Goal: Obtain resource: Download file/media

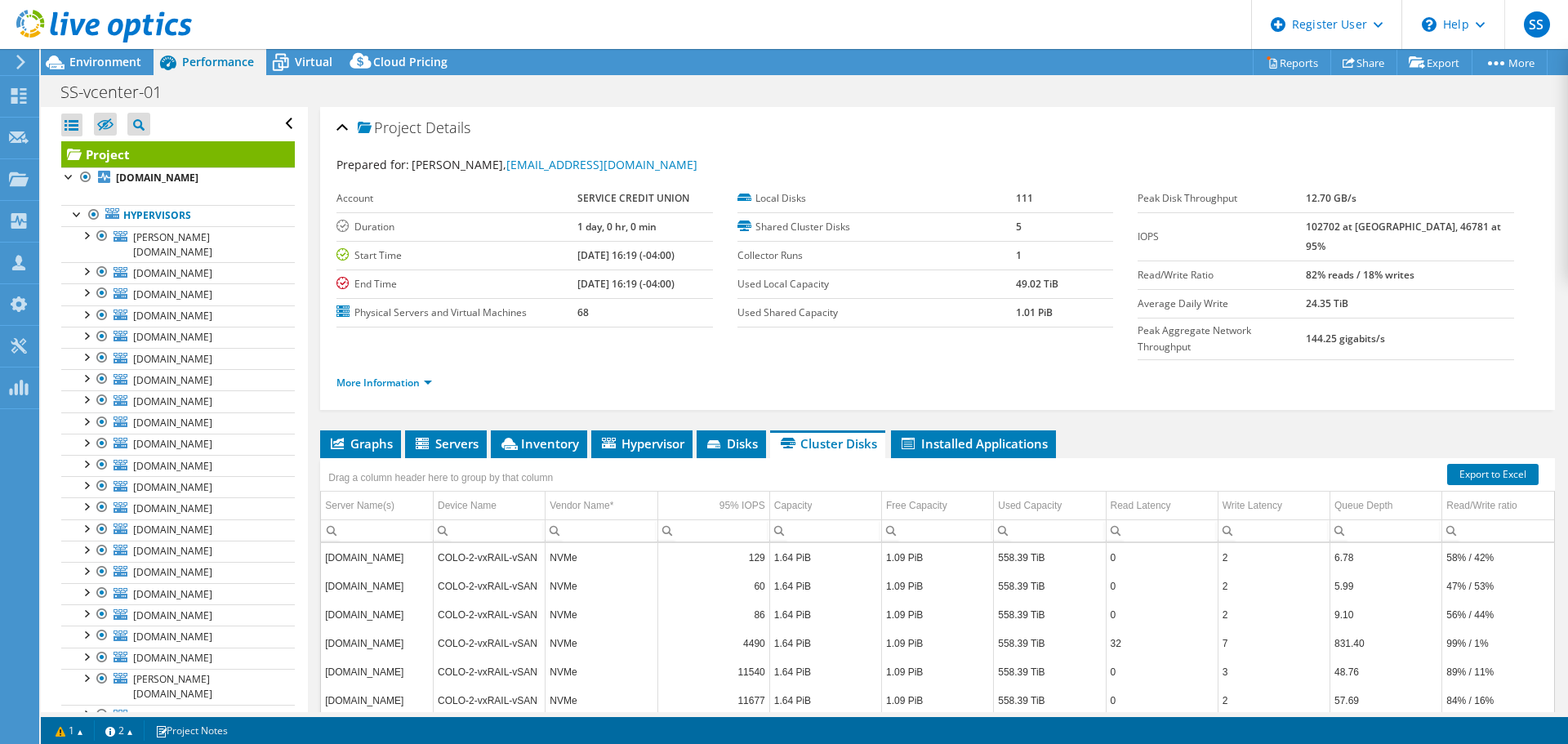
select select "USD"
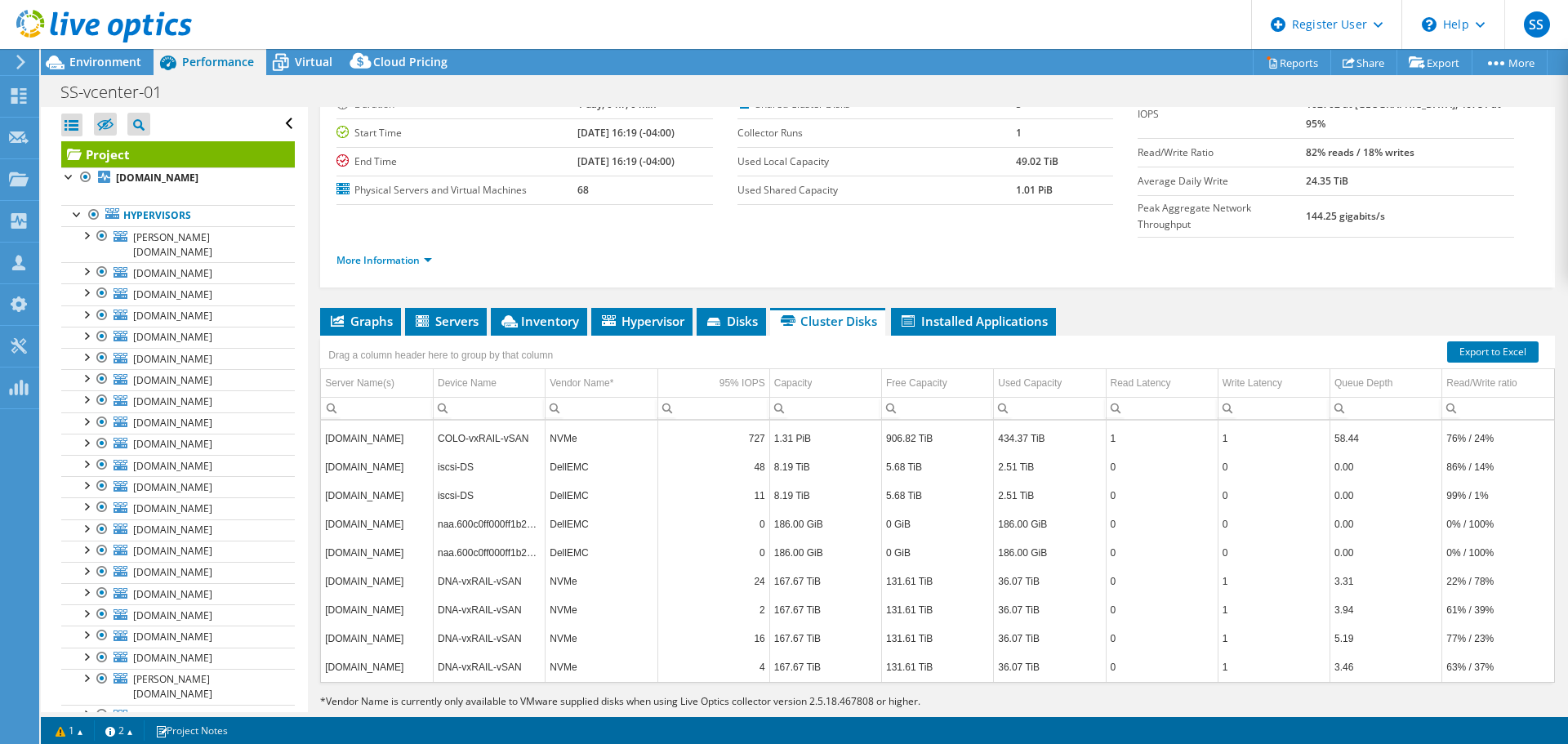
scroll to position [596, 0]
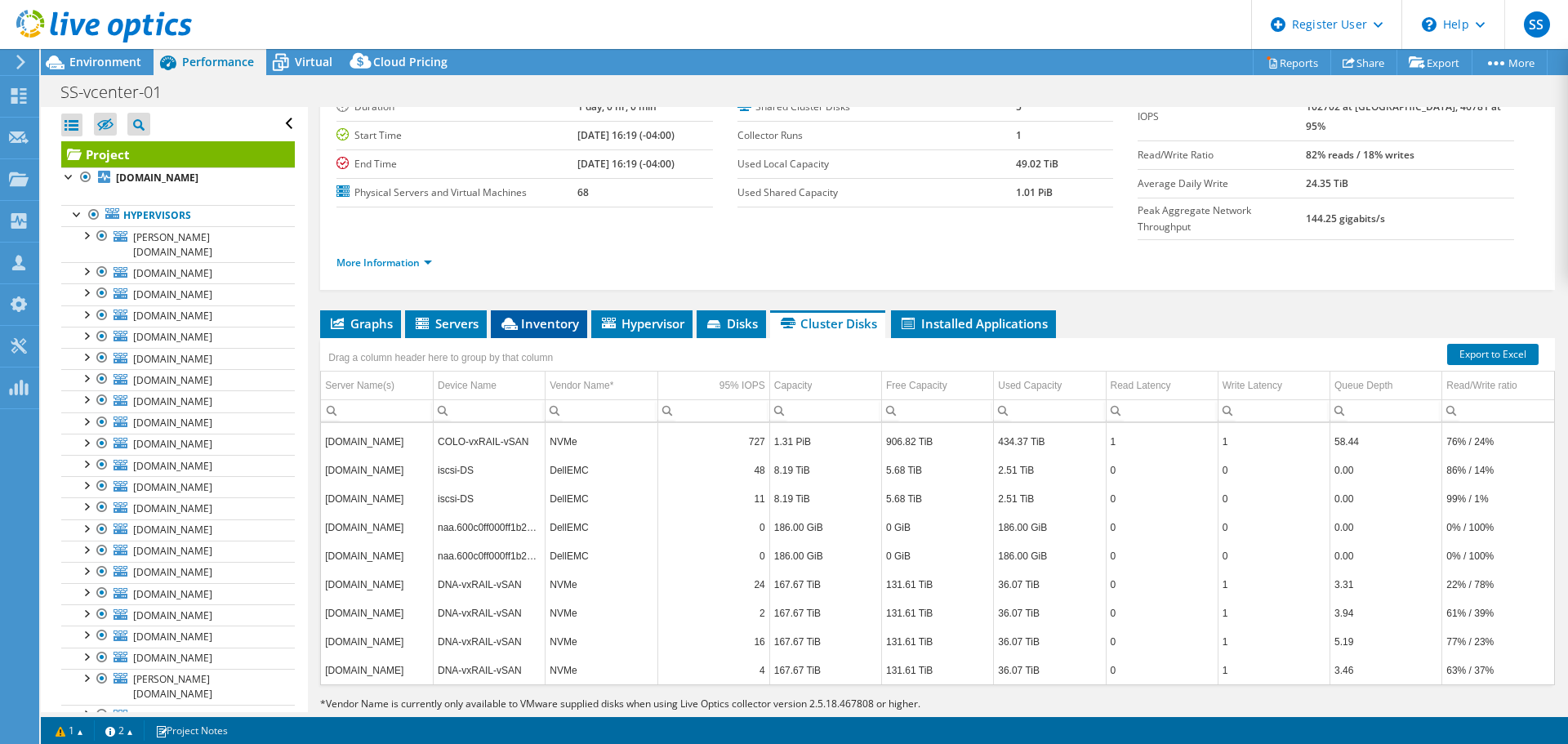
click at [556, 315] on span "Inventory" at bounding box center [538, 323] width 80 height 16
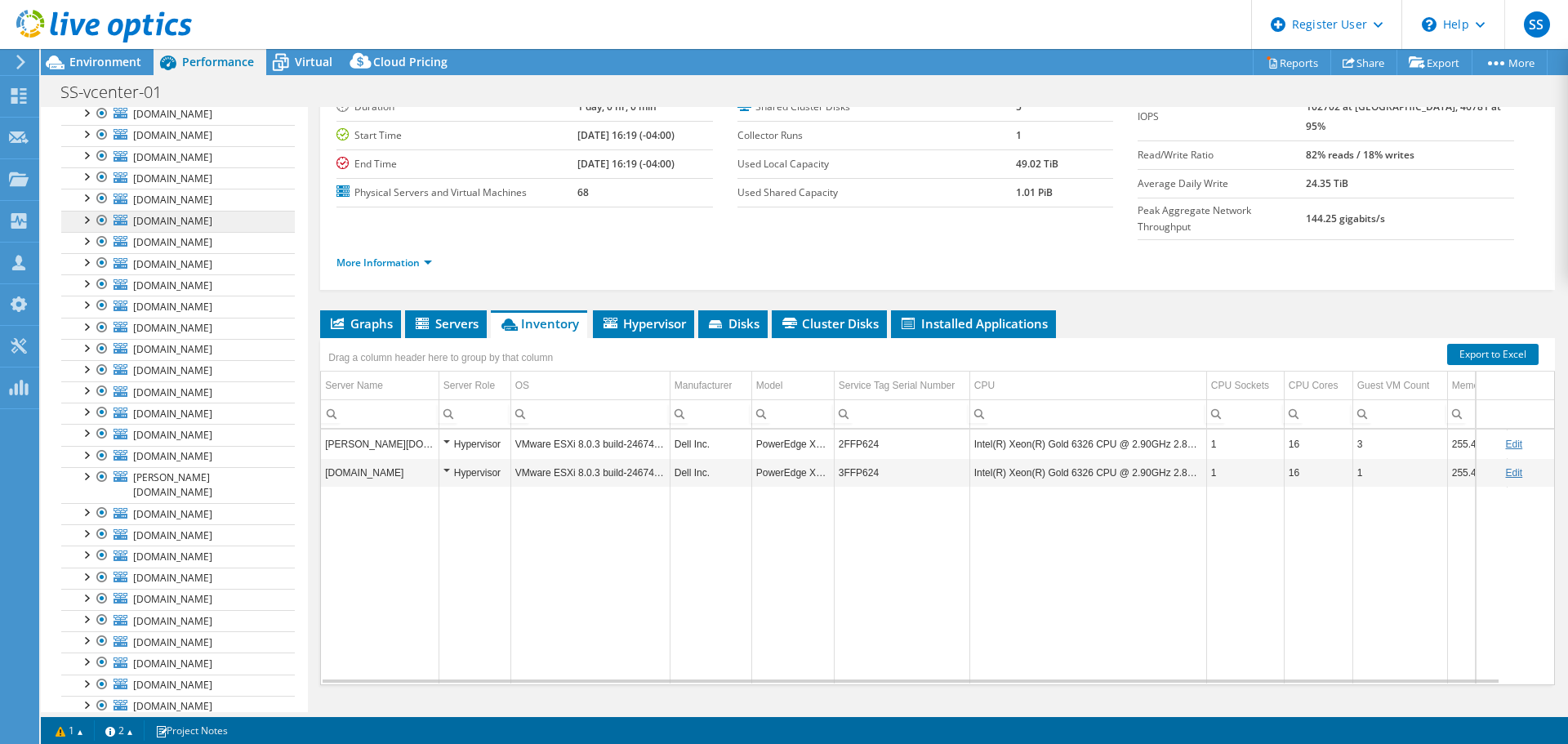
scroll to position [245, 0]
click at [357, 669] on div "Graphs Servers Inventory Hypervisor Disks Cluster Disks Installed Applications …" at bounding box center [937, 514] width 1234 height 409
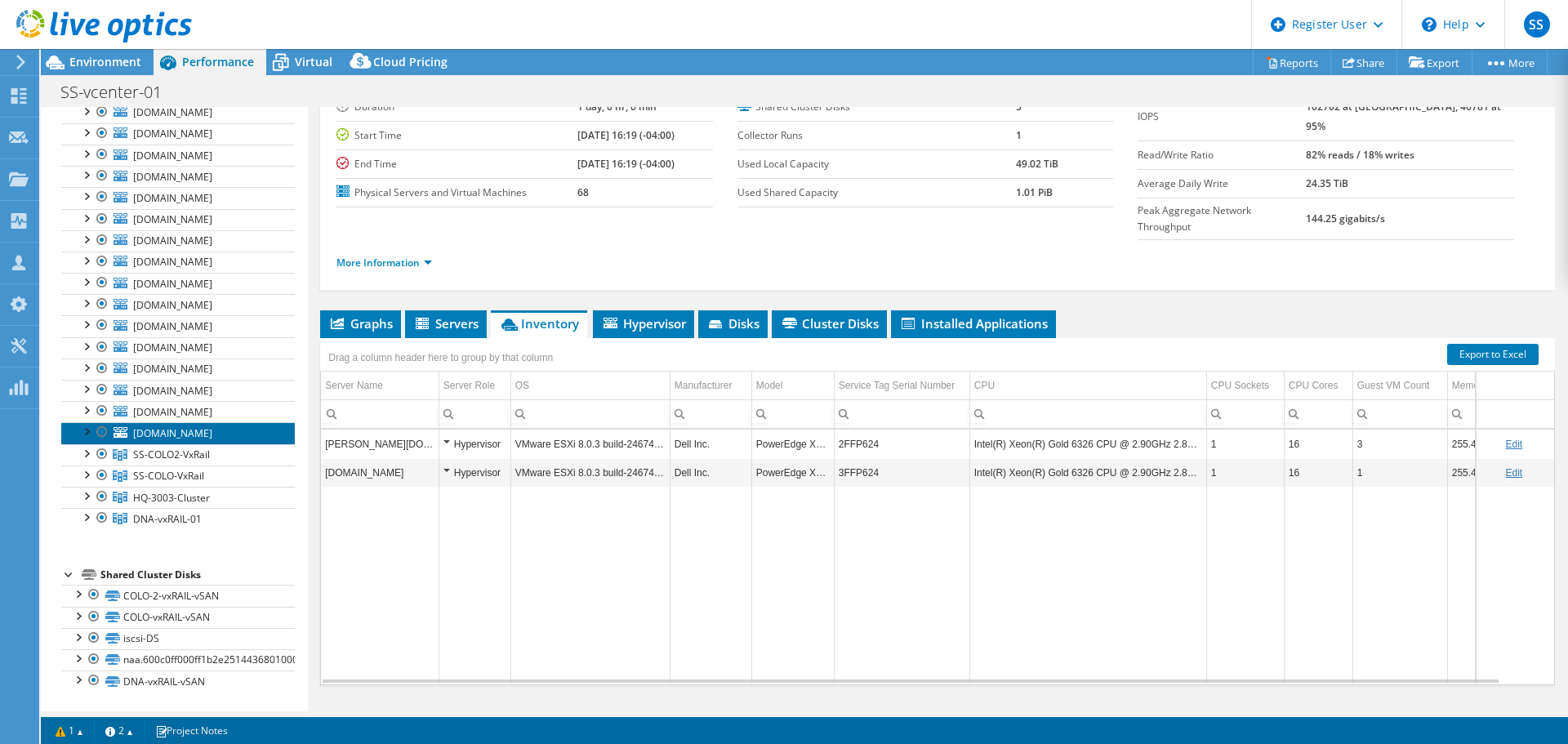
click at [192, 443] on link "ss-esx-witness2.scu-corp.com" at bounding box center [178, 433] width 234 height 21
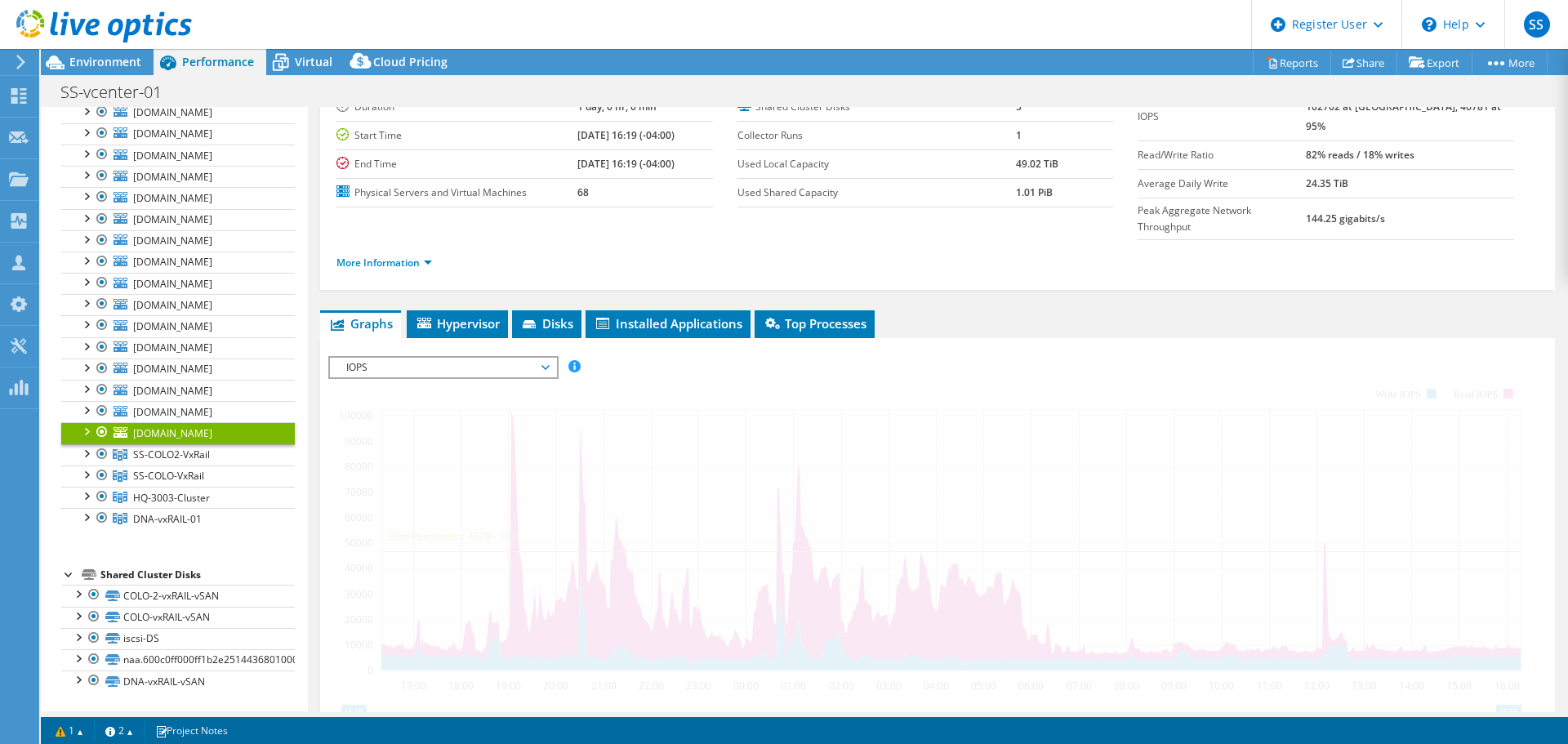
click at [87, 438] on div at bounding box center [86, 430] width 16 height 16
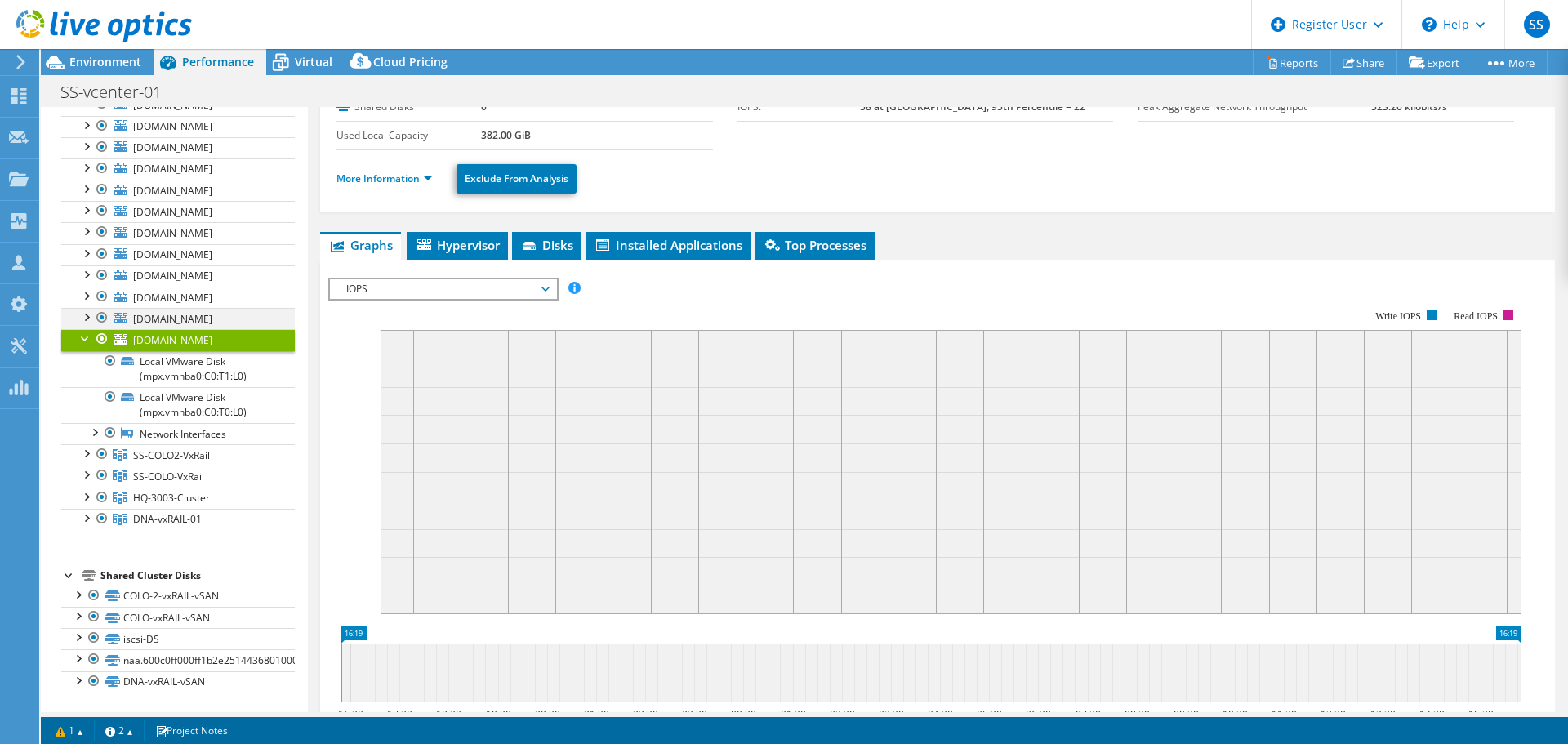
click at [85, 324] on div at bounding box center [86, 315] width 16 height 16
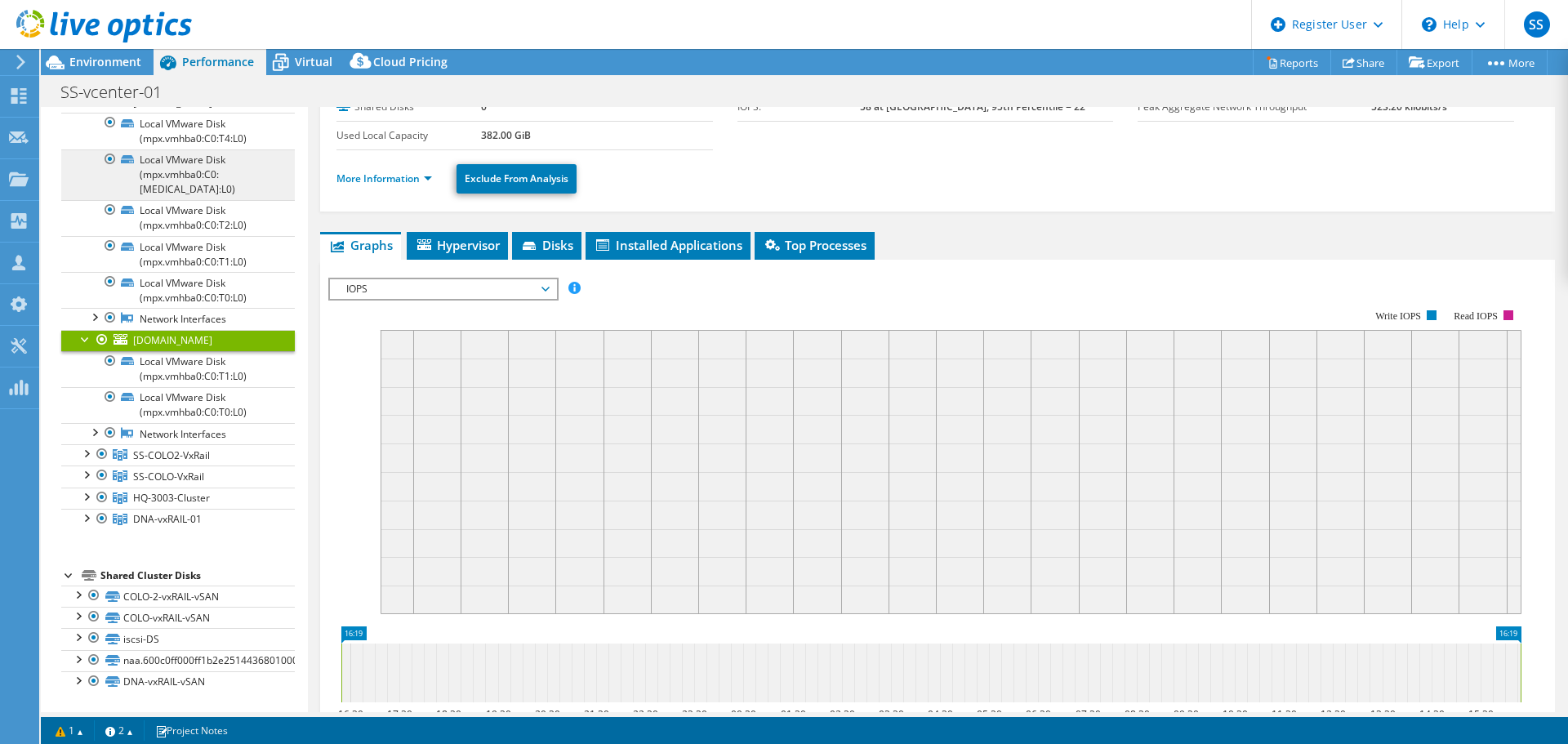
scroll to position [1384, 0]
click at [465, 244] on span "Hypervisor" at bounding box center [457, 244] width 85 height 16
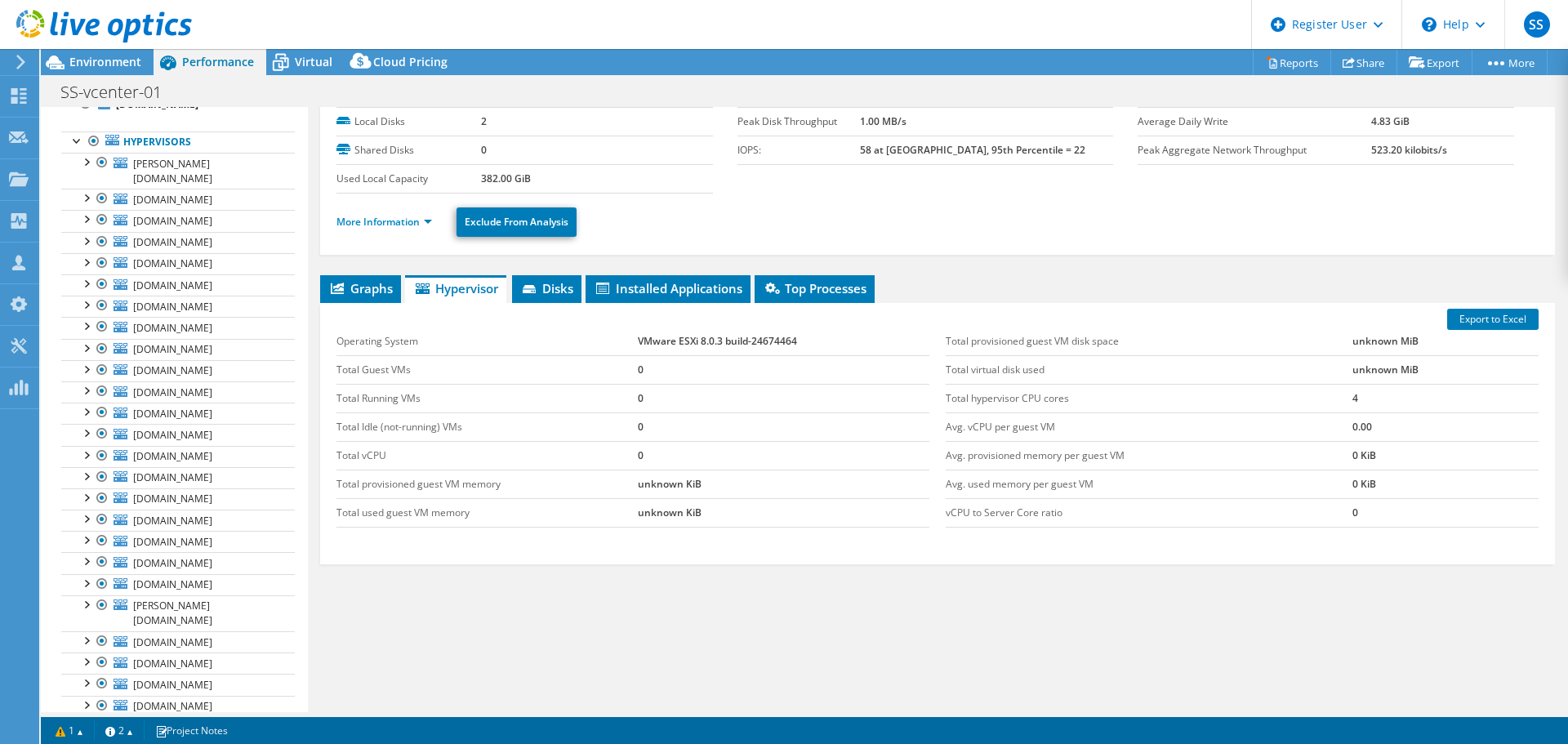
scroll to position [0, 0]
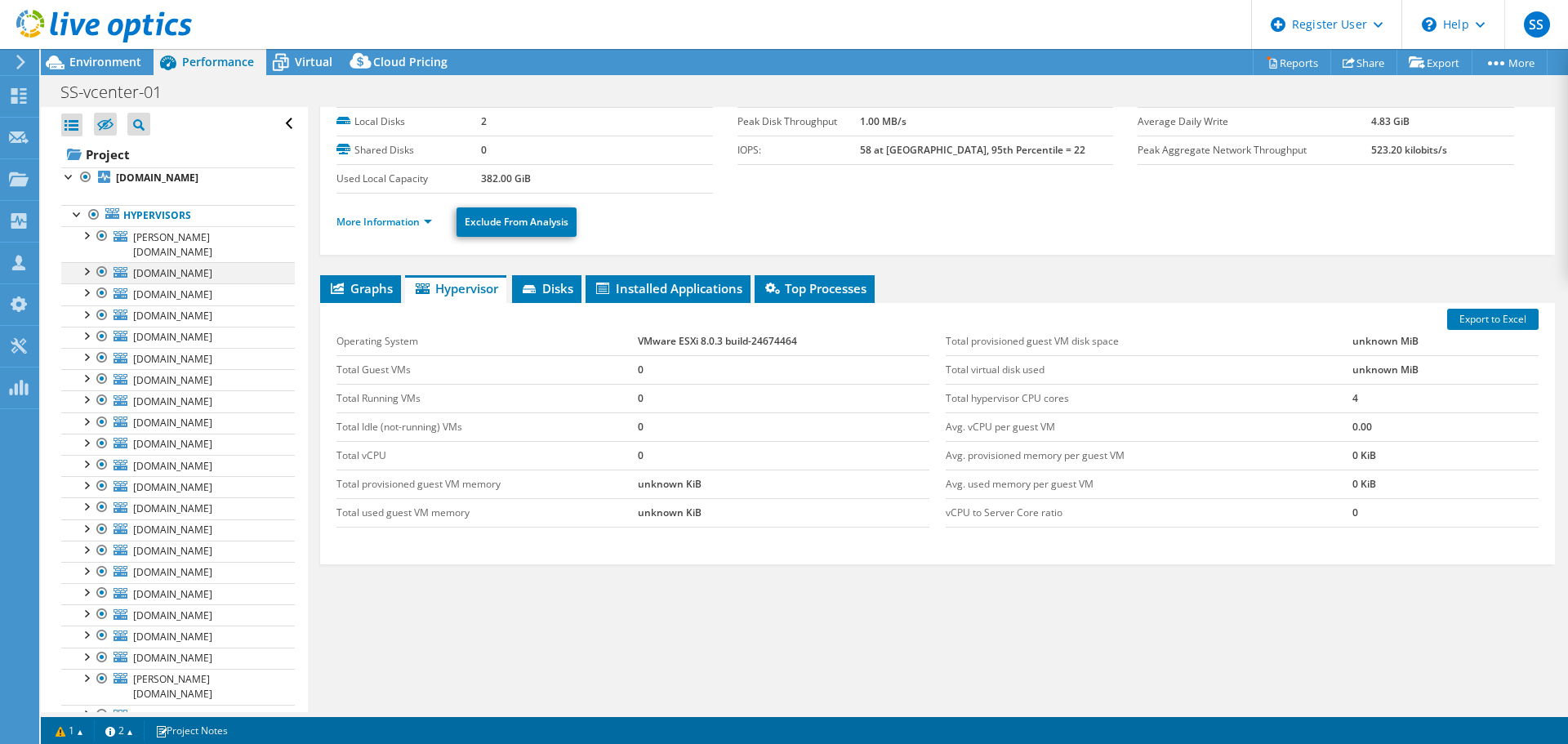
click at [87, 262] on div at bounding box center [86, 270] width 16 height 16
click at [85, 262] on div at bounding box center [86, 270] width 16 height 16
click at [83, 176] on div at bounding box center [86, 177] width 16 height 19
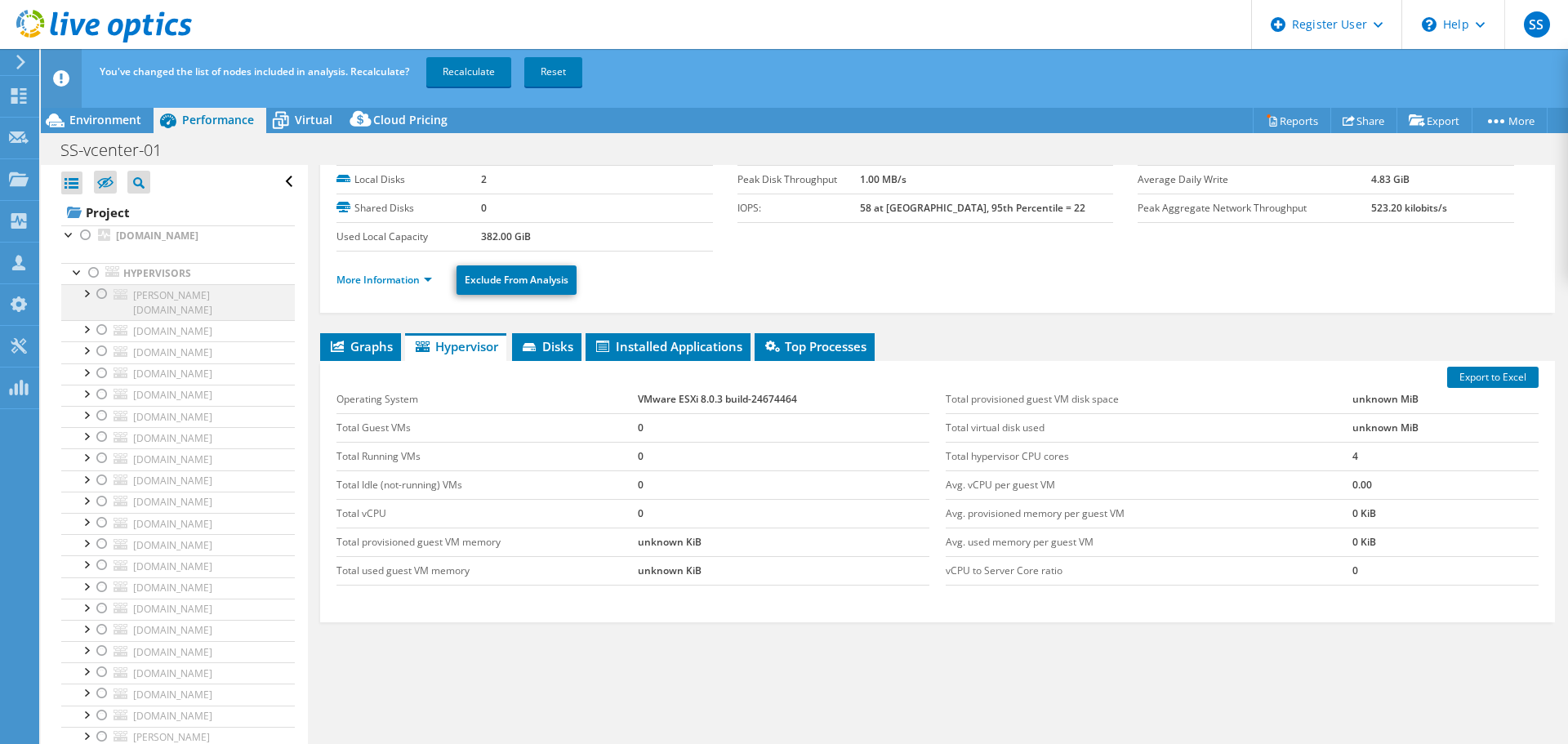
click at [101, 295] on div at bounding box center [102, 294] width 16 height 19
click at [103, 290] on div at bounding box center [102, 294] width 16 height 19
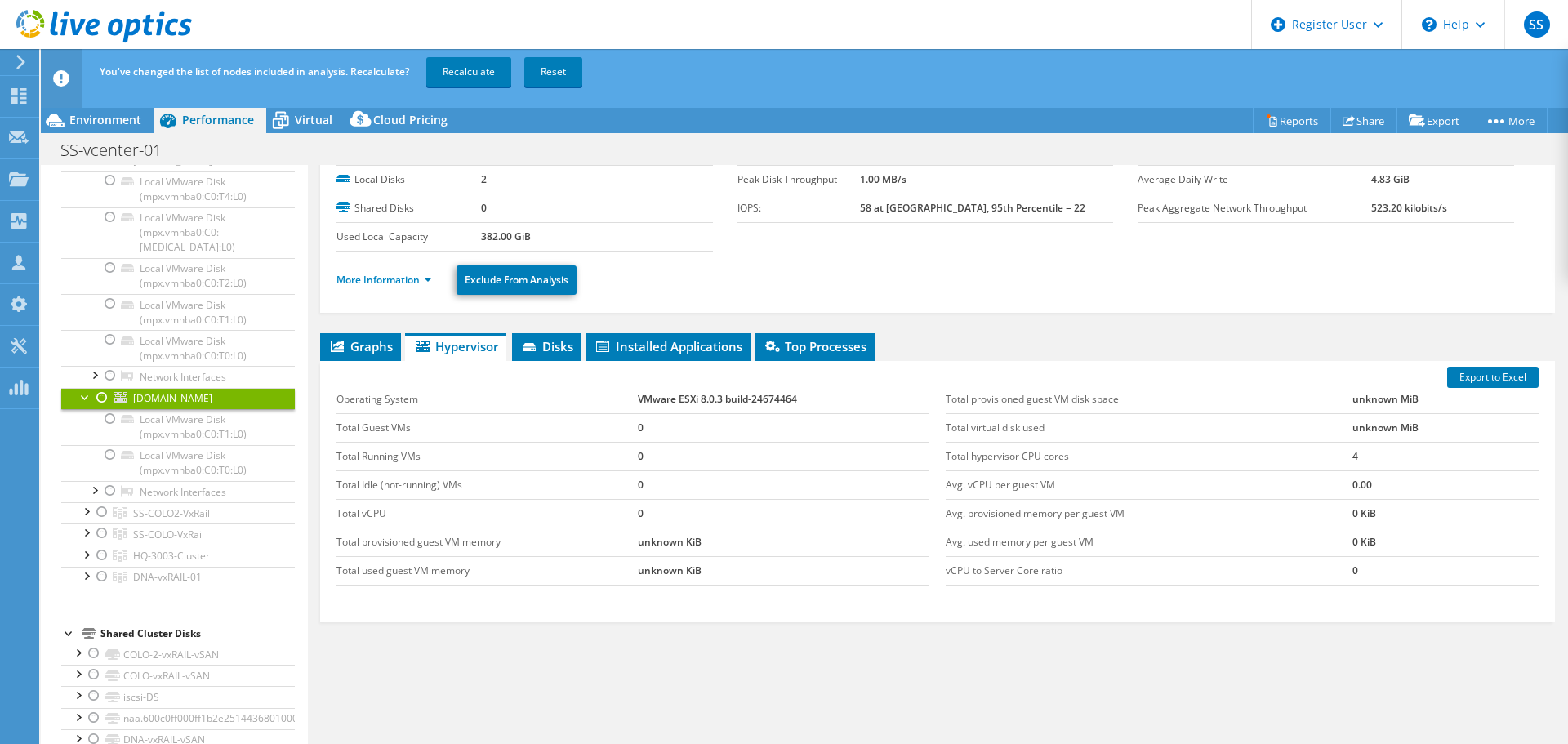
scroll to position [1461, 0]
click at [360, 670] on div "Graphs Servers Inventory Hypervisor Disks Cluster Disks Installed Applications …" at bounding box center [937, 537] width 1234 height 409
click at [100, 511] on div at bounding box center [102, 511] width 16 height 19
click at [491, 76] on link "Recalculate" at bounding box center [468, 71] width 85 height 30
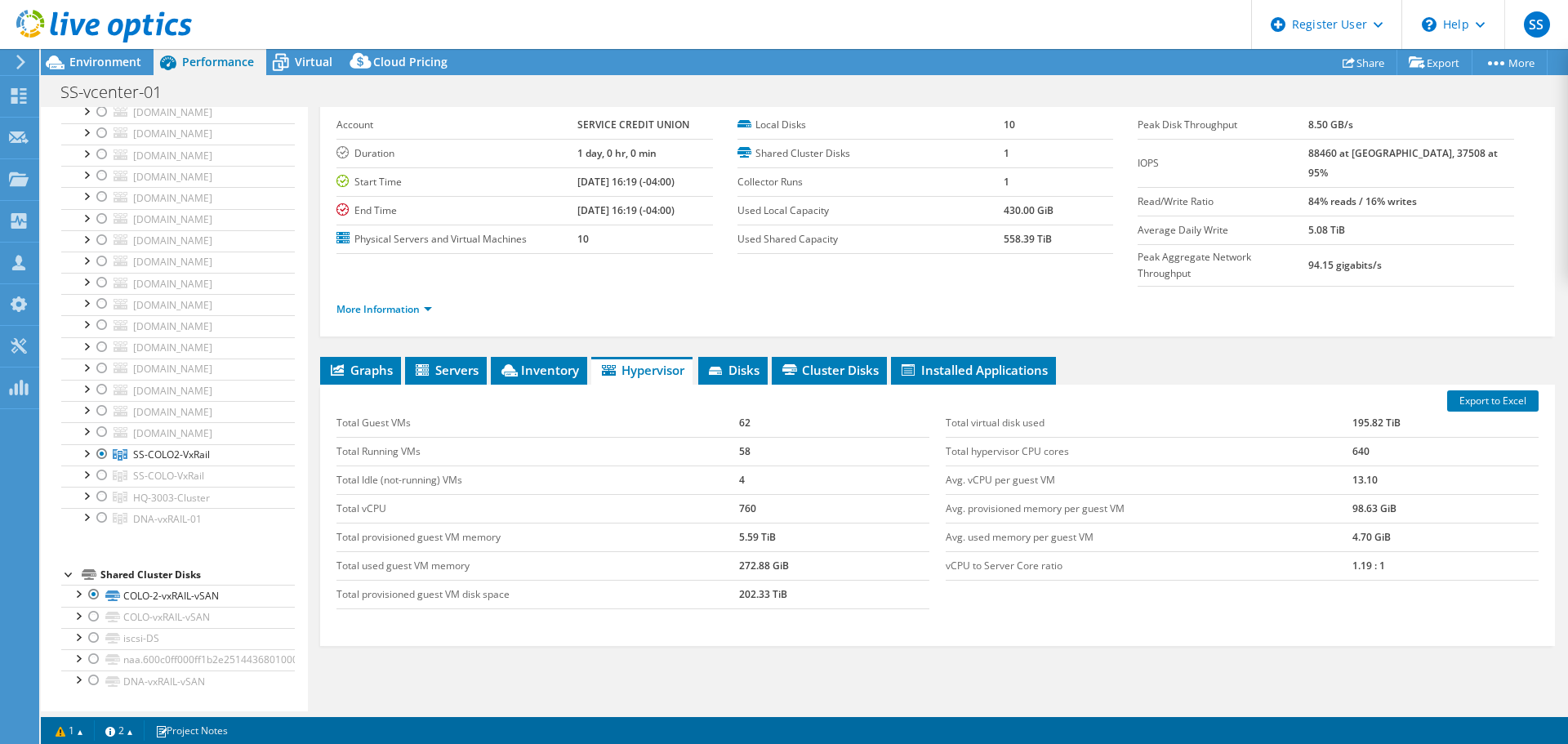
scroll to position [120, 0]
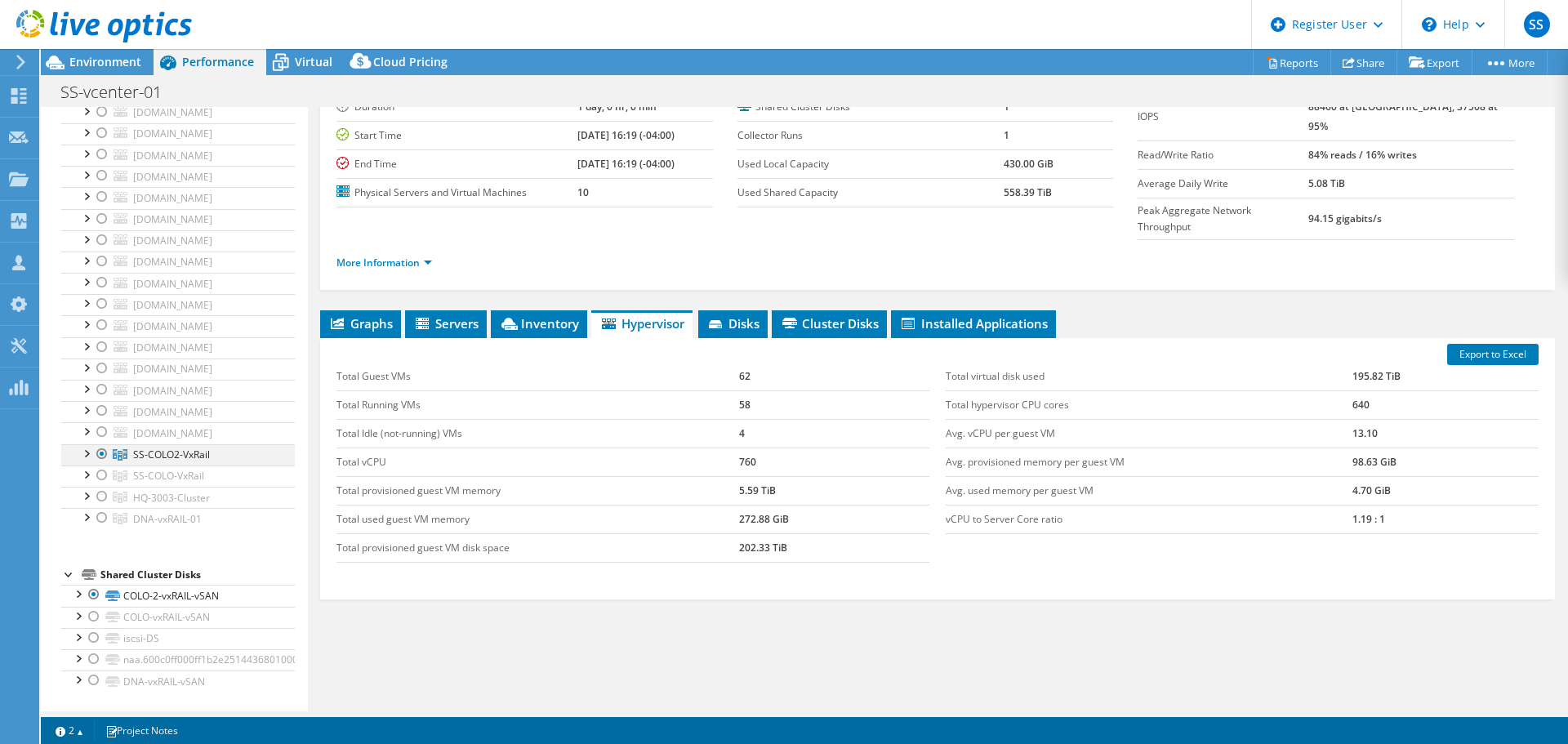
click at [85, 450] on div at bounding box center [86, 452] width 16 height 16
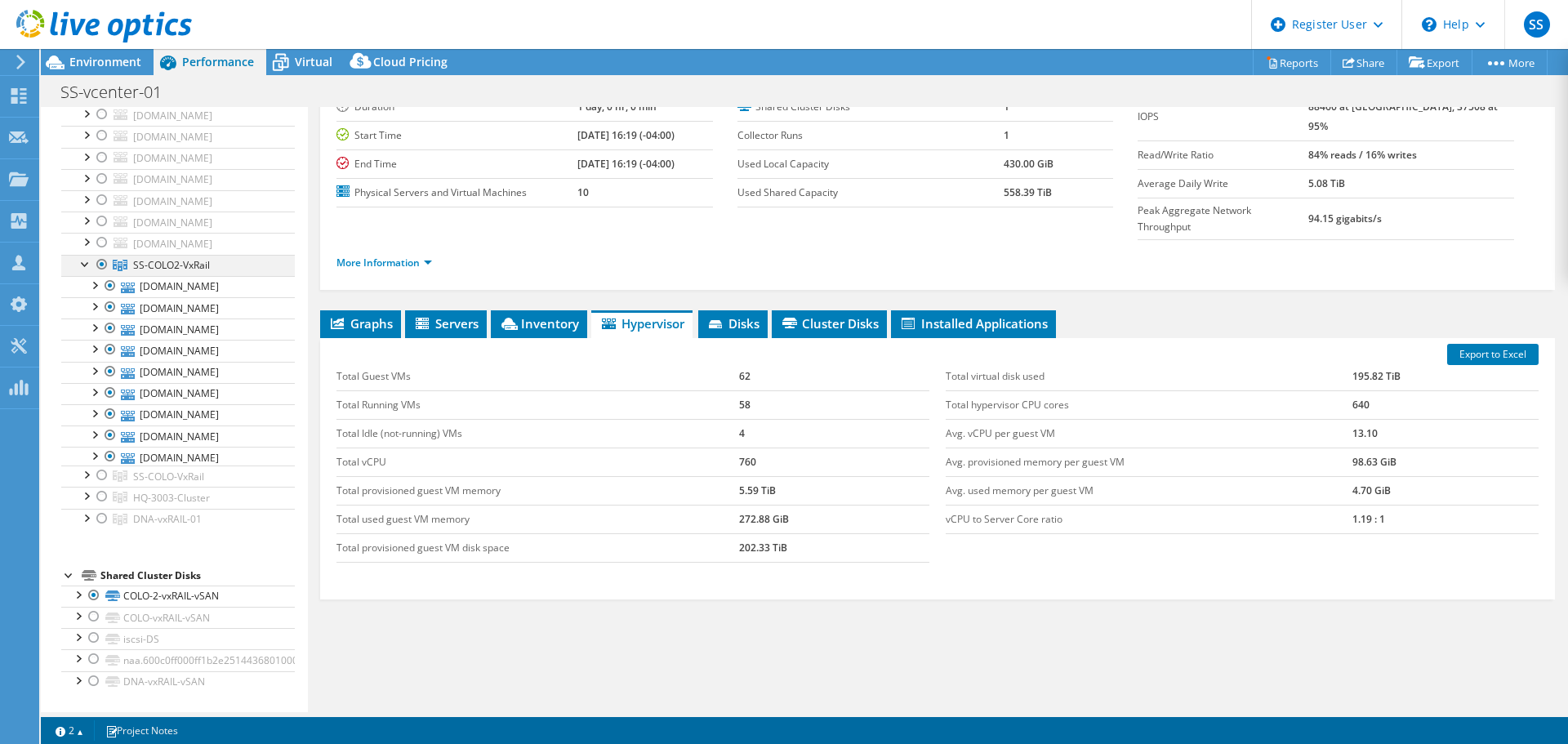
scroll to position [1379, 0]
click at [527, 310] on li "Inventory" at bounding box center [538, 324] width 96 height 28
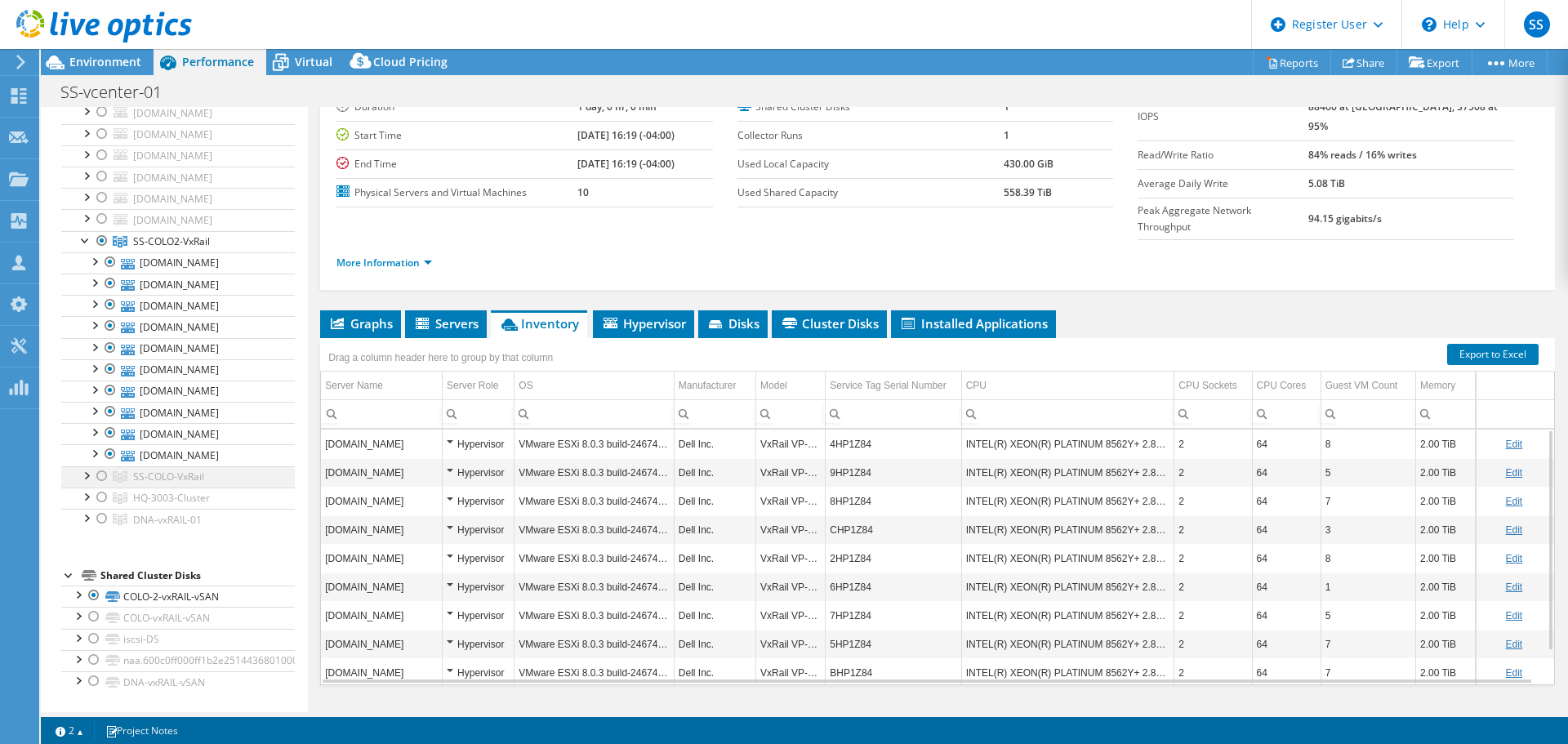
click at [87, 470] on div at bounding box center [86, 474] width 16 height 16
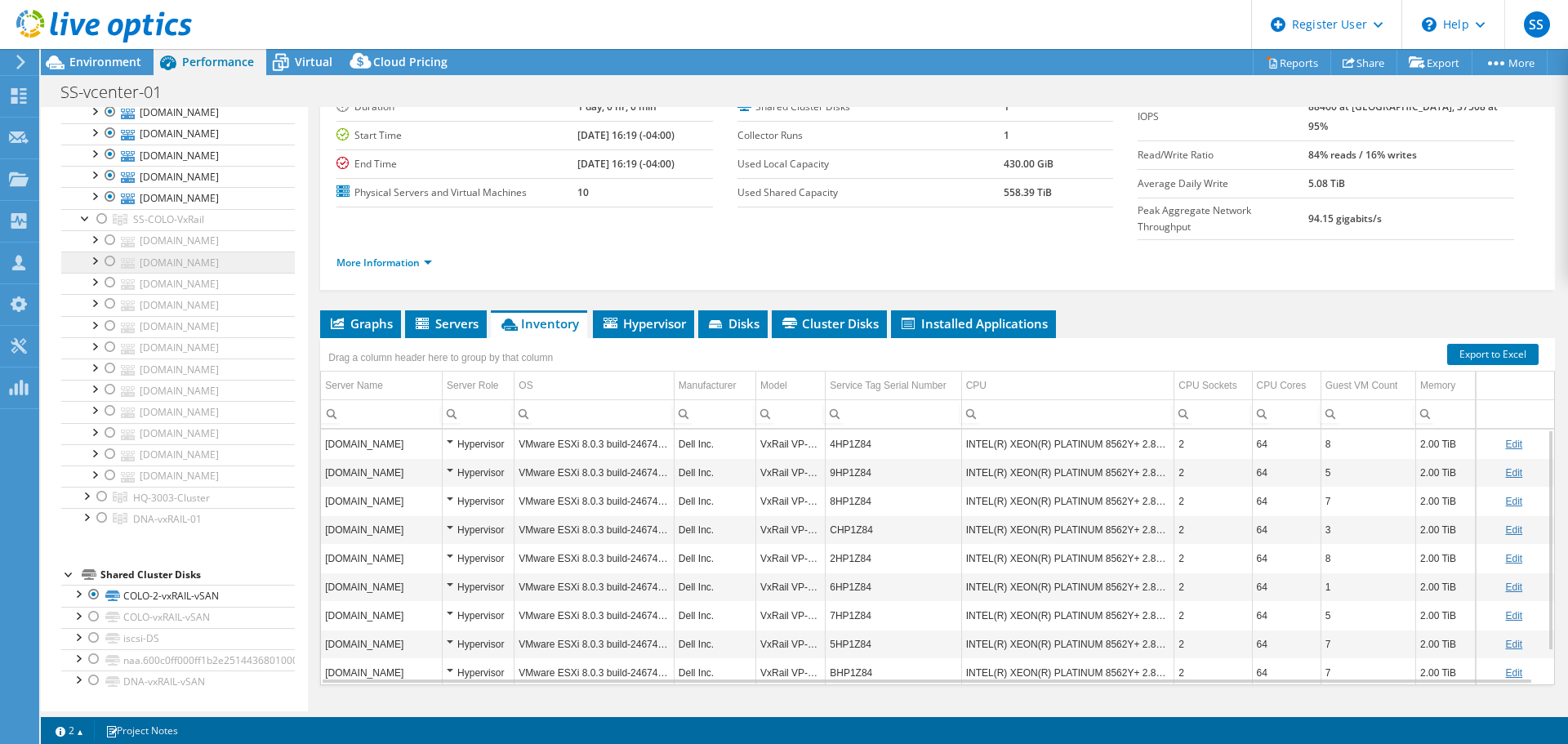
scroll to position [1624, 0]
click at [87, 524] on div at bounding box center [86, 515] width 16 height 16
click at [85, 418] on div at bounding box center [86, 409] width 16 height 16
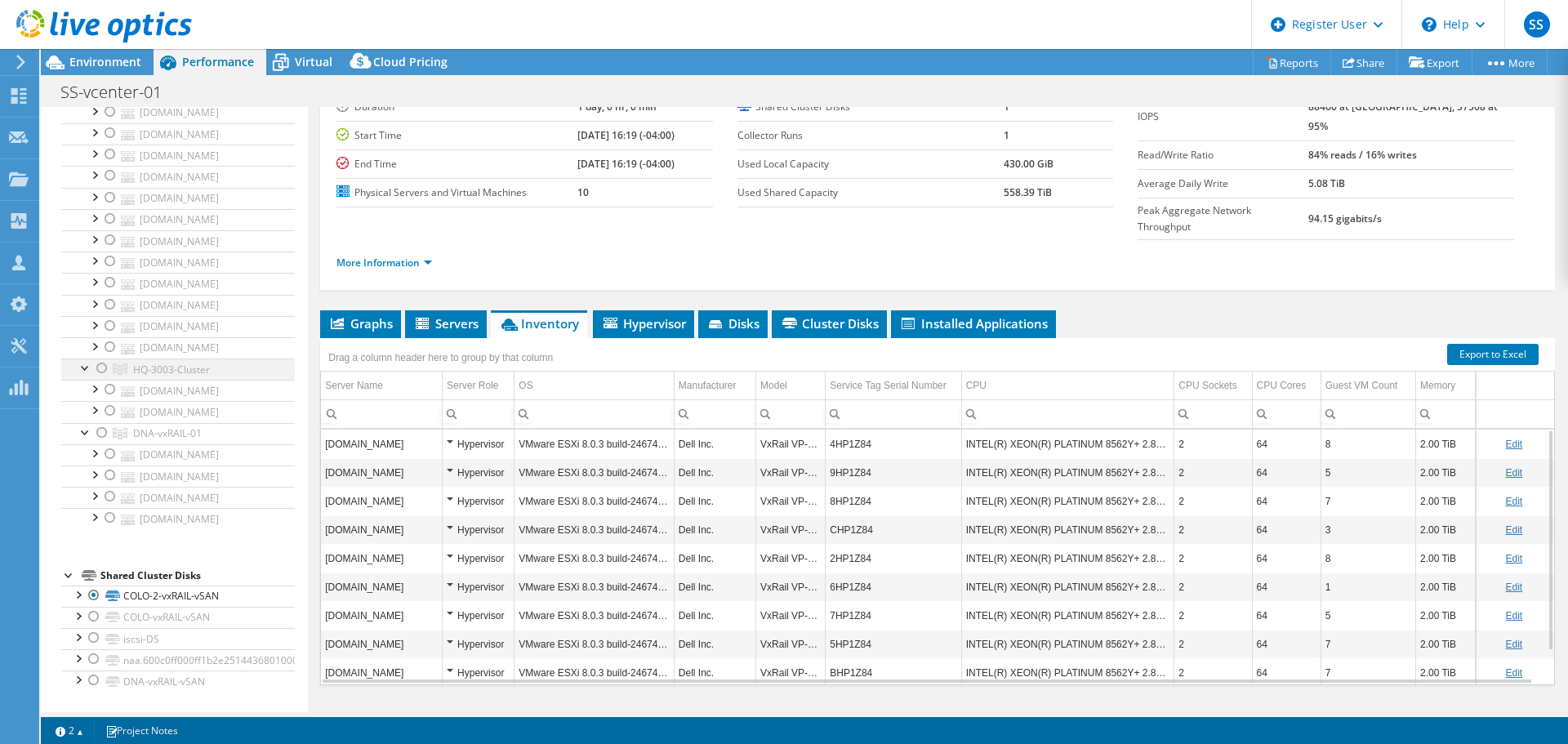
click at [85, 375] on div at bounding box center [86, 366] width 16 height 16
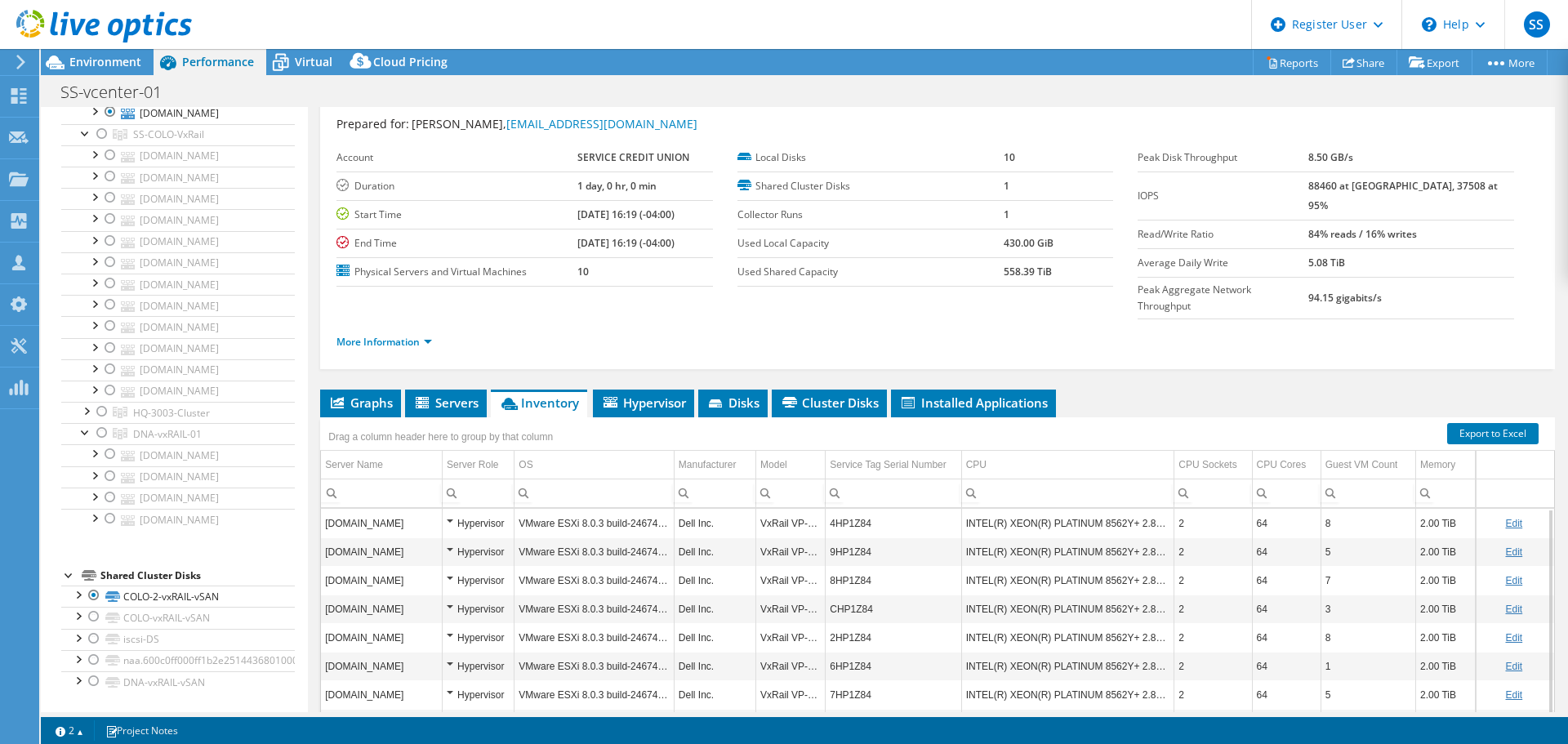
scroll to position [122, 0]
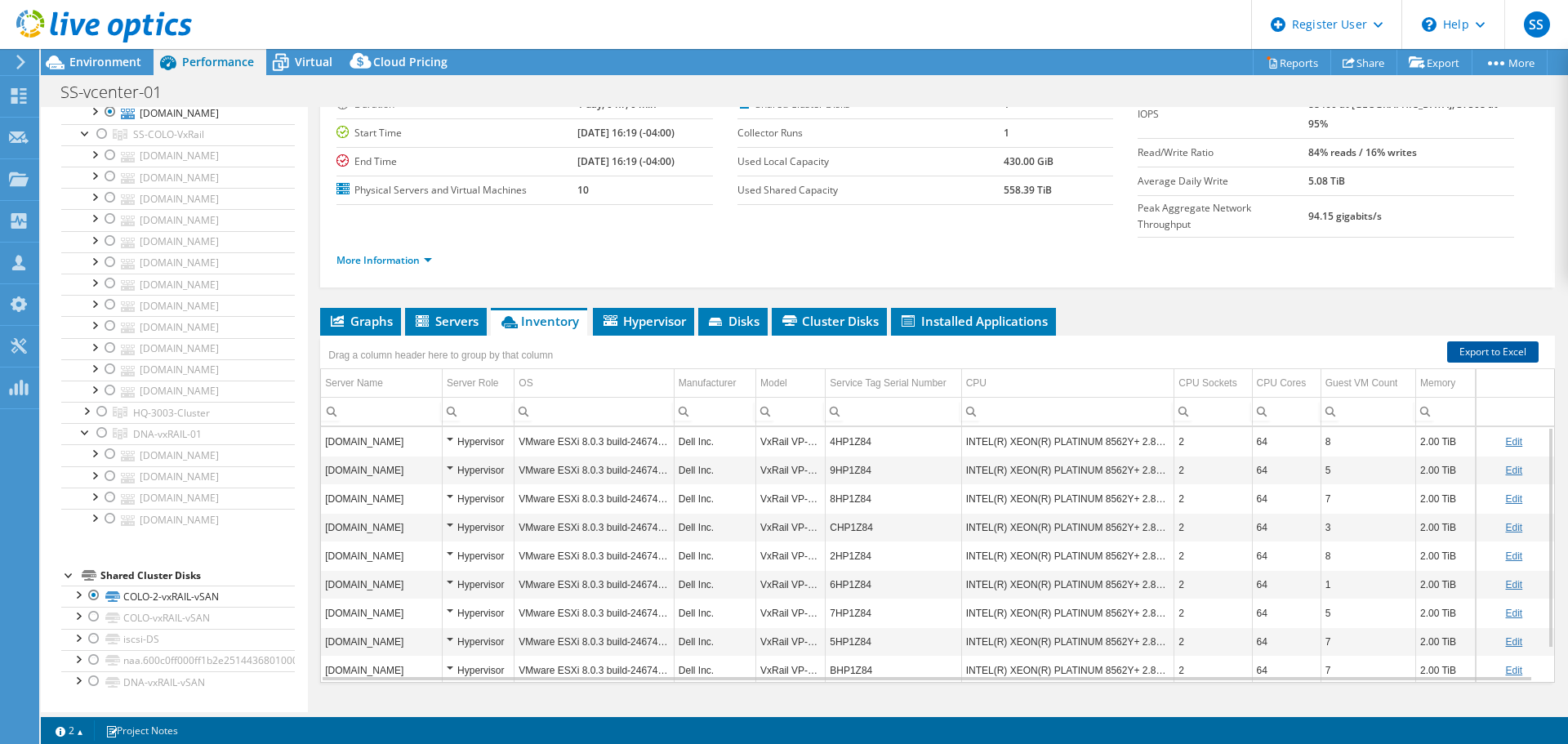
click at [1487, 341] on link "Export to Excel" at bounding box center [1492, 352] width 91 height 21
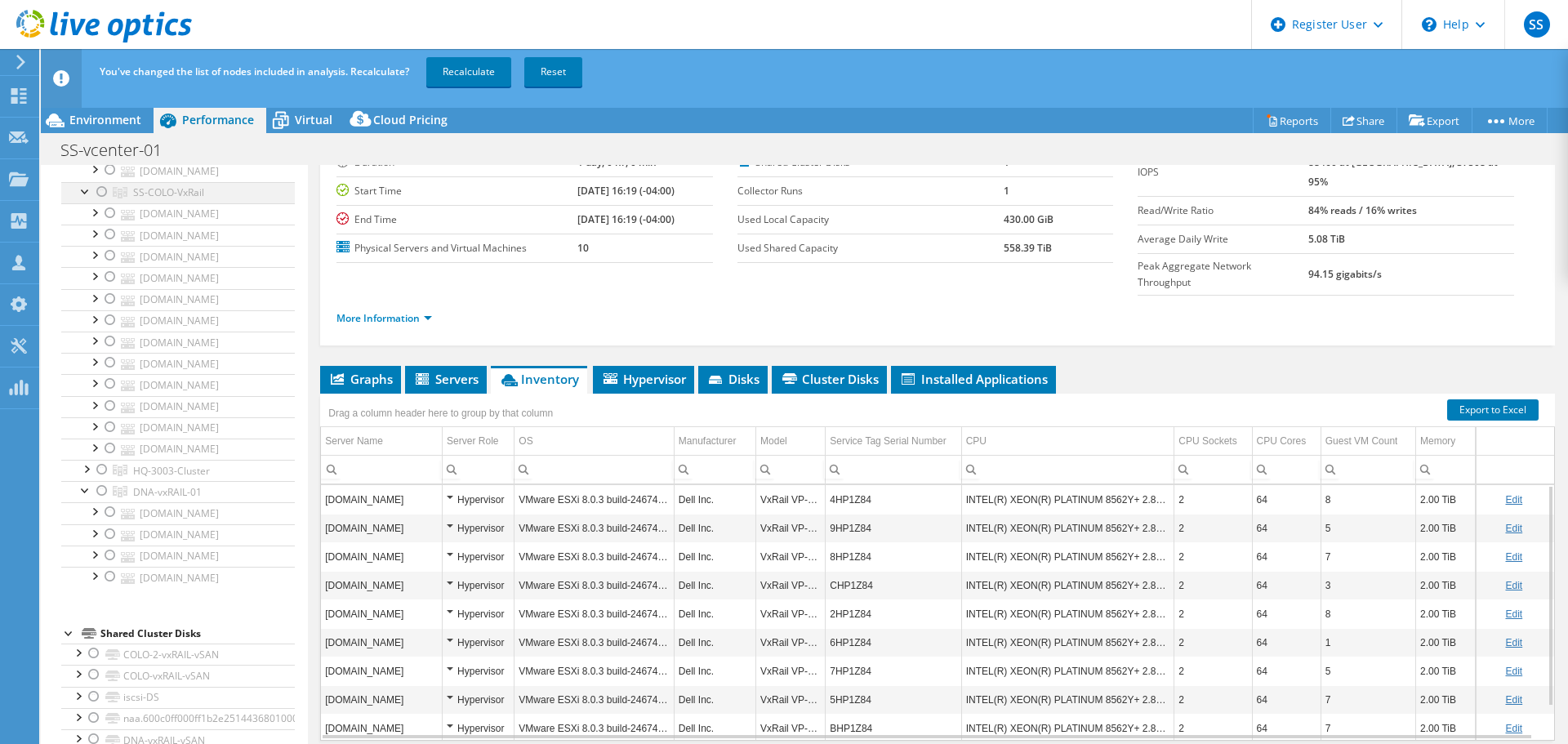
click at [104, 202] on div at bounding box center [102, 191] width 16 height 19
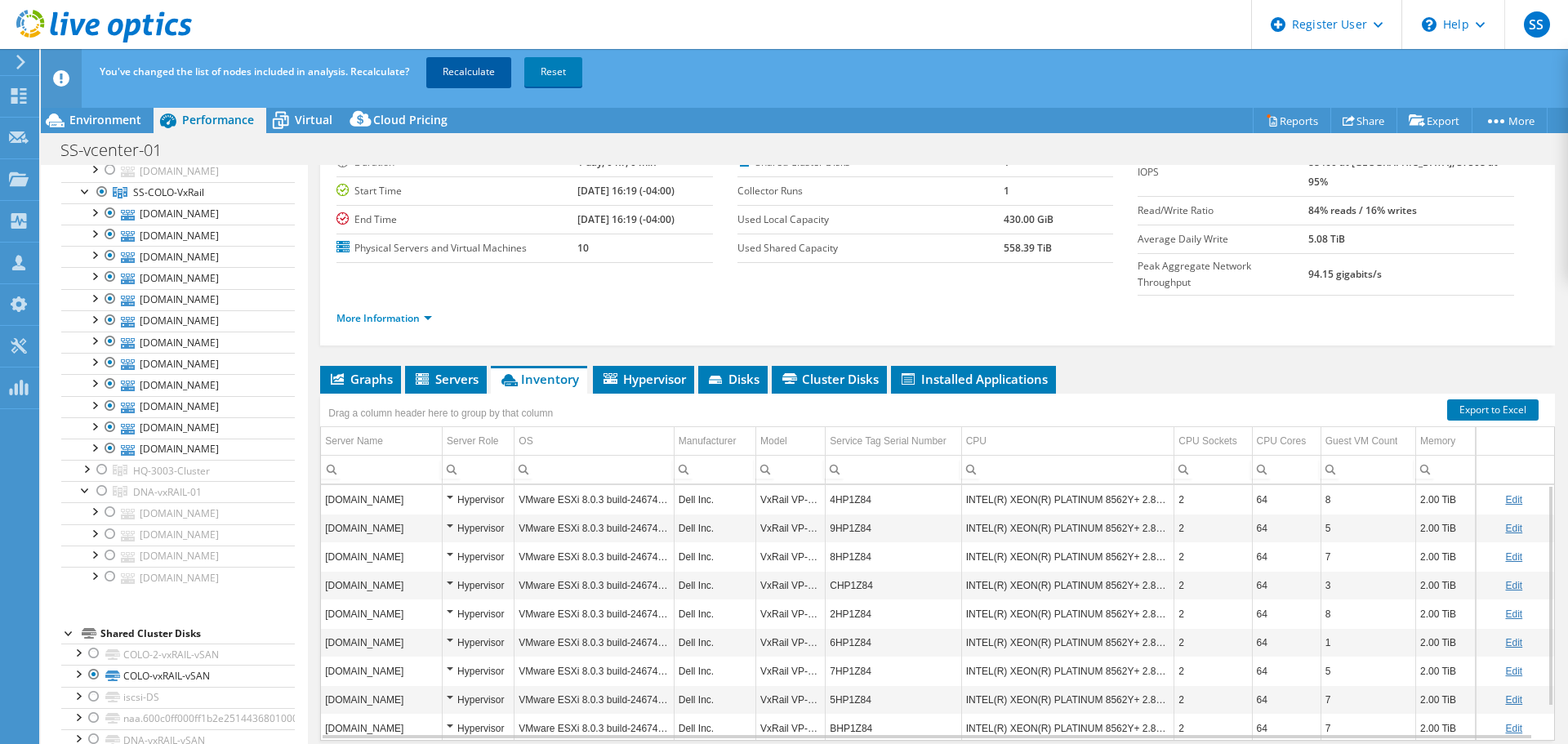
click at [463, 77] on link "Recalculate" at bounding box center [468, 71] width 85 height 30
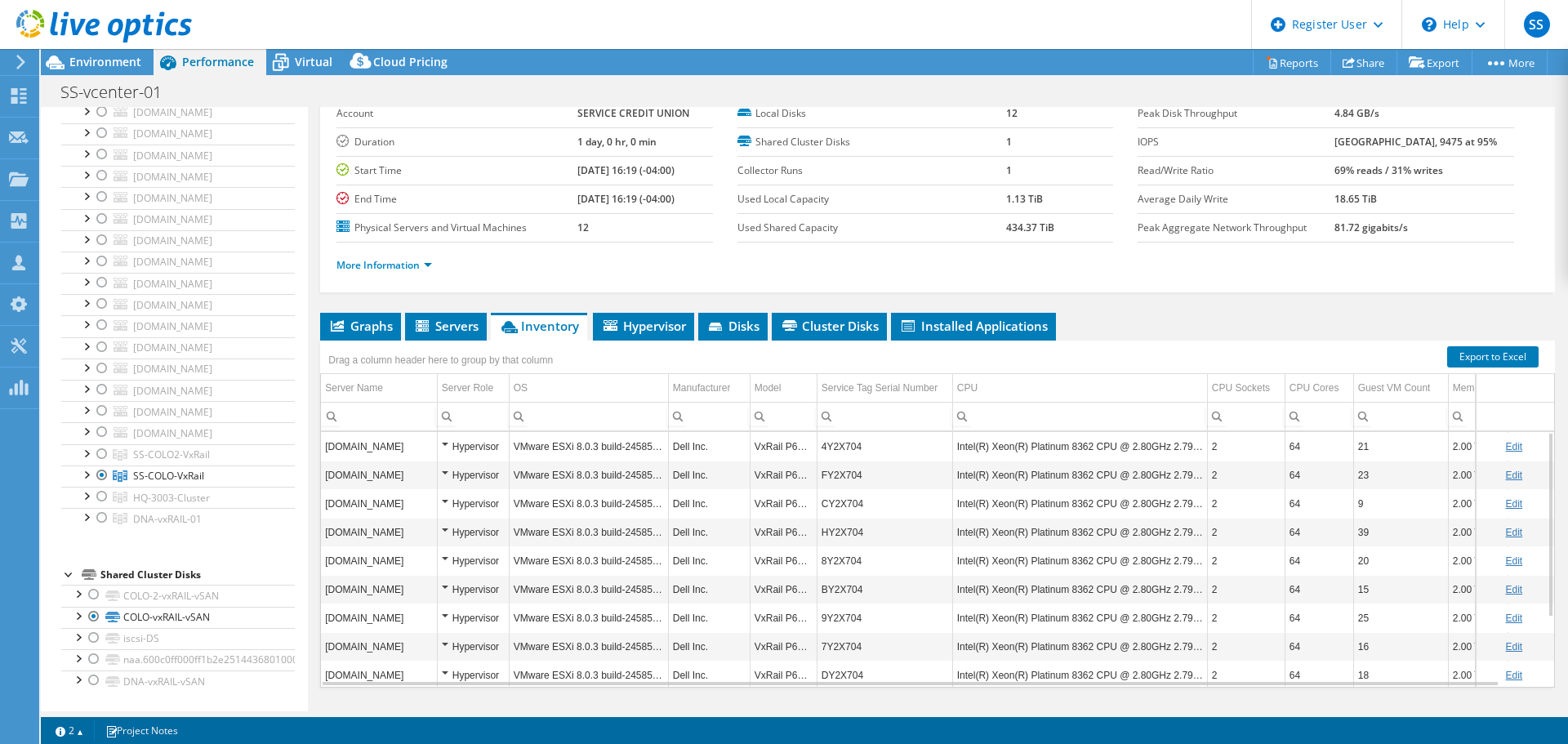
scroll to position [0, 0]
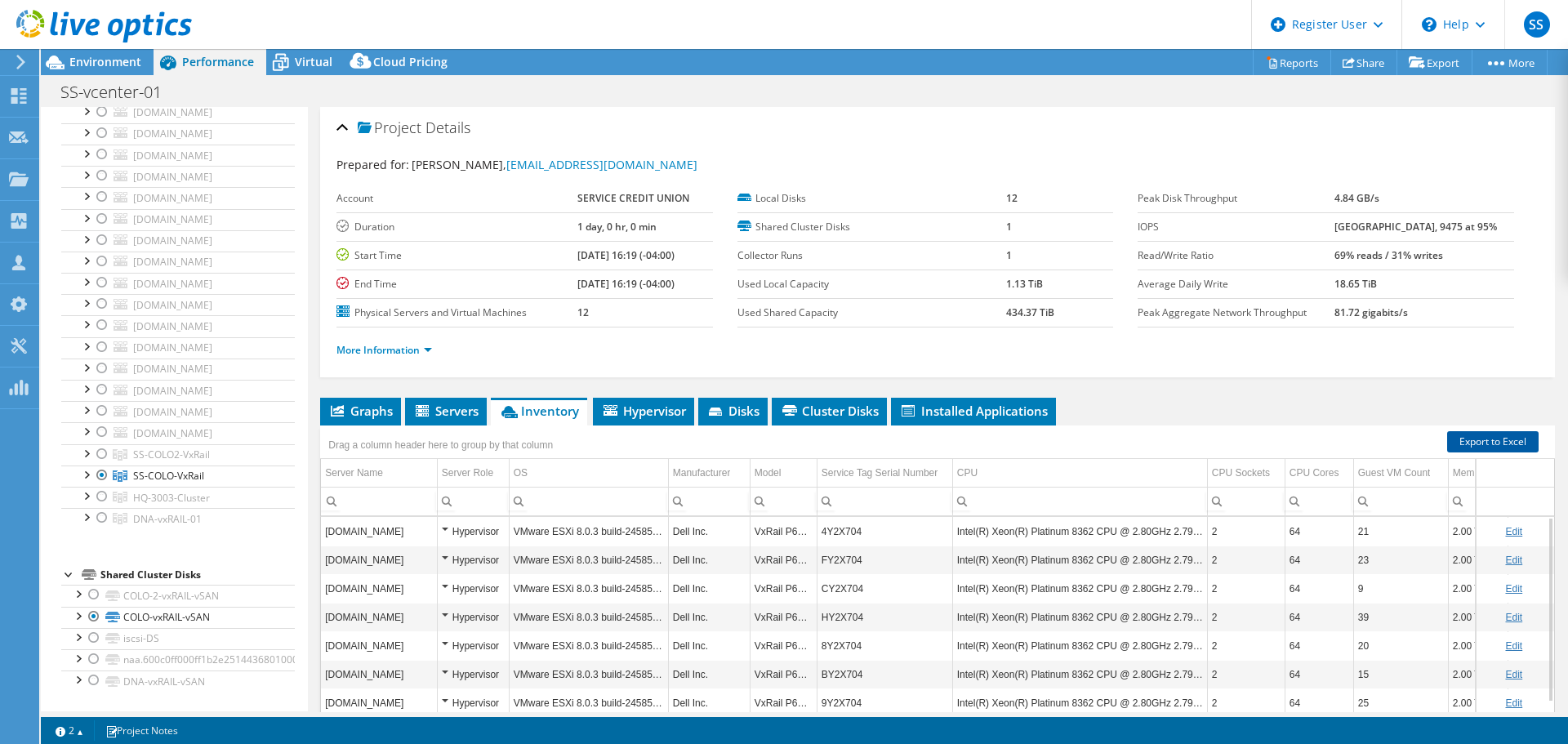
click at [1478, 446] on link "Export to Excel" at bounding box center [1492, 441] width 91 height 21
drag, startPoint x: 100, startPoint y: 517, endPoint x: 100, endPoint y: 508, distance: 9.0
click at [100, 517] on div at bounding box center [102, 517] width 16 height 19
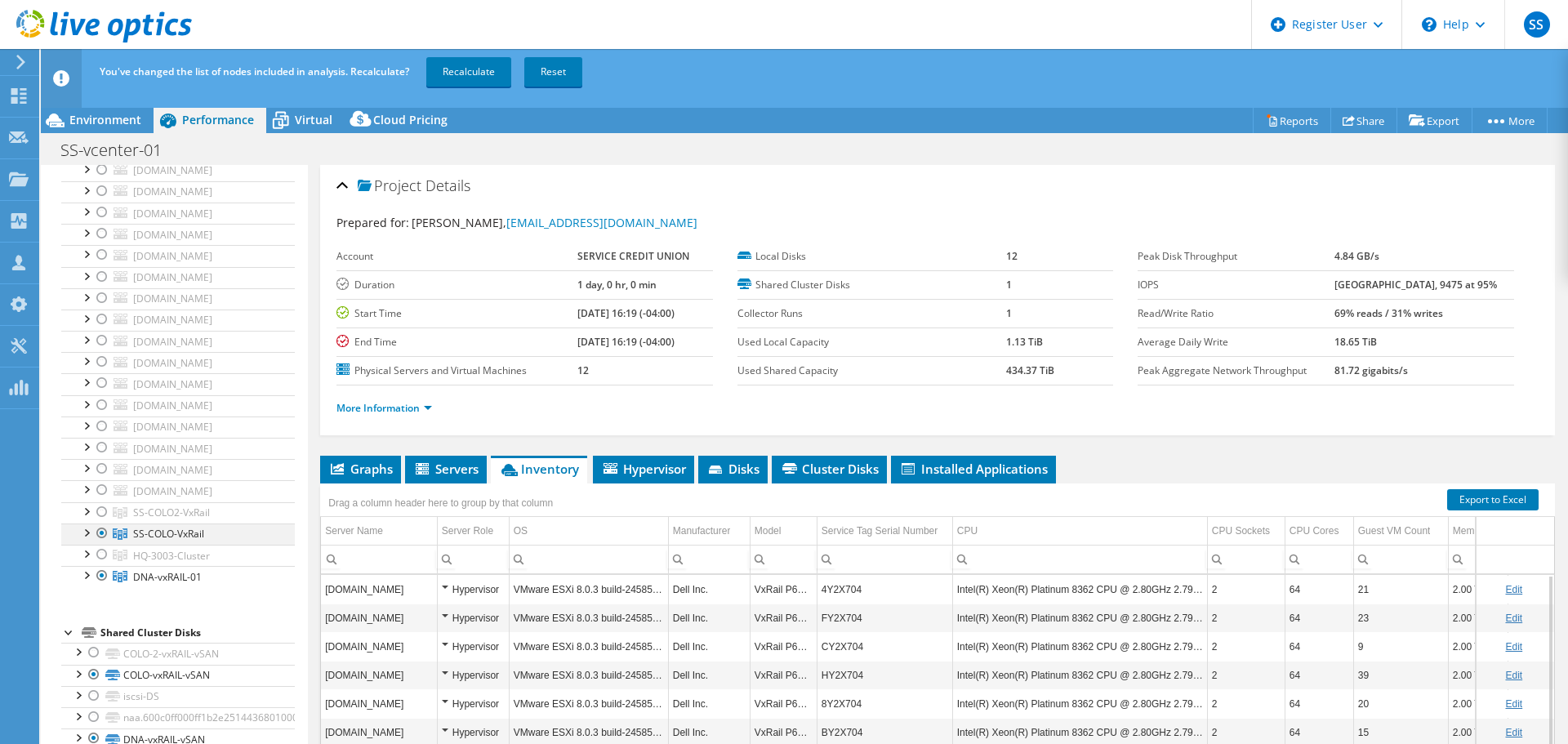
click at [101, 532] on div at bounding box center [102, 533] width 16 height 19
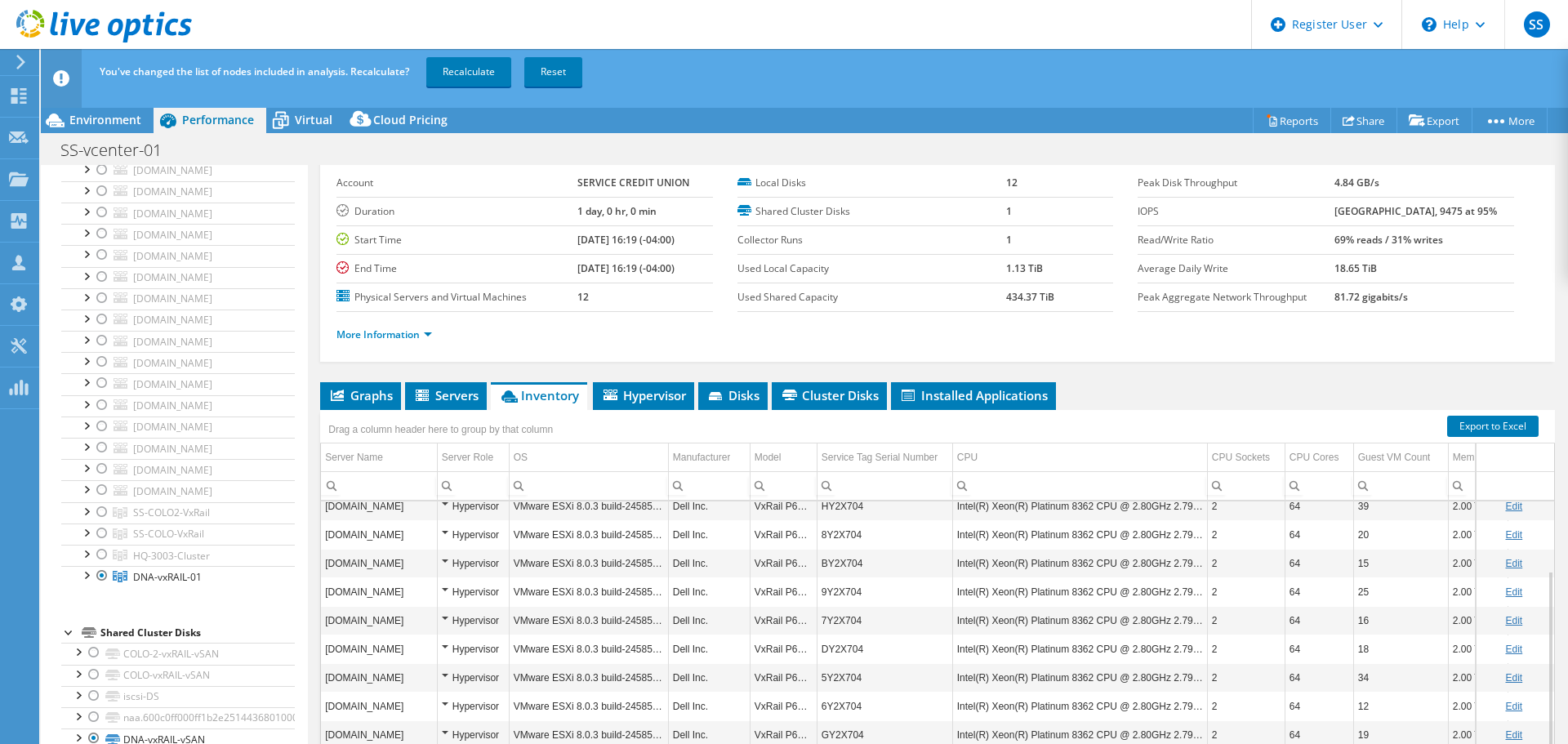
scroll to position [122, 0]
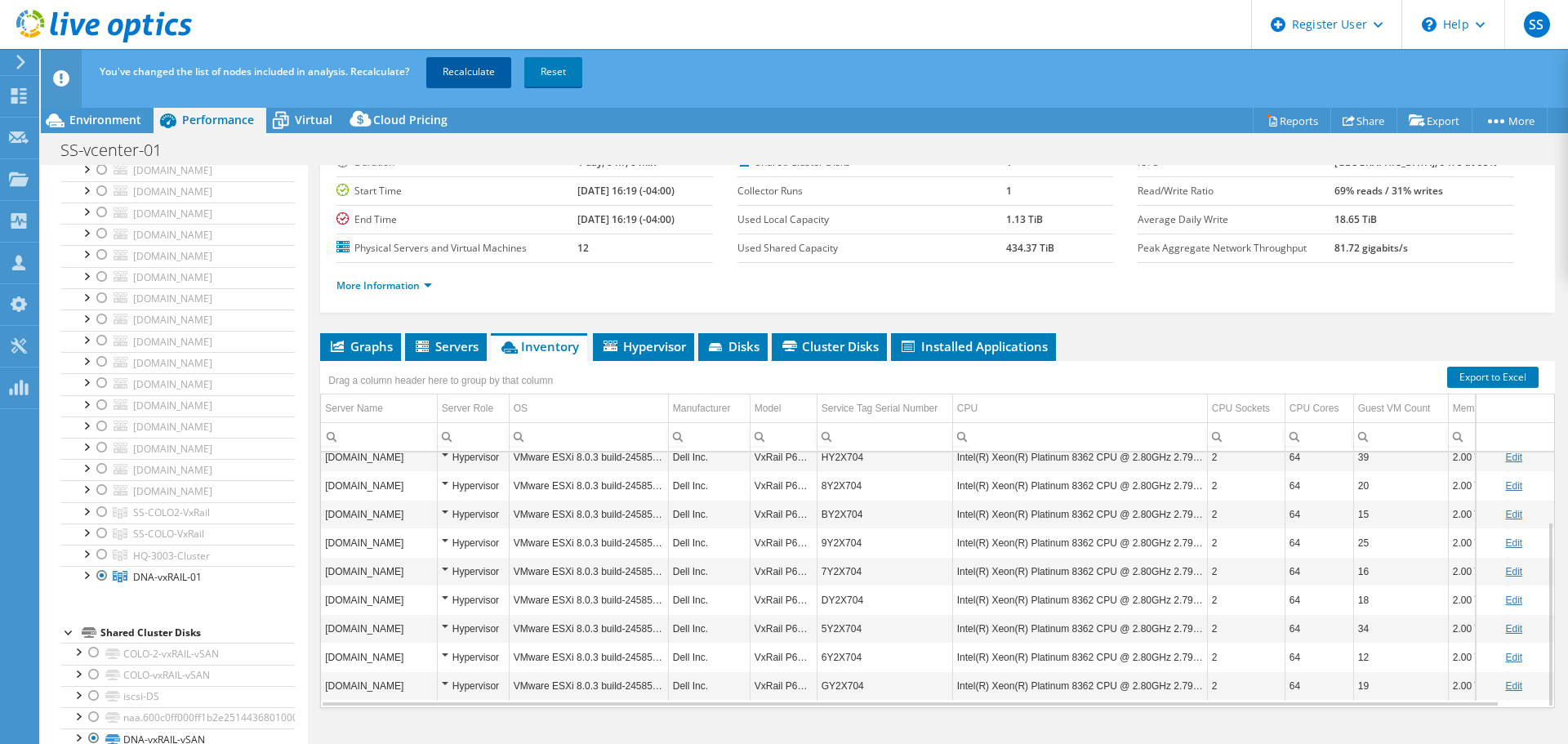
click at [447, 71] on link "Recalculate" at bounding box center [468, 71] width 85 height 30
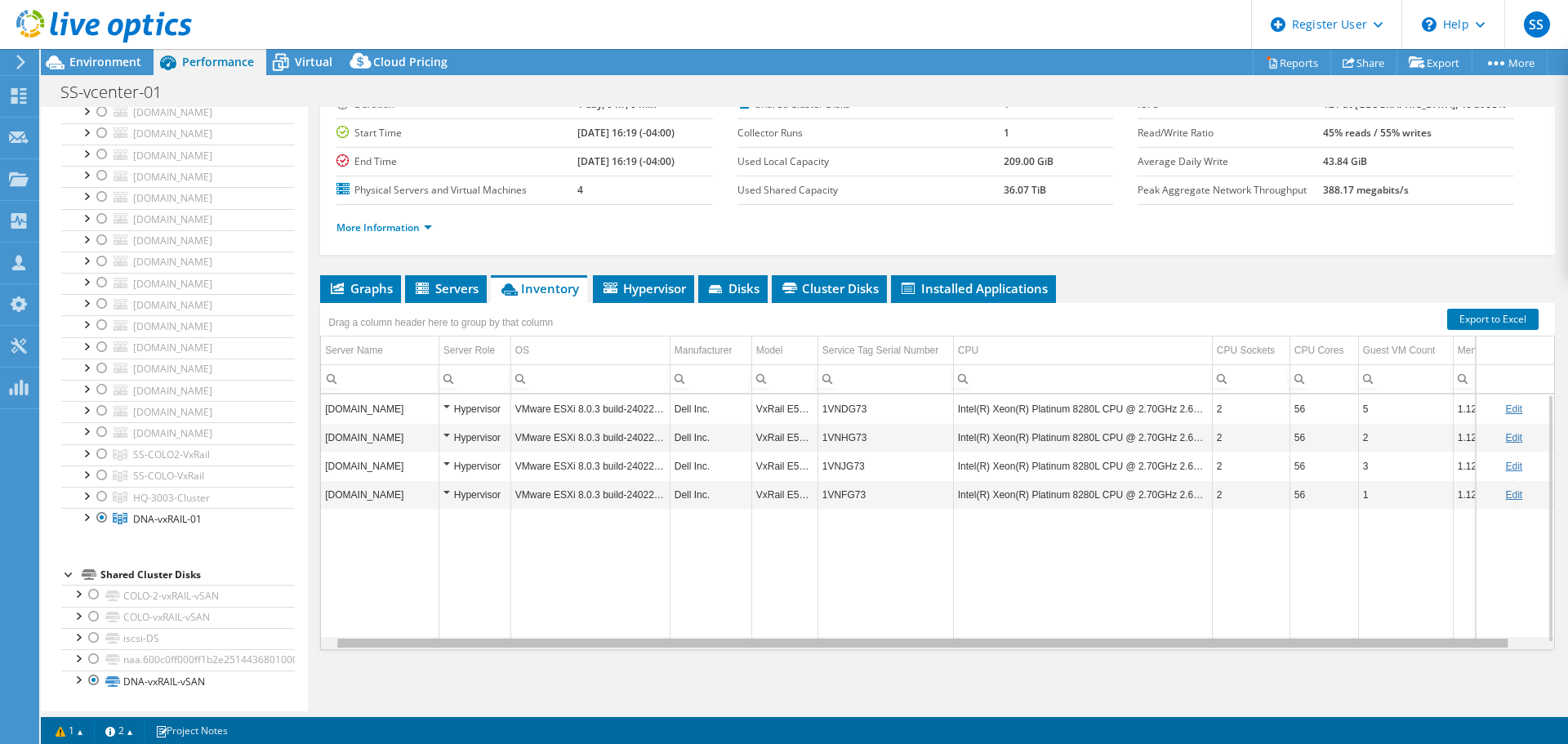
scroll to position [0, 49]
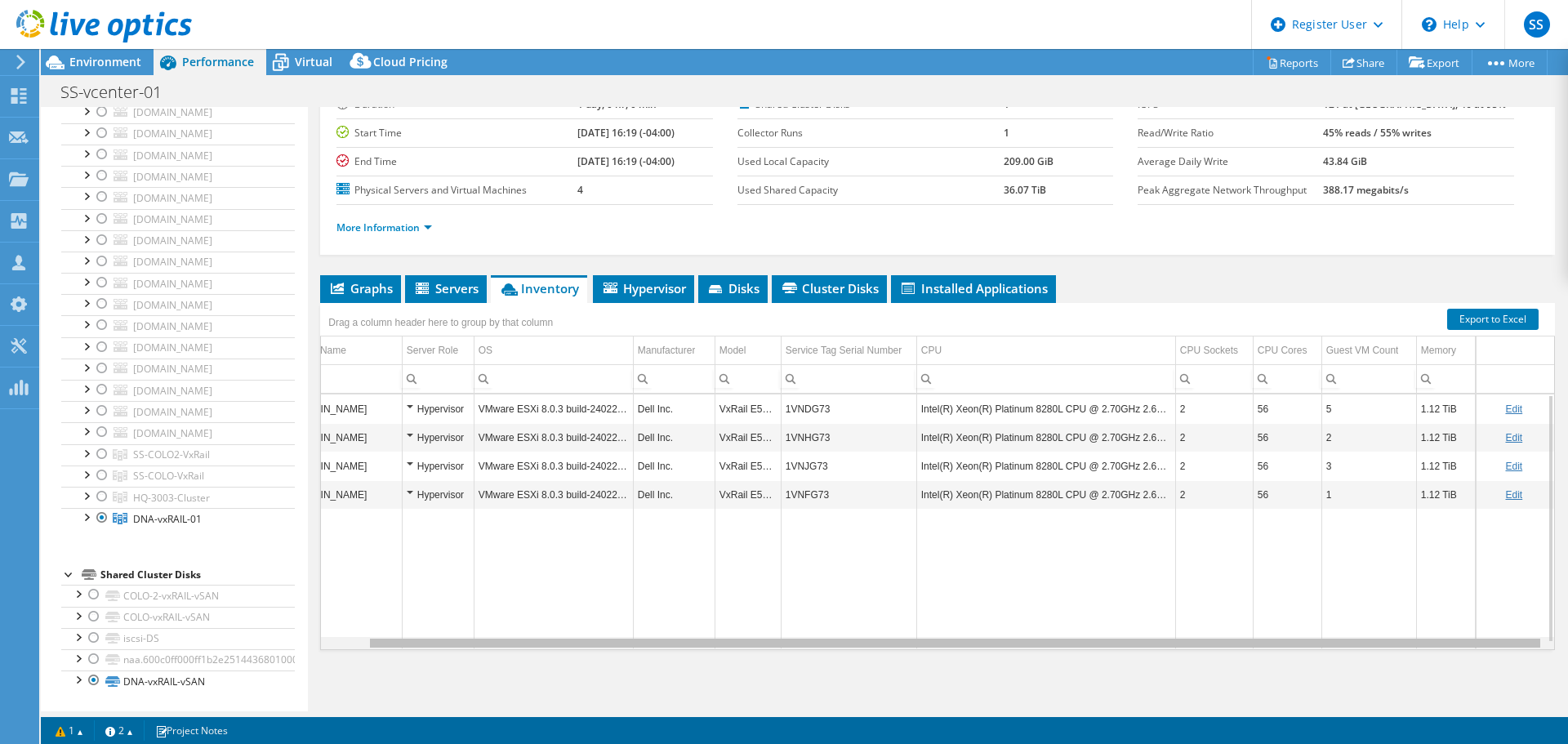
drag, startPoint x: 1304, startPoint y: 645, endPoint x: 1499, endPoint y: 646, distance: 195.0
click at [1499, 646] on body "SS Dell User Sakshi Singhvi Sakshi.Singhvi@dell.com Dell My Profile Log Out \n …" at bounding box center [784, 372] width 1568 height 744
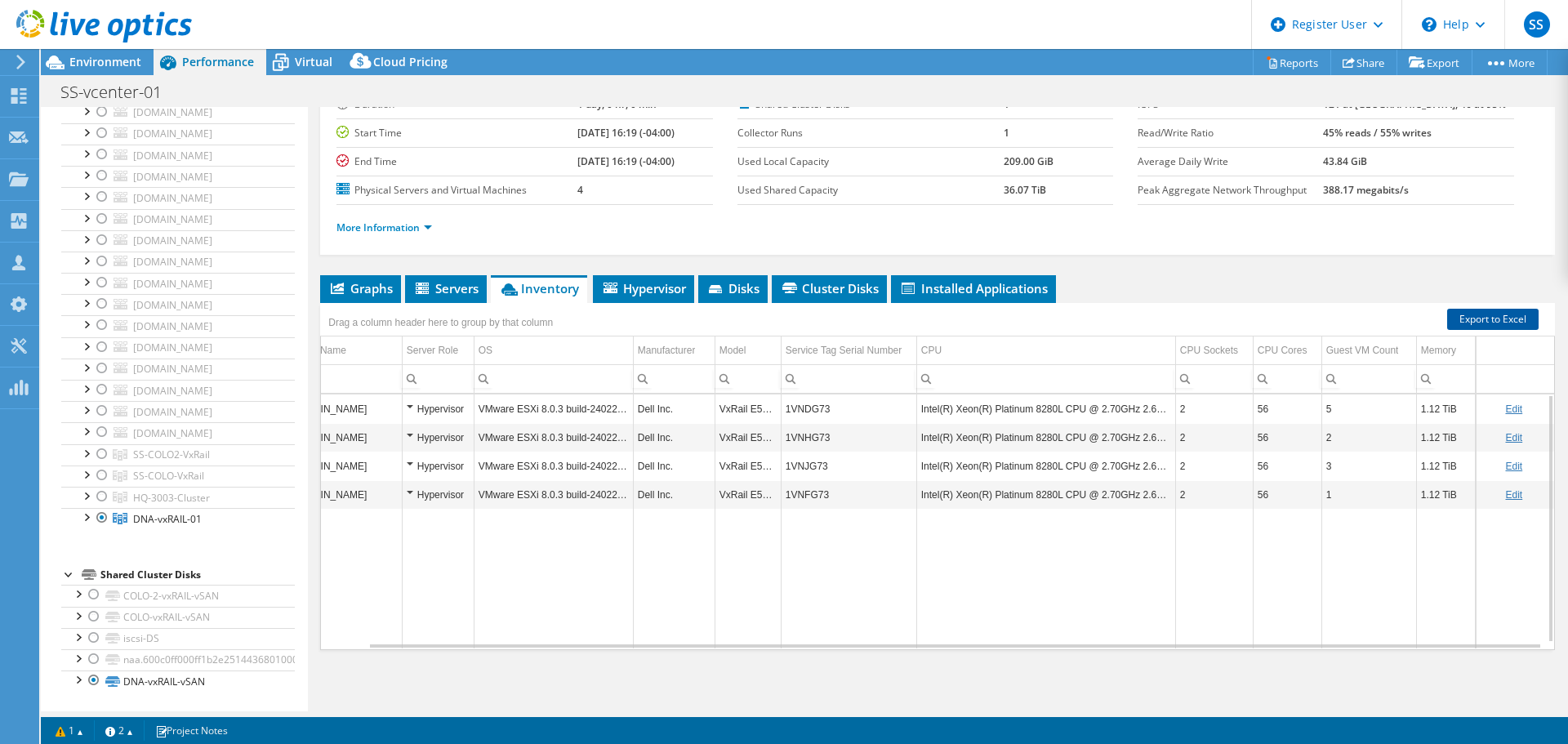
click at [1496, 317] on link "Export to Excel" at bounding box center [1492, 319] width 91 height 21
click at [184, 492] on span "HQ-3003-Cluster" at bounding box center [171, 497] width 77 height 13
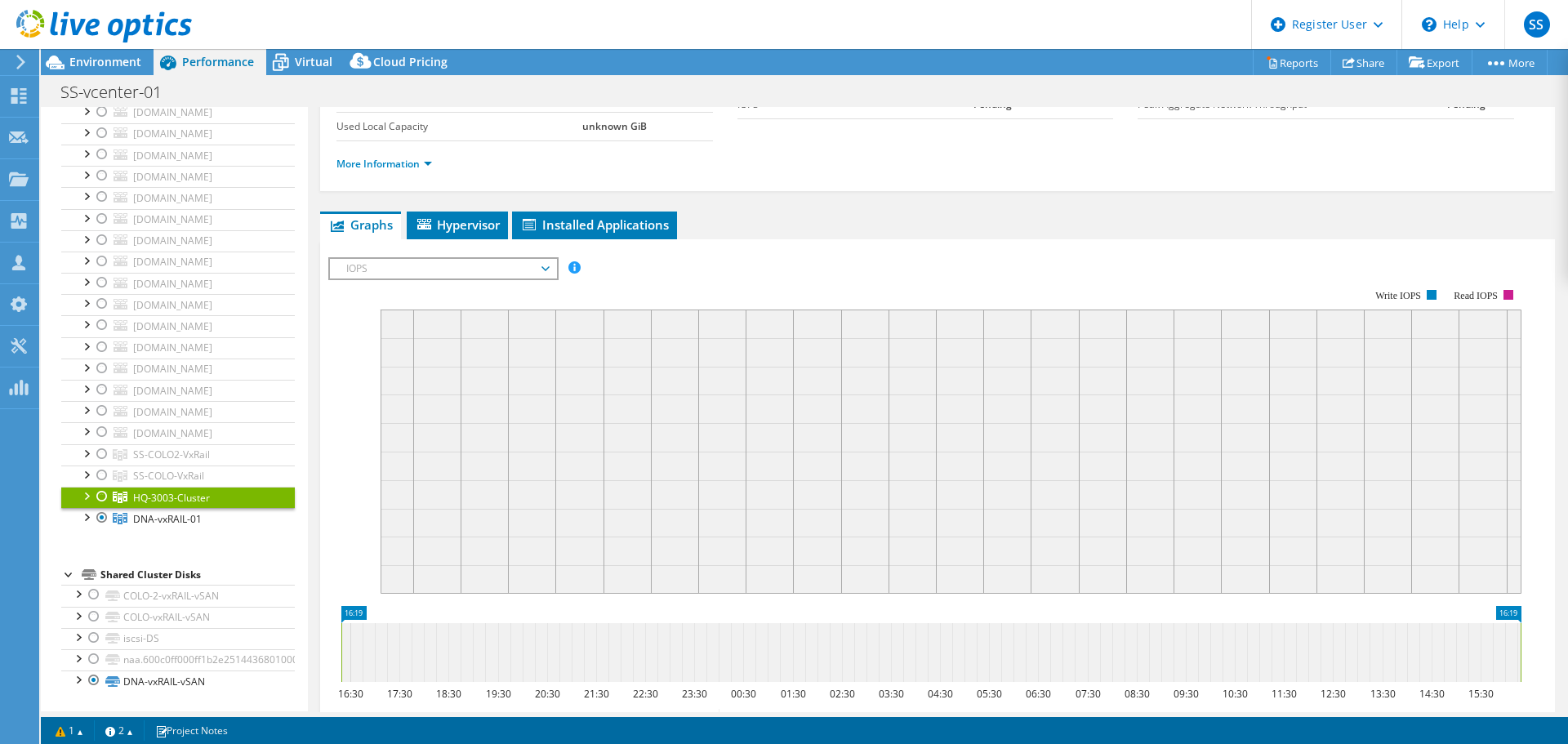
click at [79, 500] on div at bounding box center [86, 494] width 16 height 16
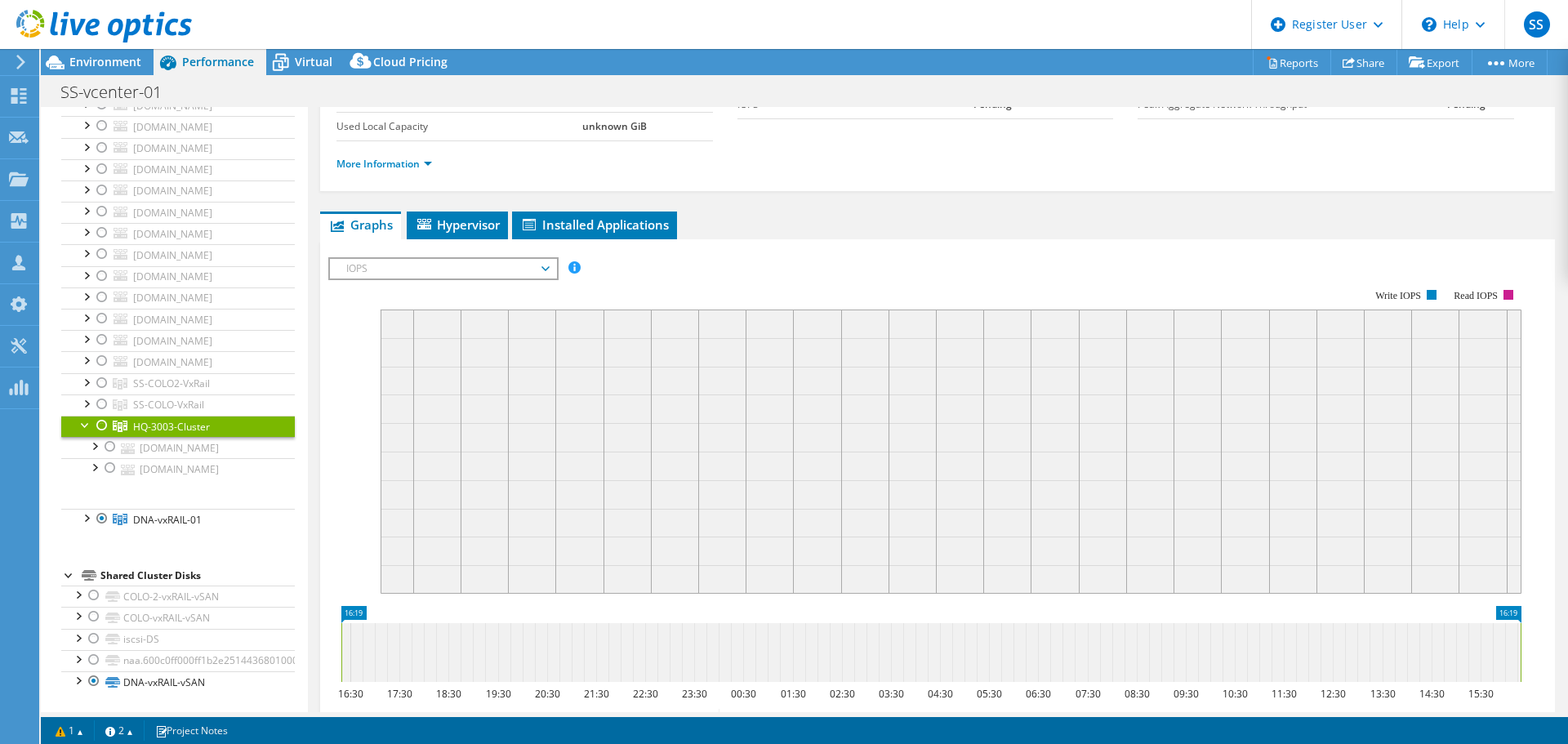
scroll to position [1238, 0]
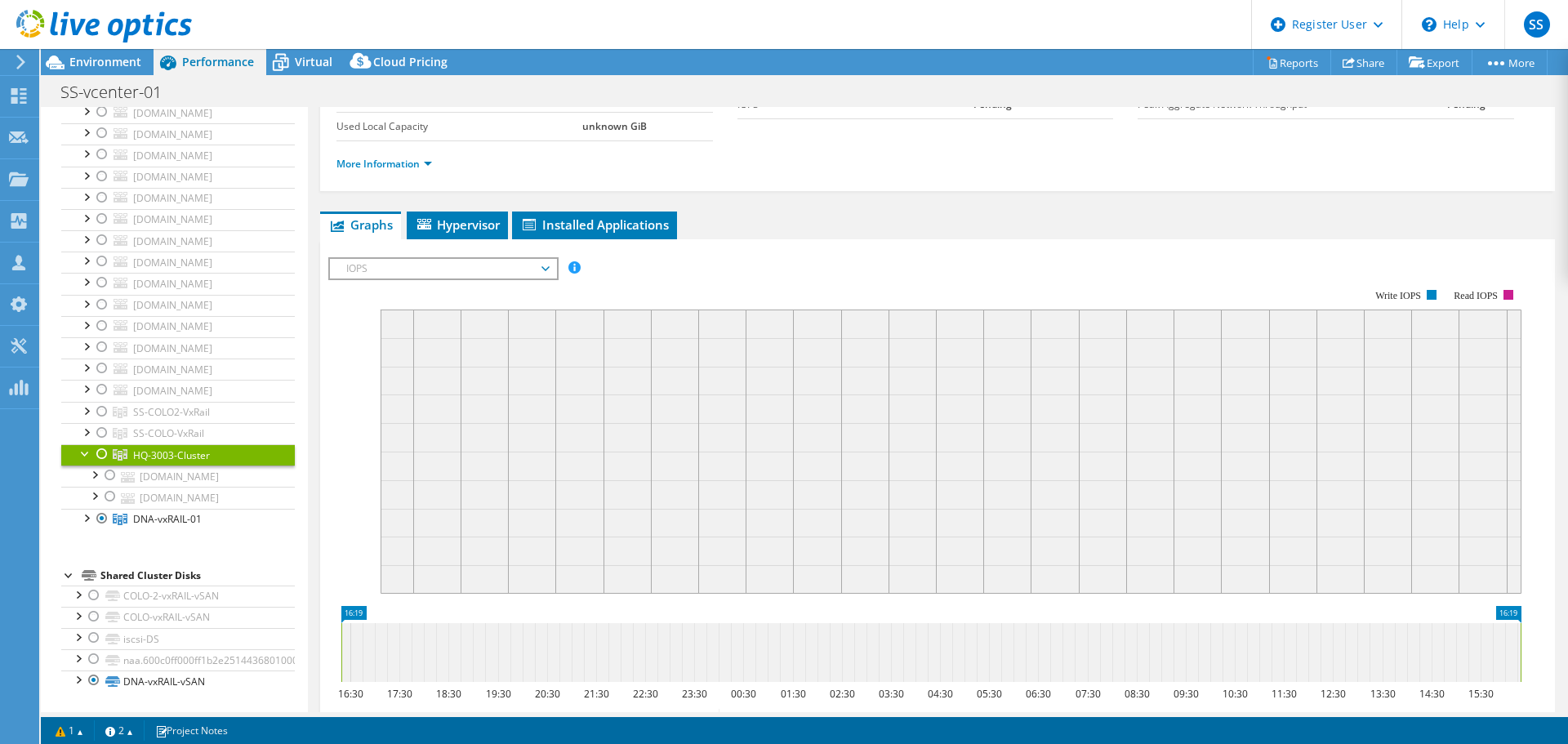
click at [79, 444] on link "HQ-3003-Cluster" at bounding box center [178, 455] width 234 height 21
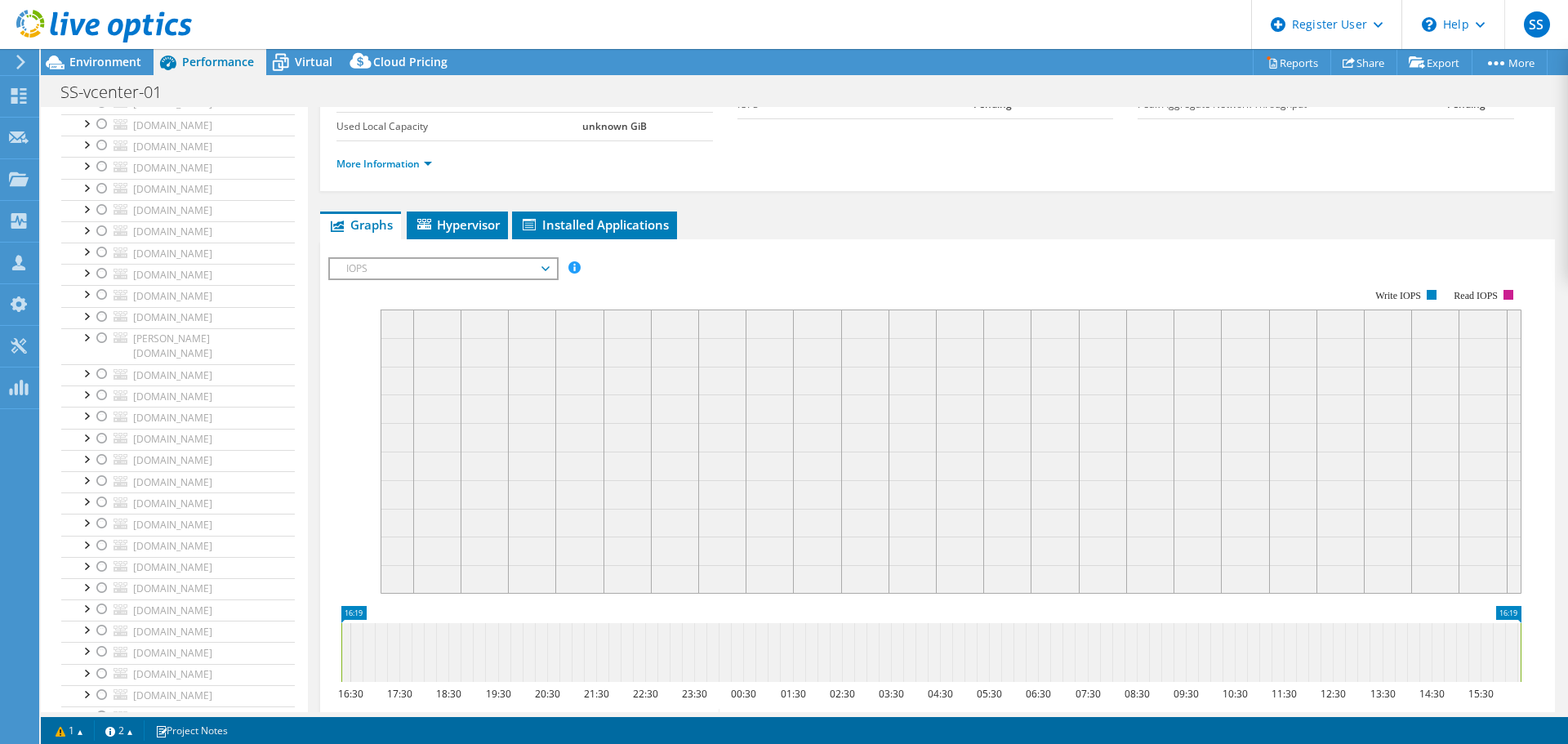
scroll to position [0, 0]
click at [1049, 249] on div "IOPS Disk Throughput IO Size Latency Queue Depth CPU Percentage Memory Page Fau…" at bounding box center [936, 532] width 1218 height 566
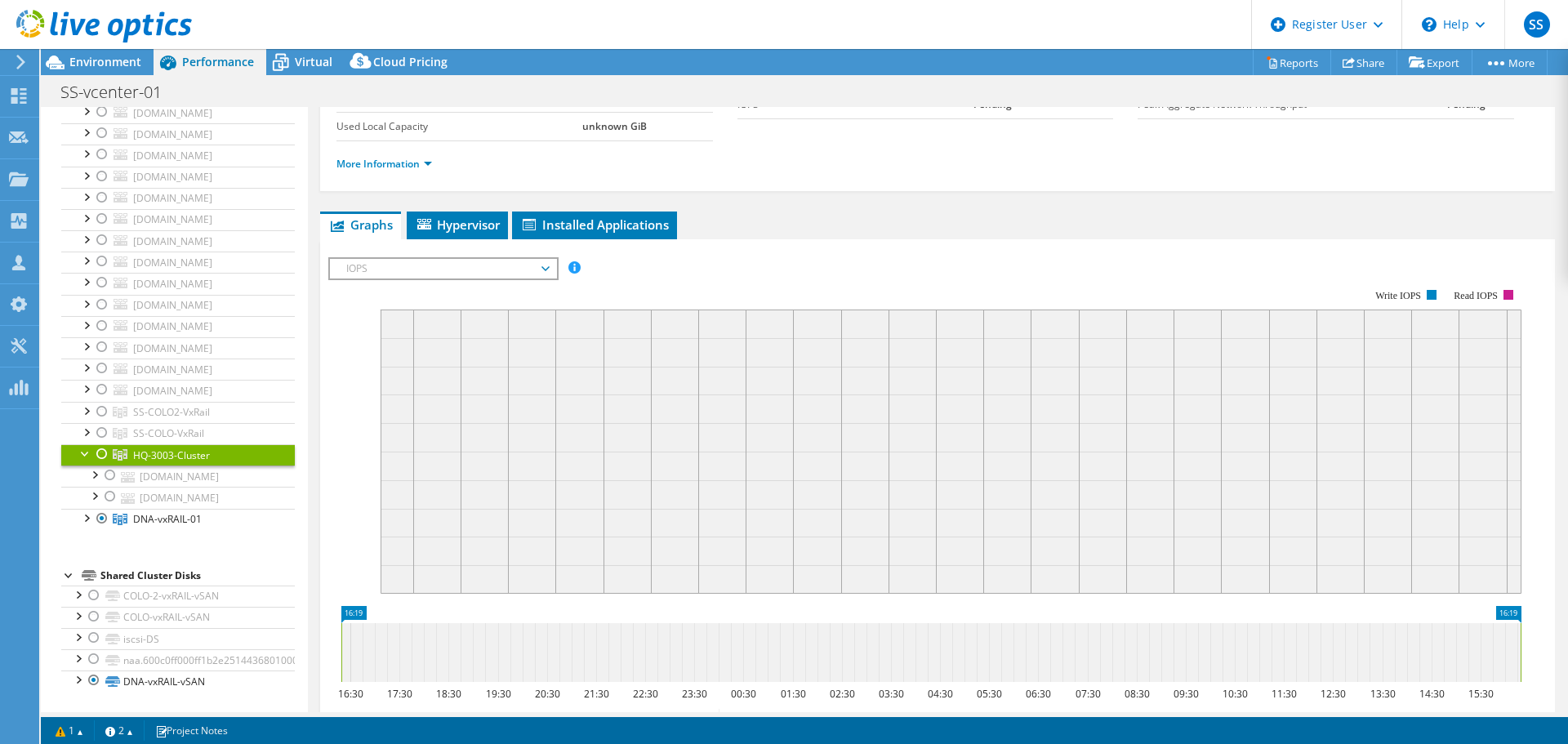
scroll to position [1238, 0]
click at [229, 380] on link "ss-esx-witness2.scu-corp.com" at bounding box center [178, 390] width 234 height 21
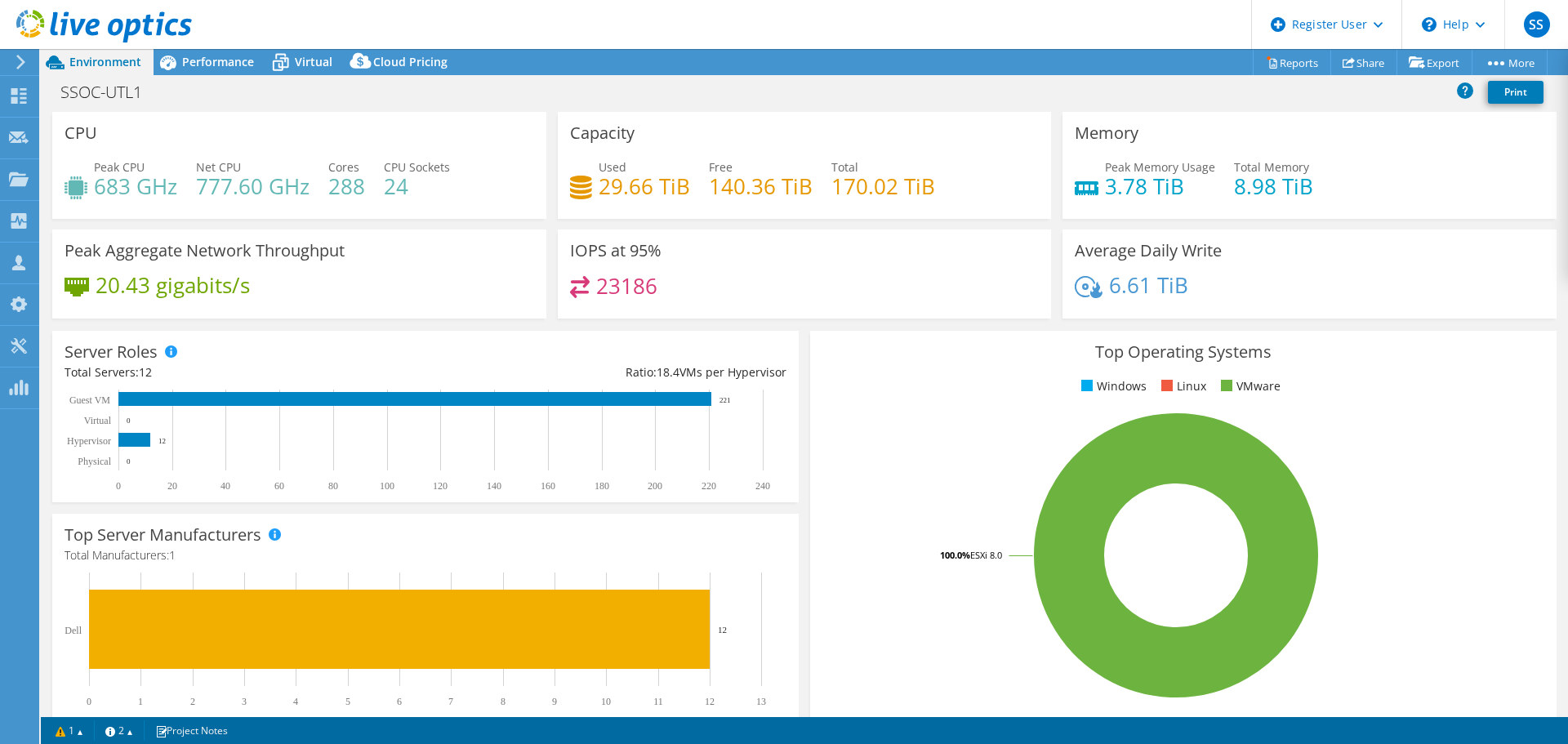
select select "USD"
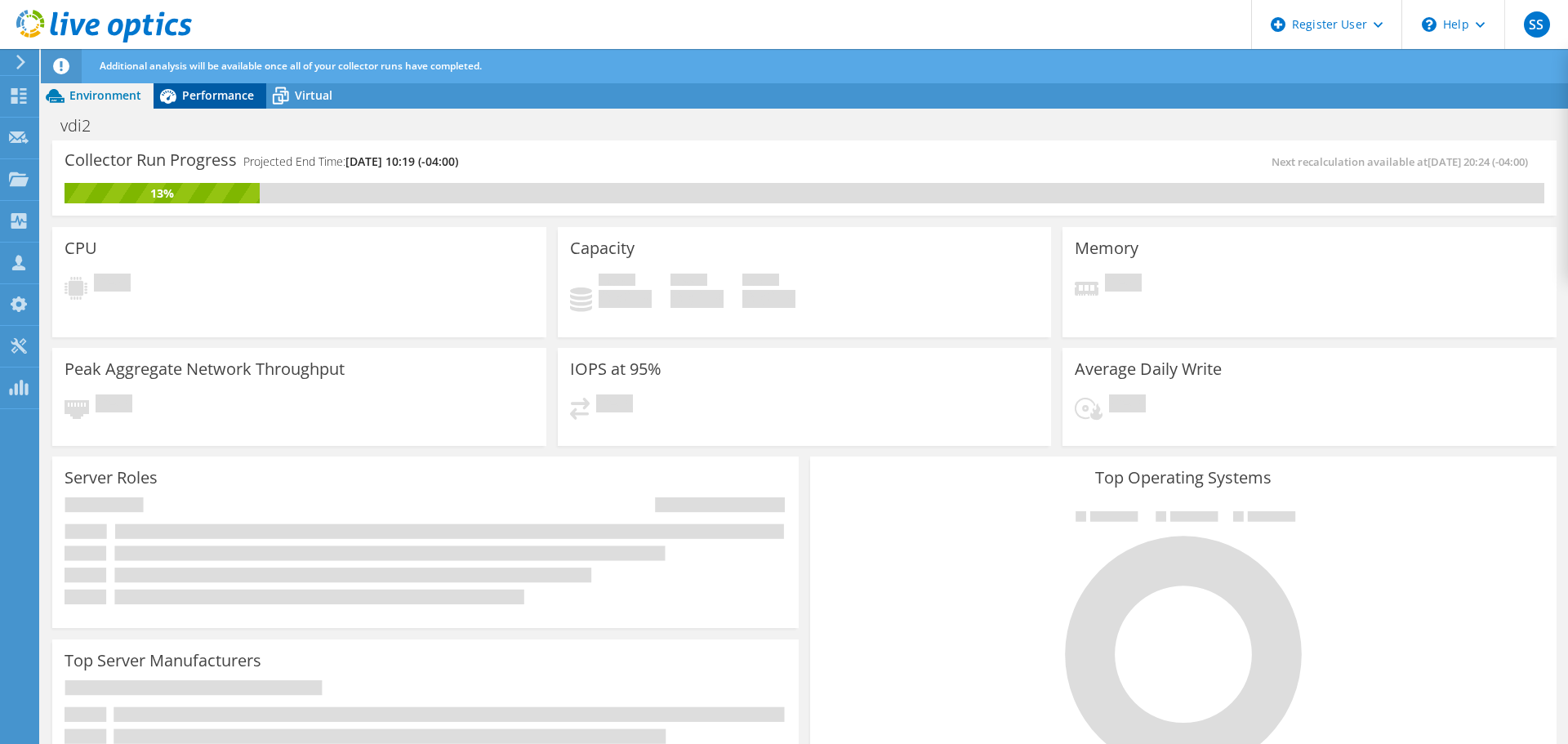
click at [219, 58] on div "Additional analysis will be available once all of your collector runs have comp…" at bounding box center [834, 66] width 1478 height 35
click at [226, 96] on span "Performance" at bounding box center [217, 95] width 72 height 15
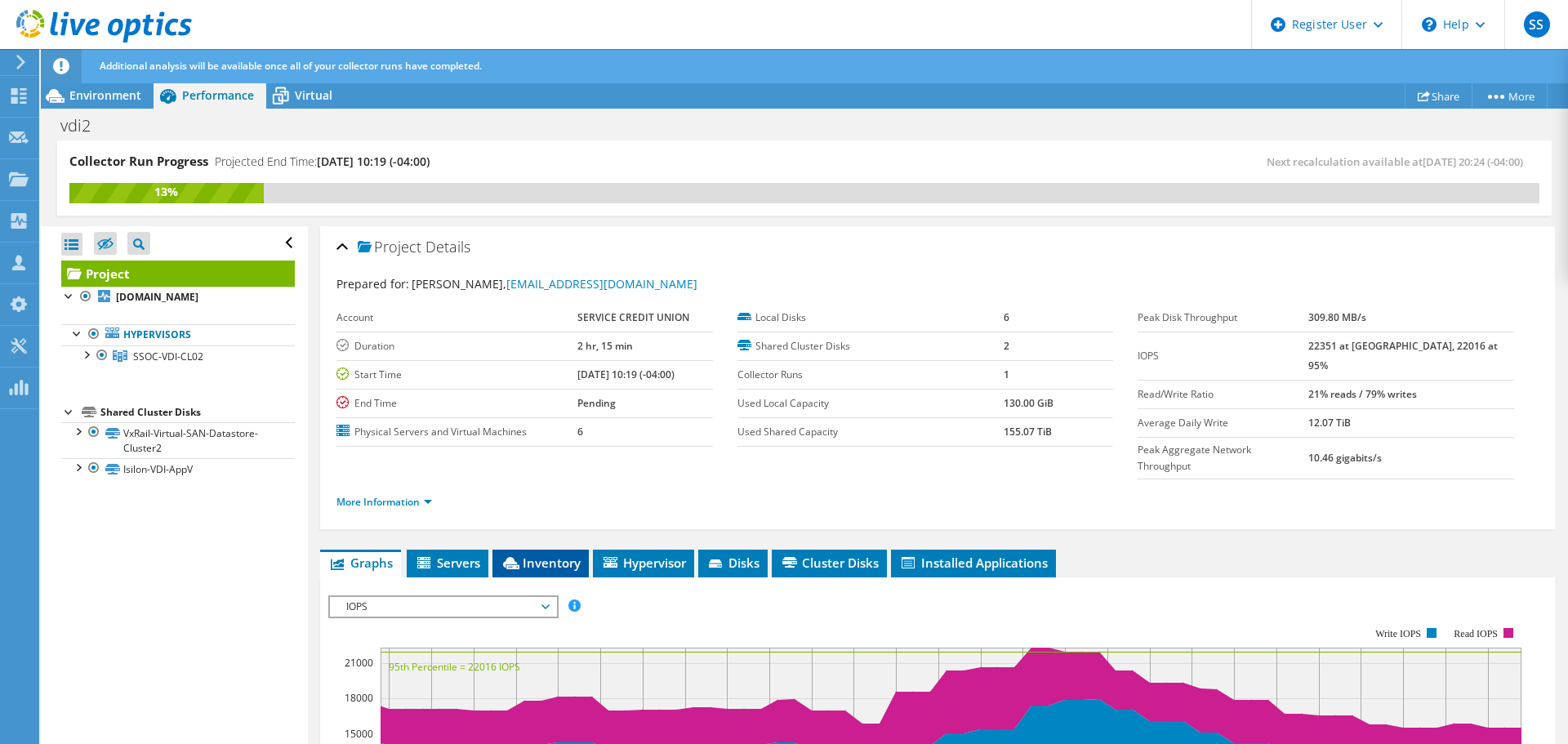
click at [545, 550] on li "Inventory" at bounding box center [540, 563] width 96 height 28
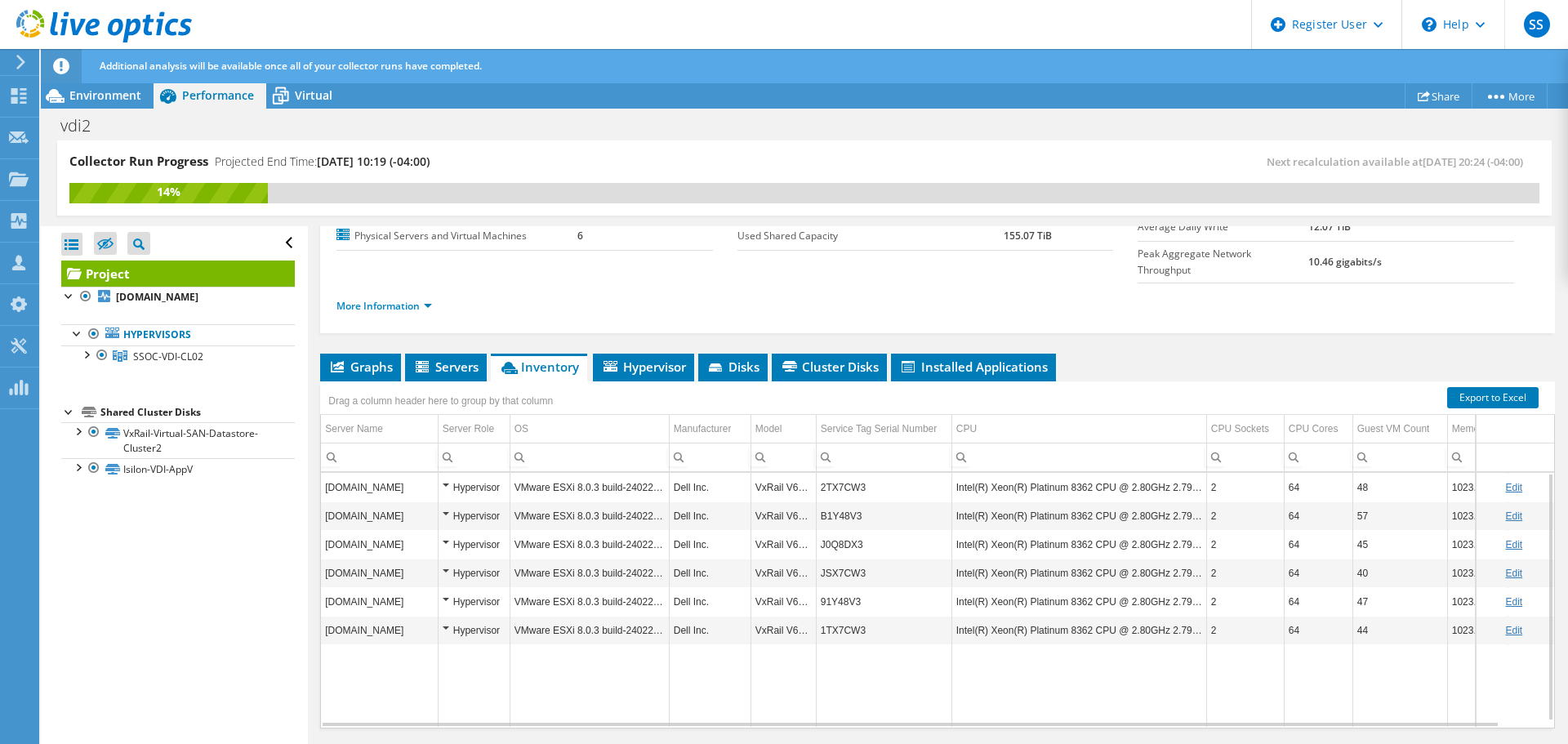
scroll to position [209, 0]
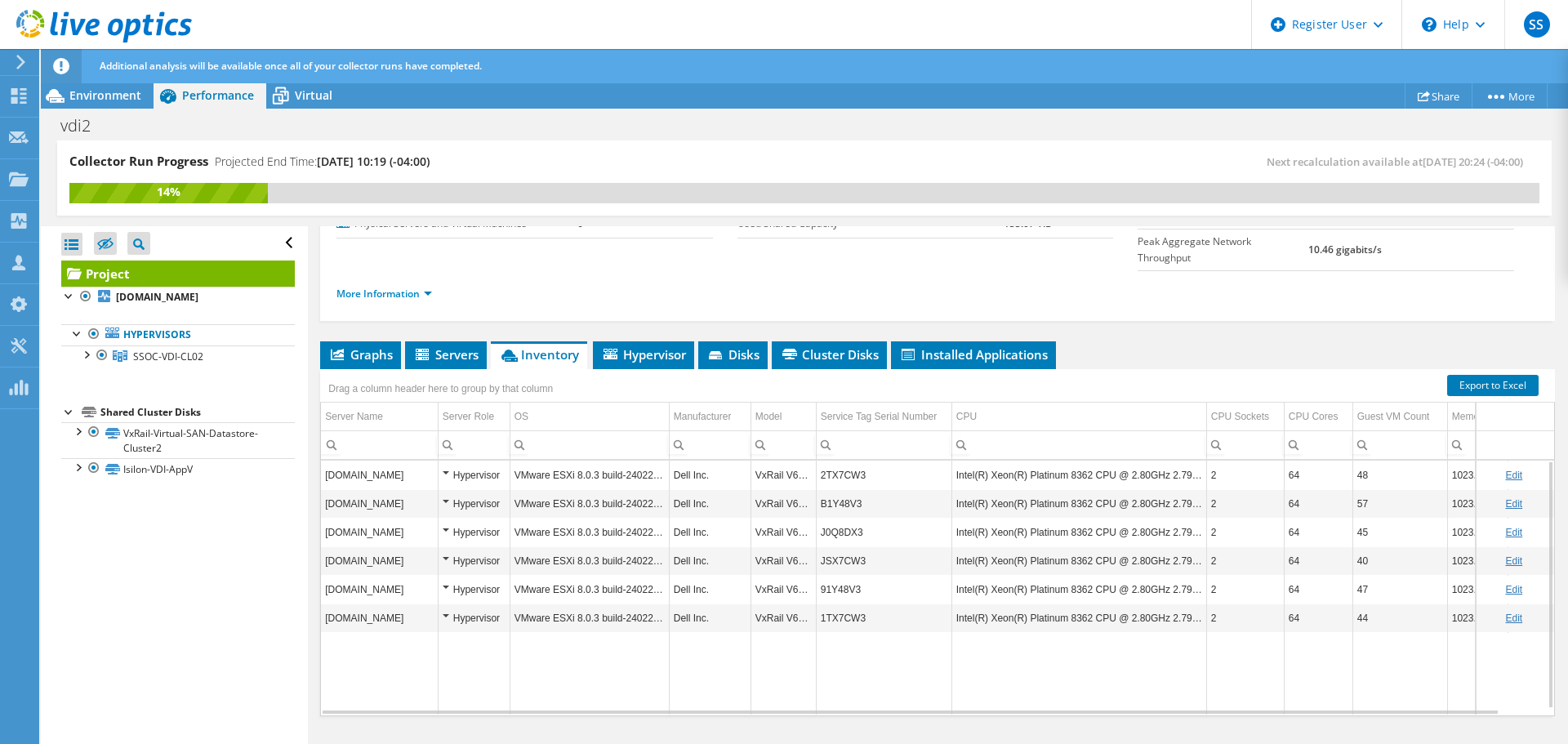
click at [1298, 306] on div "Project Details Prepared for: Bob Garneau, rgarneau@servicecu.org Account SERVI…" at bounding box center [937, 398] width 1259 height 760
copy td "1TX7CW3"
drag, startPoint x: 861, startPoint y: 588, endPoint x: 818, endPoint y: 587, distance: 43.0
click at [818, 604] on td "1TX7CW3" at bounding box center [883, 618] width 136 height 29
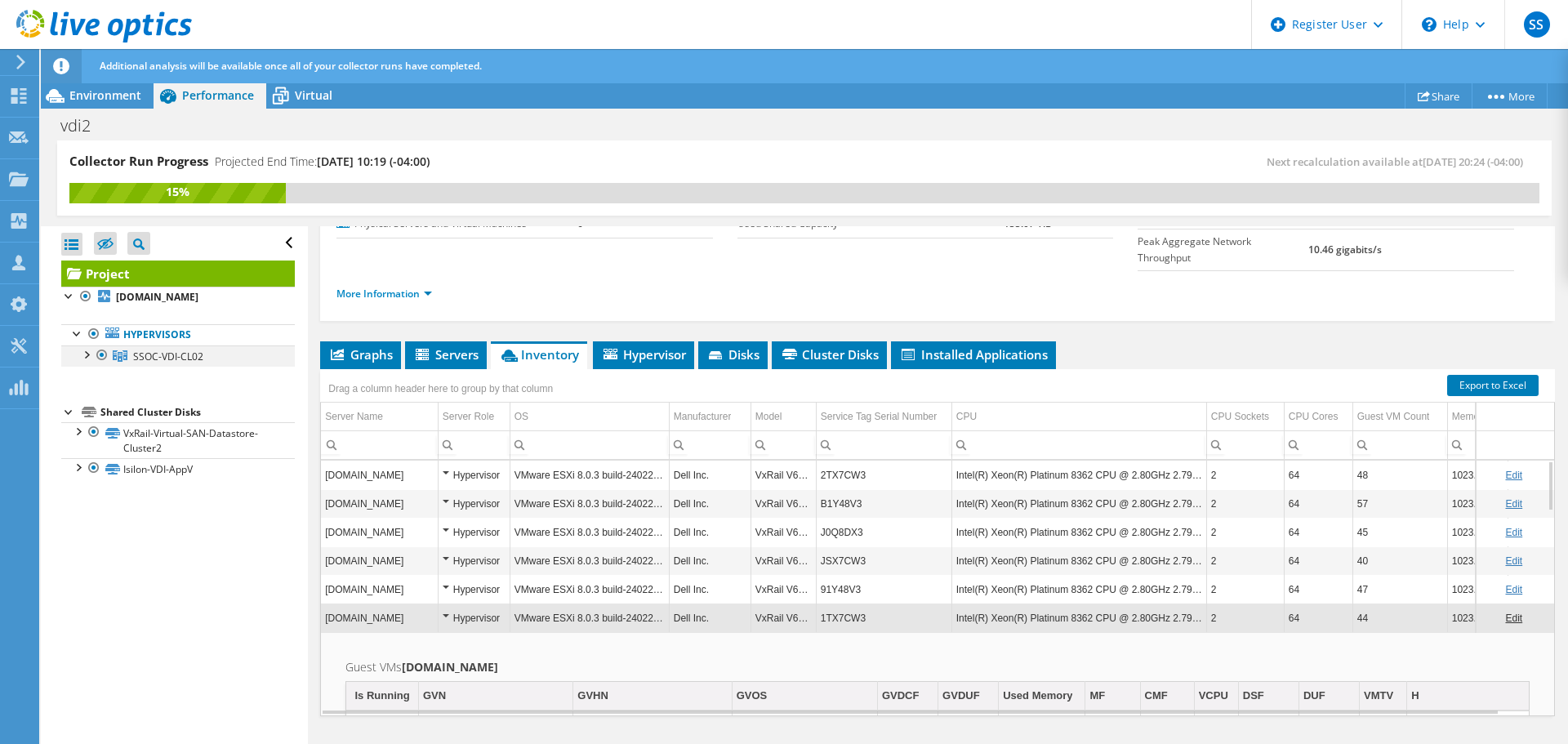
click at [88, 351] on div at bounding box center [86, 353] width 16 height 16
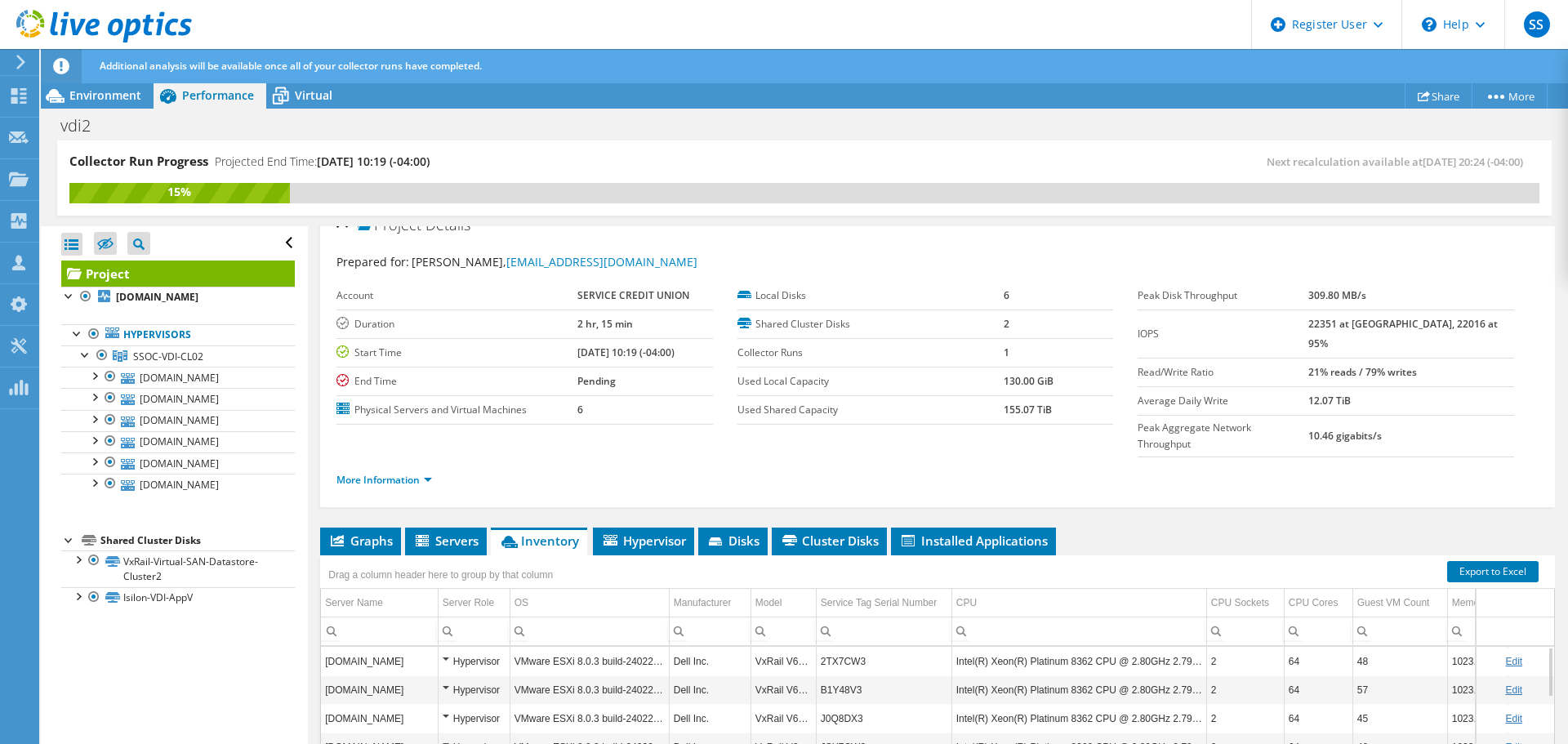
scroll to position [0, 0]
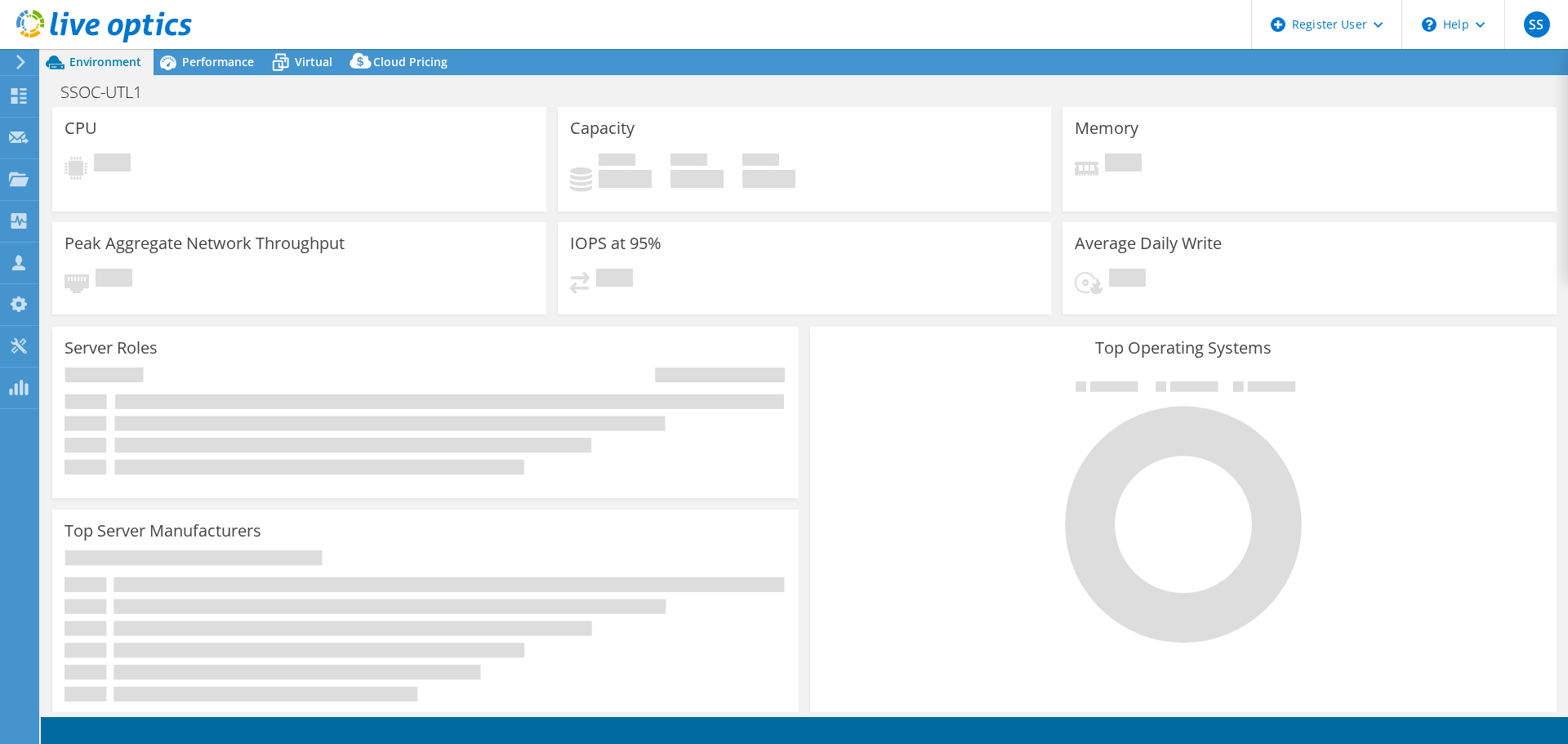
select select "USD"
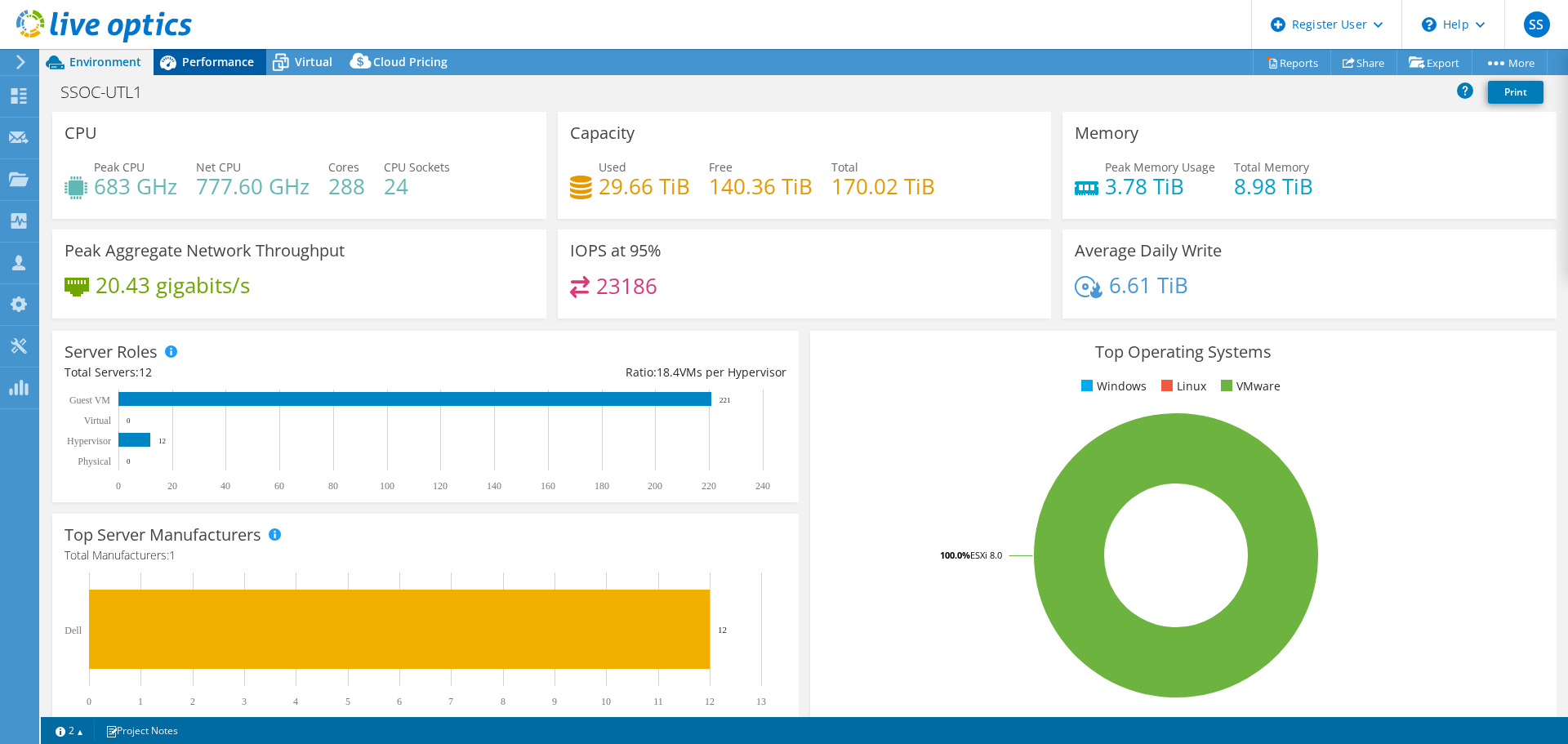
click at [217, 57] on span "Performance" at bounding box center [217, 62] width 72 height 15
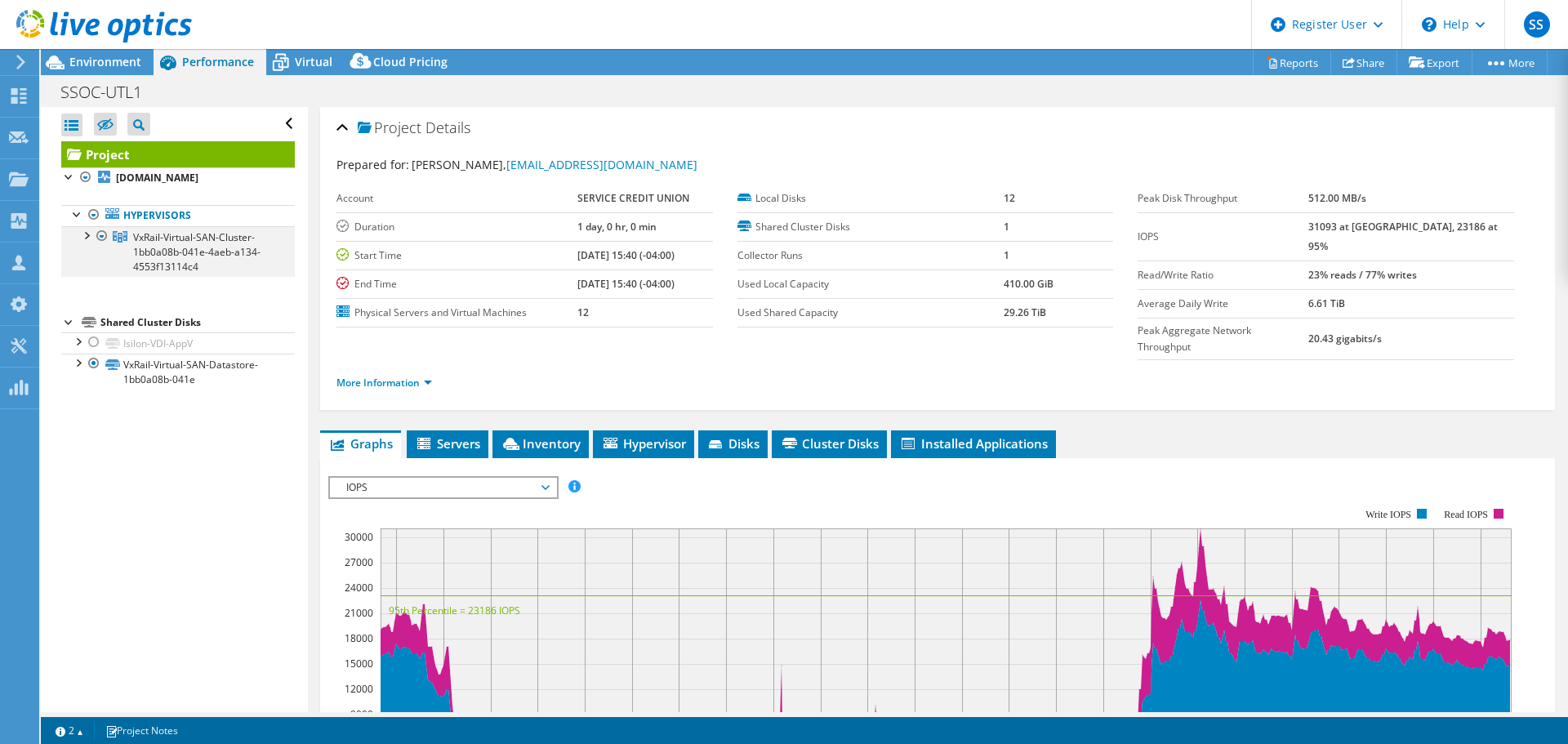
click at [87, 236] on div at bounding box center [86, 234] width 16 height 16
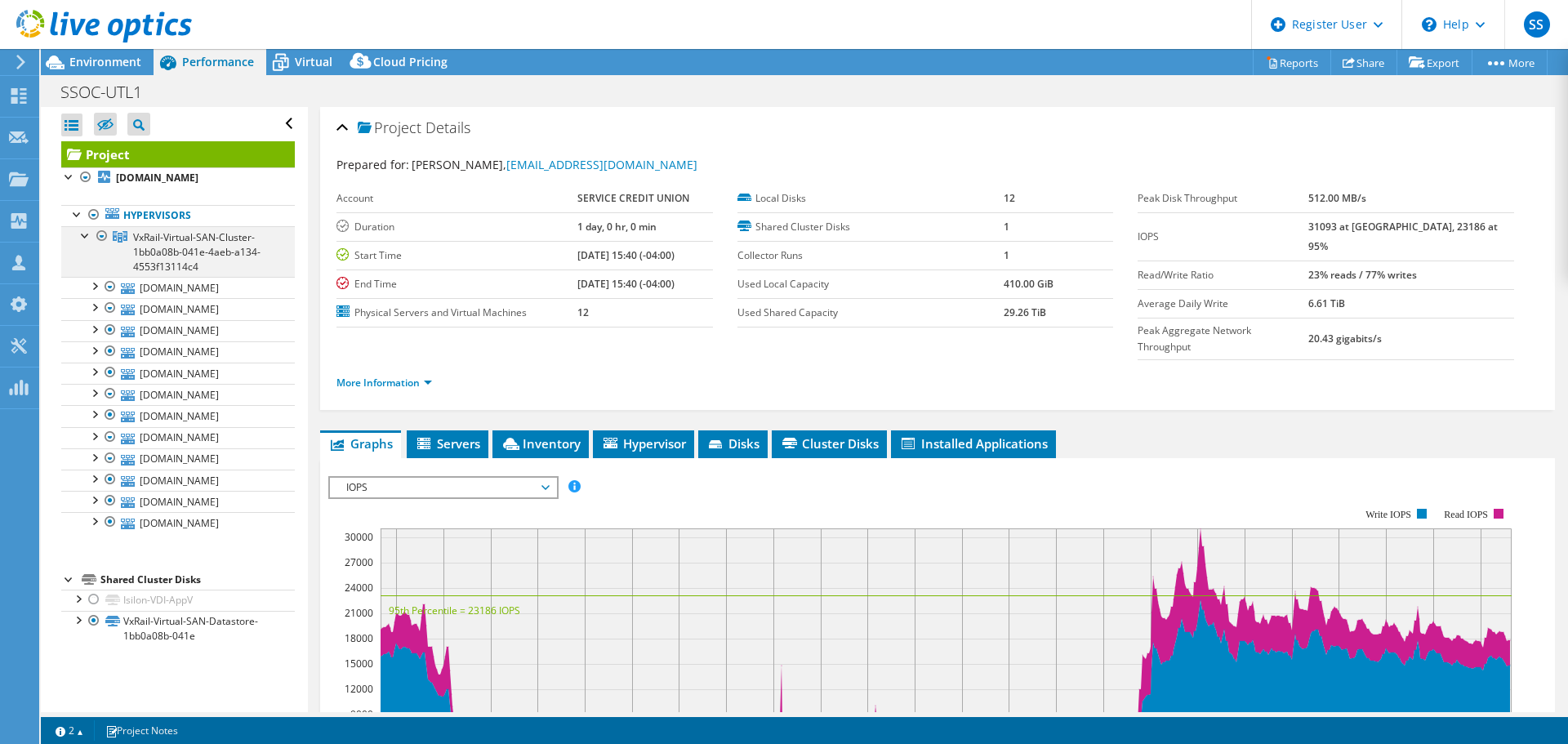
click at [87, 236] on div at bounding box center [86, 234] width 16 height 16
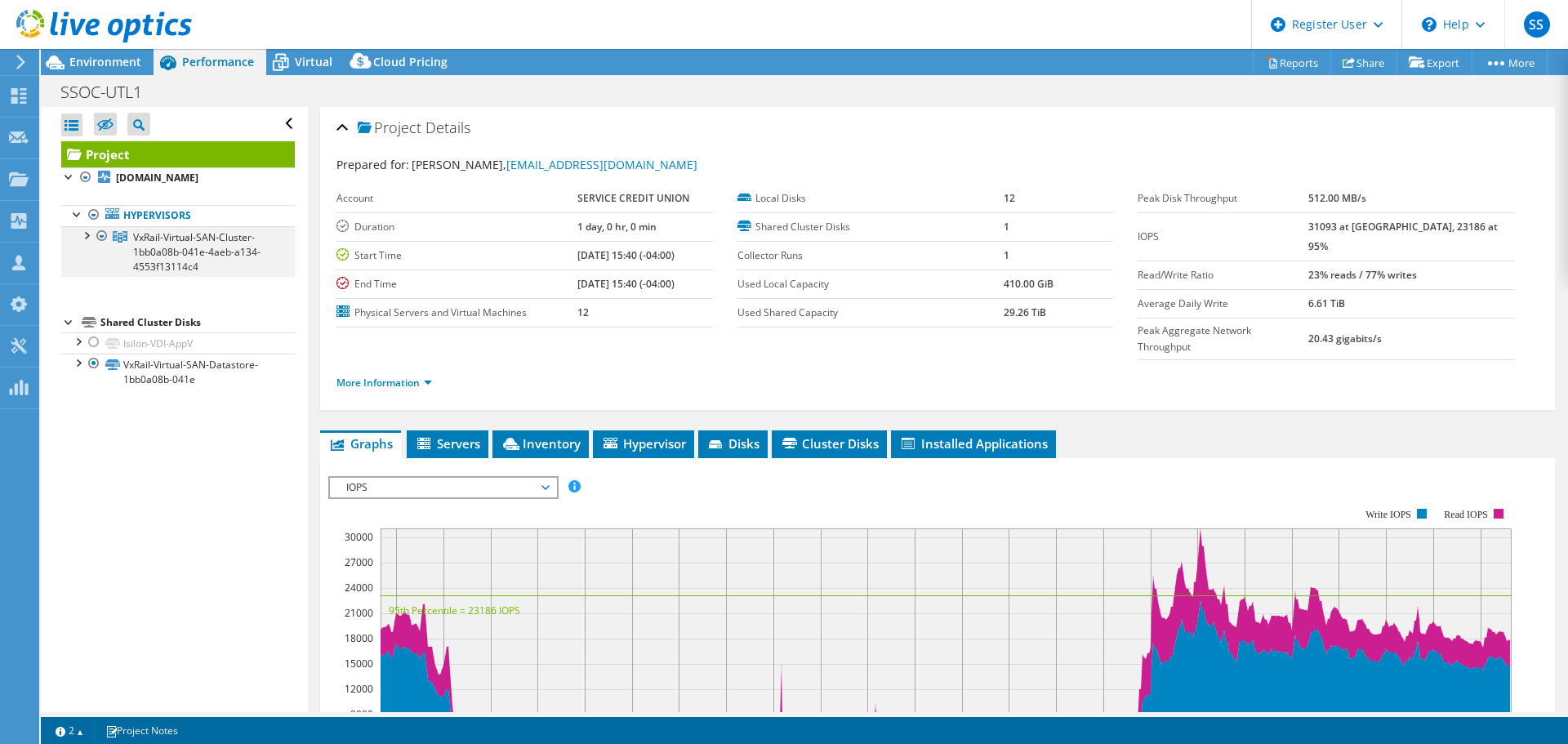
click at [87, 236] on div at bounding box center [86, 234] width 16 height 16
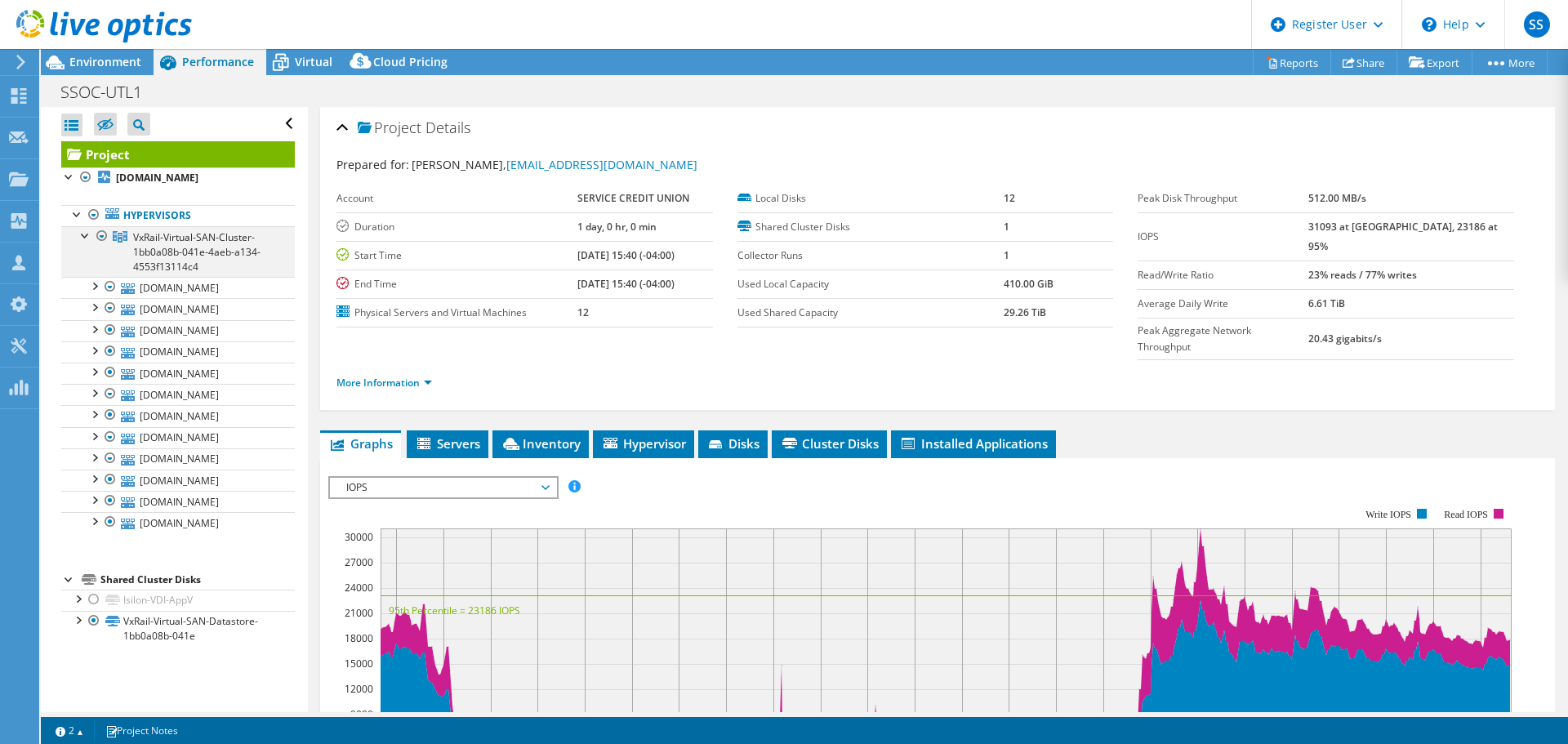
click at [87, 236] on div at bounding box center [86, 234] width 16 height 16
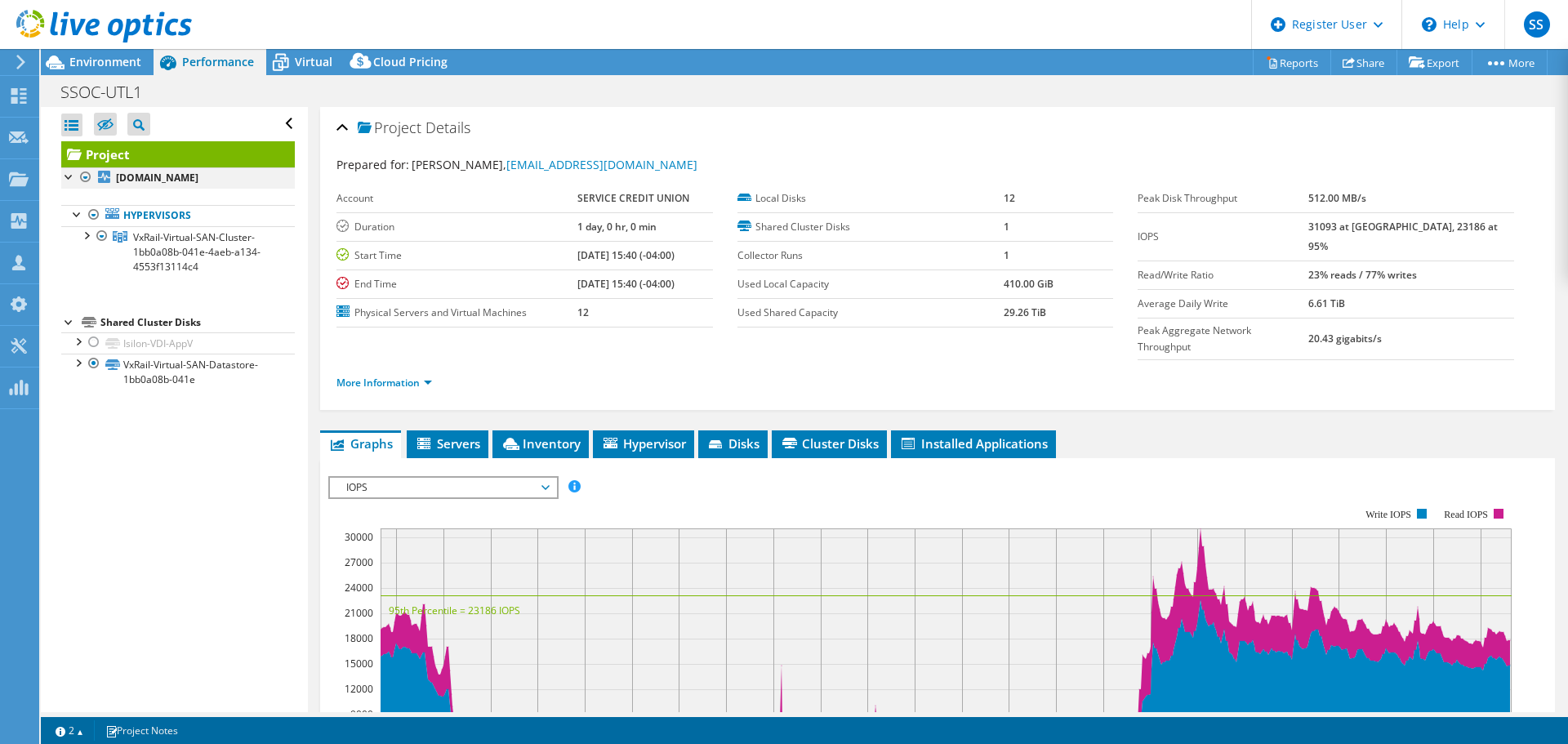
click at [85, 174] on div at bounding box center [86, 177] width 16 height 19
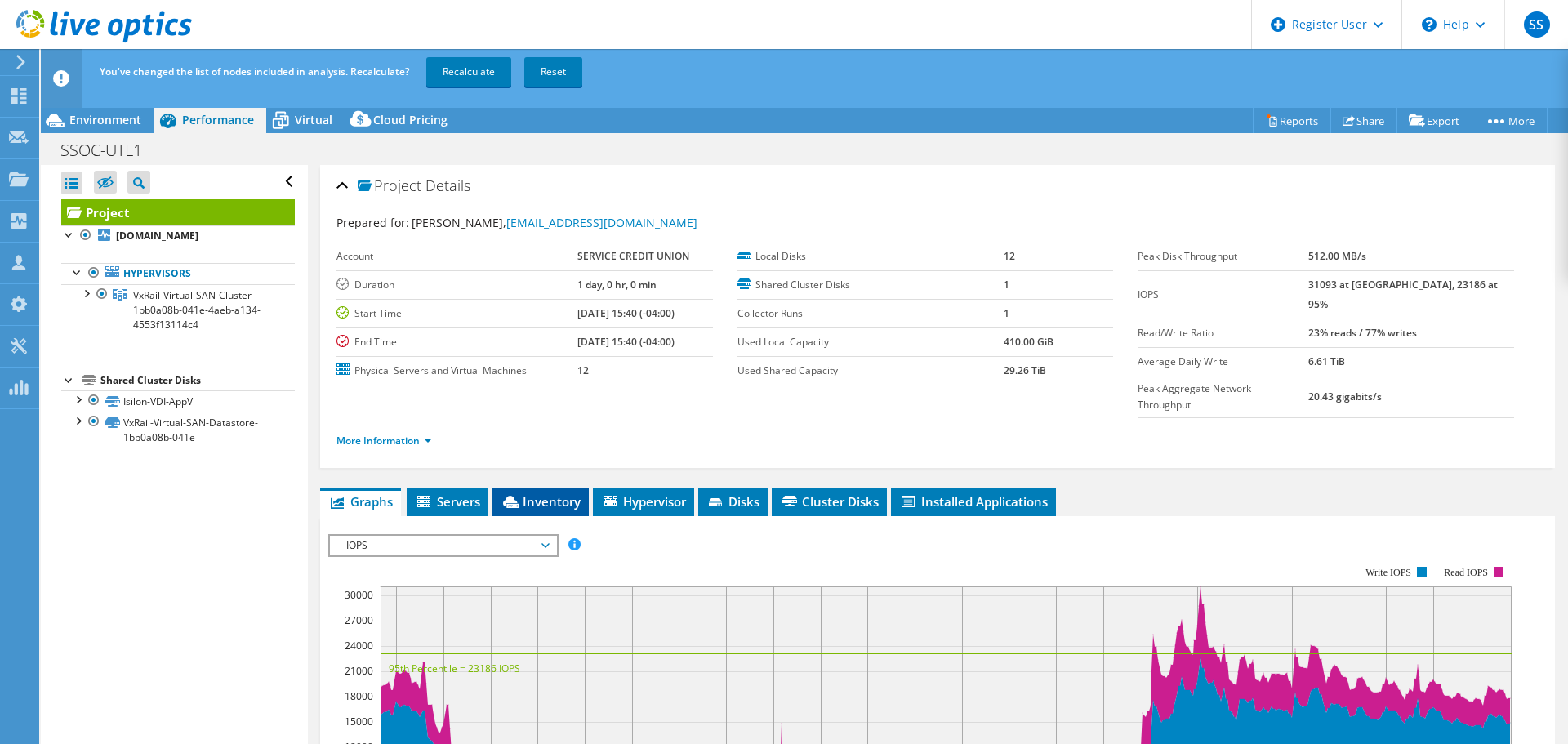
click at [560, 488] on li "Inventory" at bounding box center [540, 502] width 96 height 28
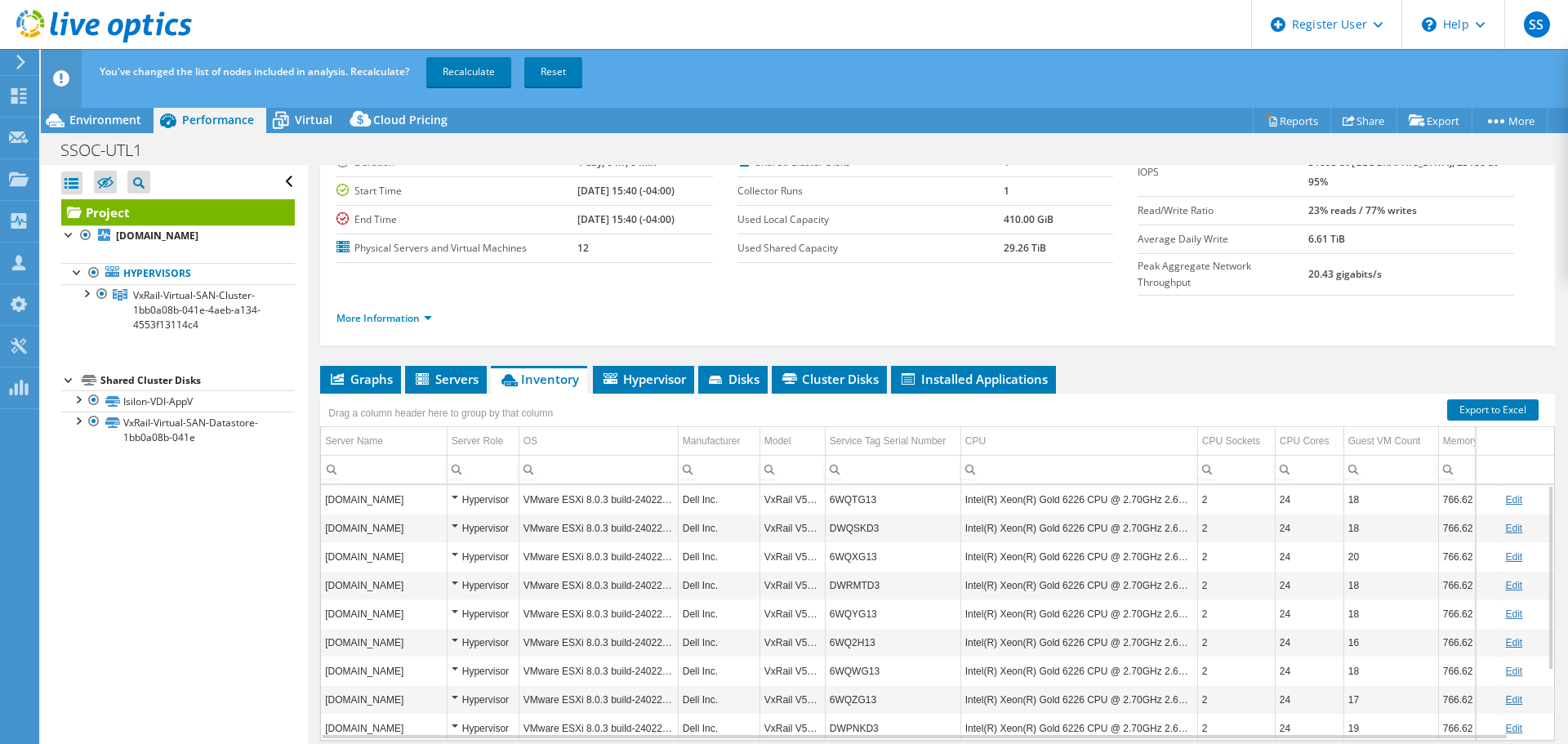
scroll to position [95, 0]
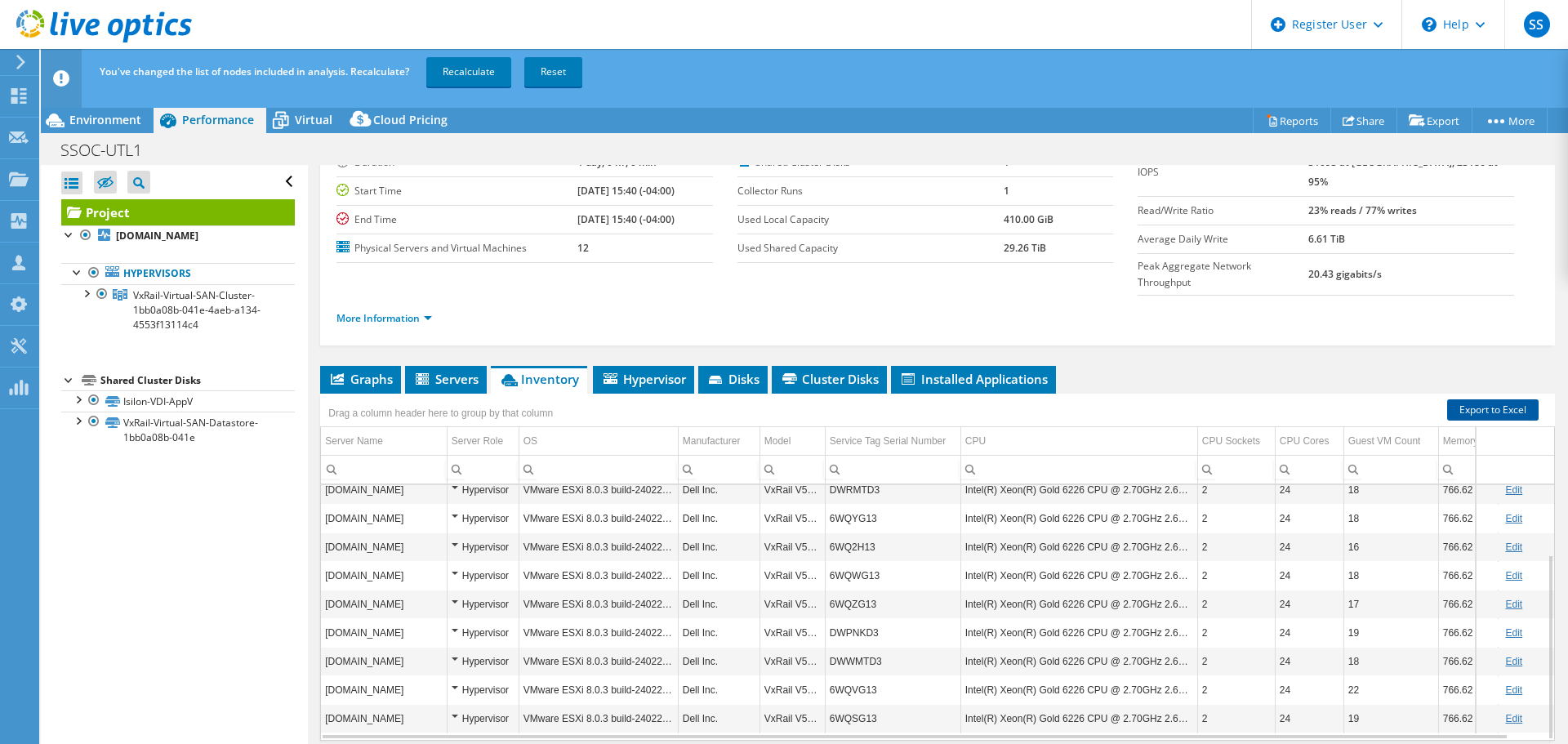
click at [1485, 399] on link "Export to Excel" at bounding box center [1492, 409] width 91 height 21
click at [62, 231] on div at bounding box center [69, 233] width 16 height 16
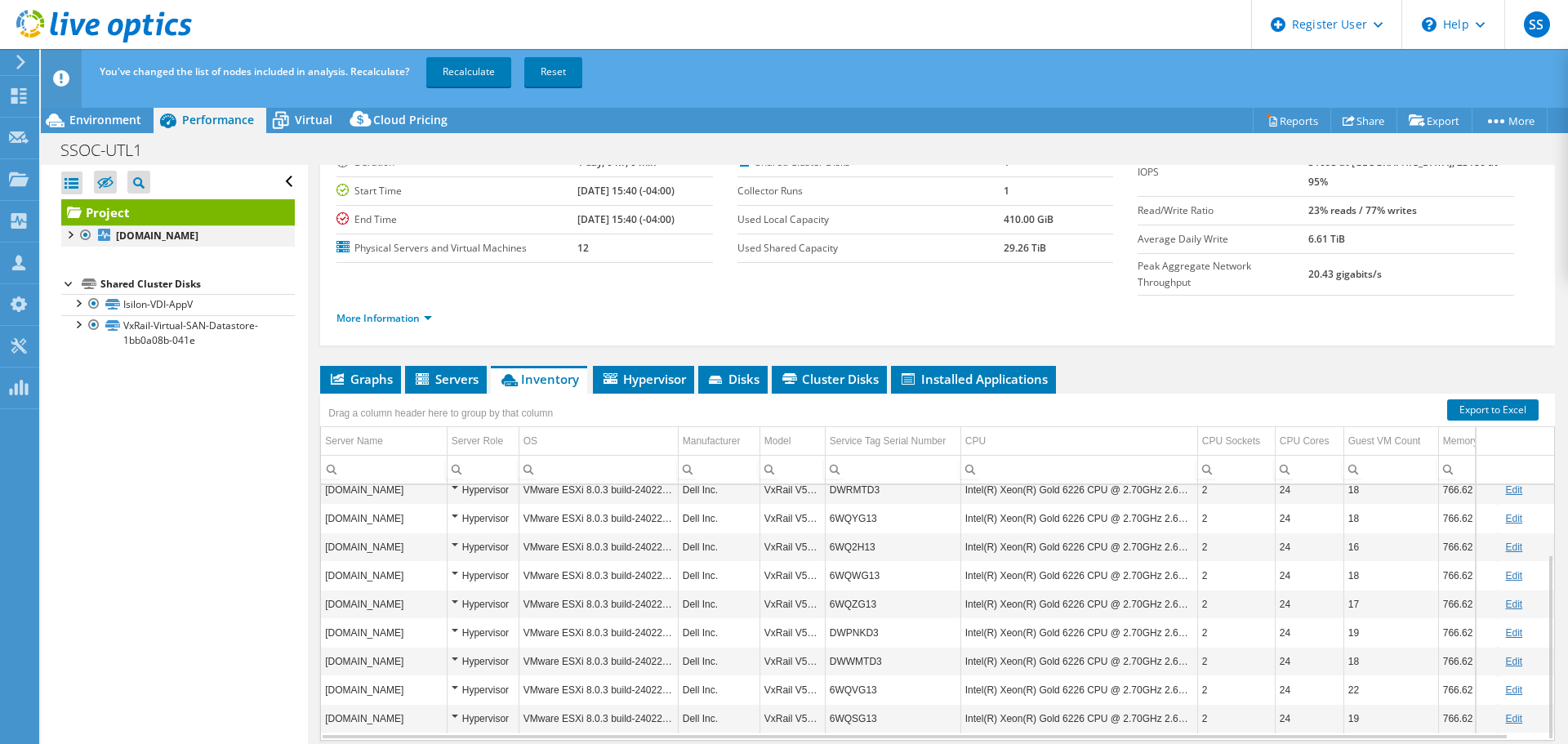
click at [62, 231] on div at bounding box center [69, 233] width 16 height 16
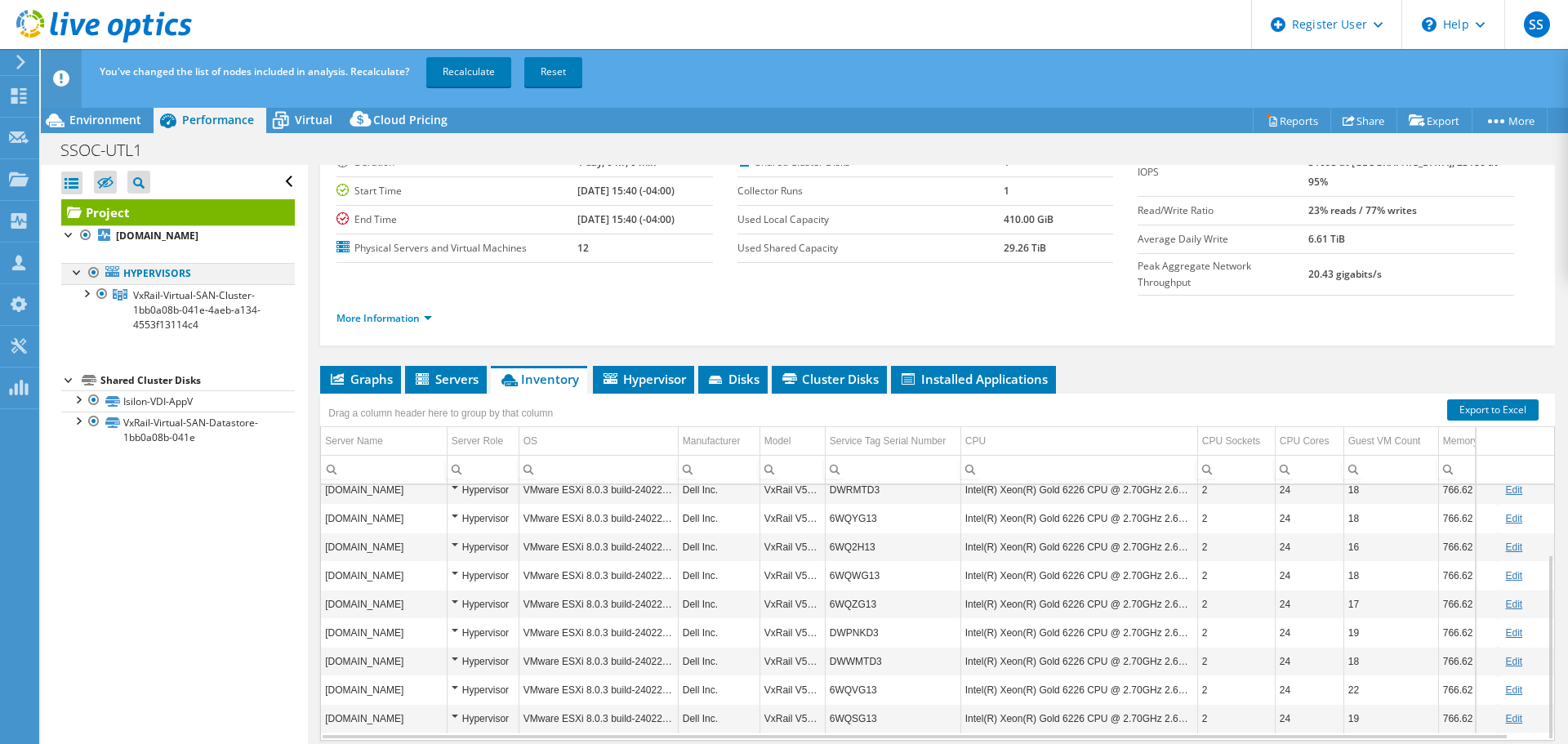
click at [74, 275] on div at bounding box center [77, 270] width 16 height 16
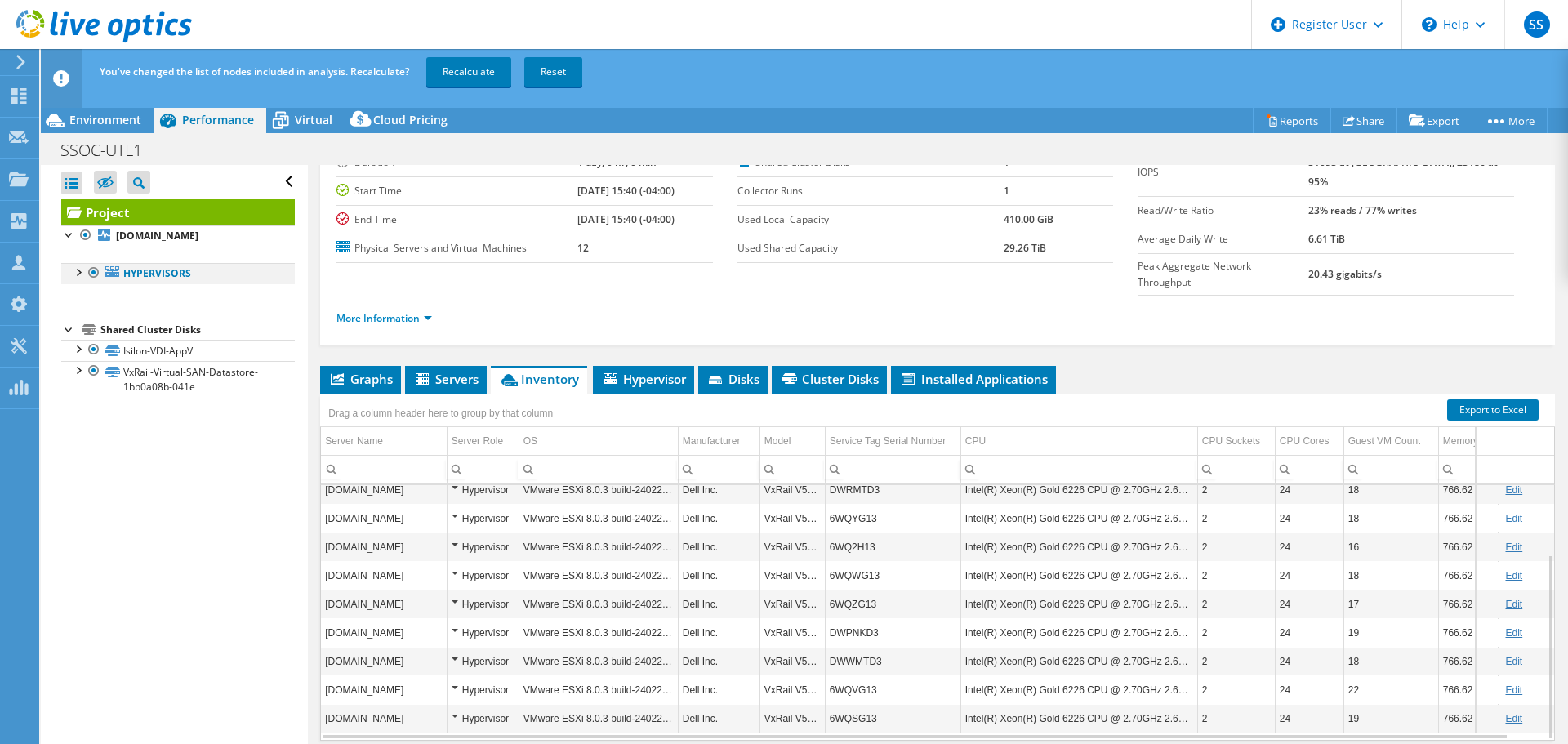
click at [70, 262] on div at bounding box center [77, 270] width 16 height 16
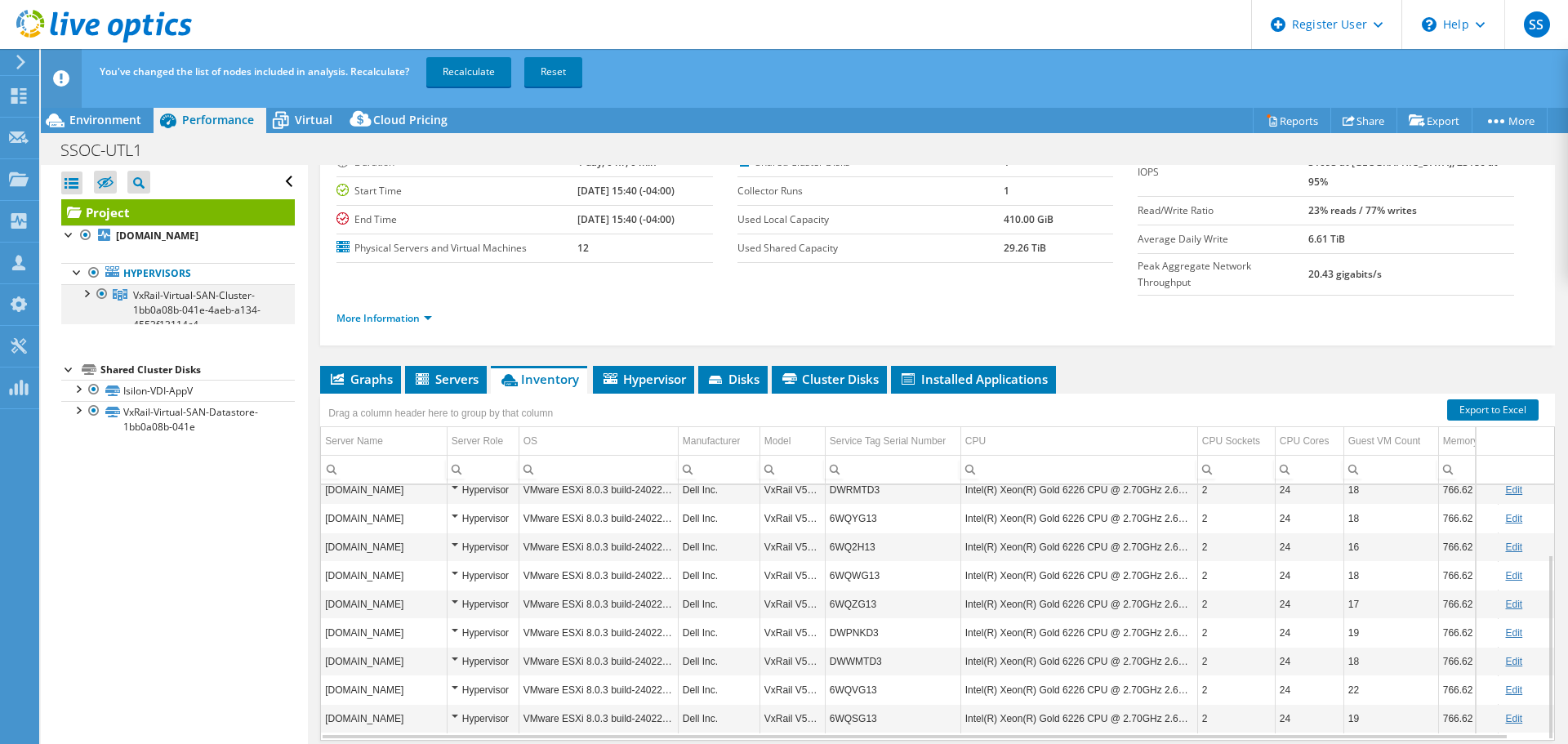
click at [84, 290] on div at bounding box center [86, 292] width 16 height 16
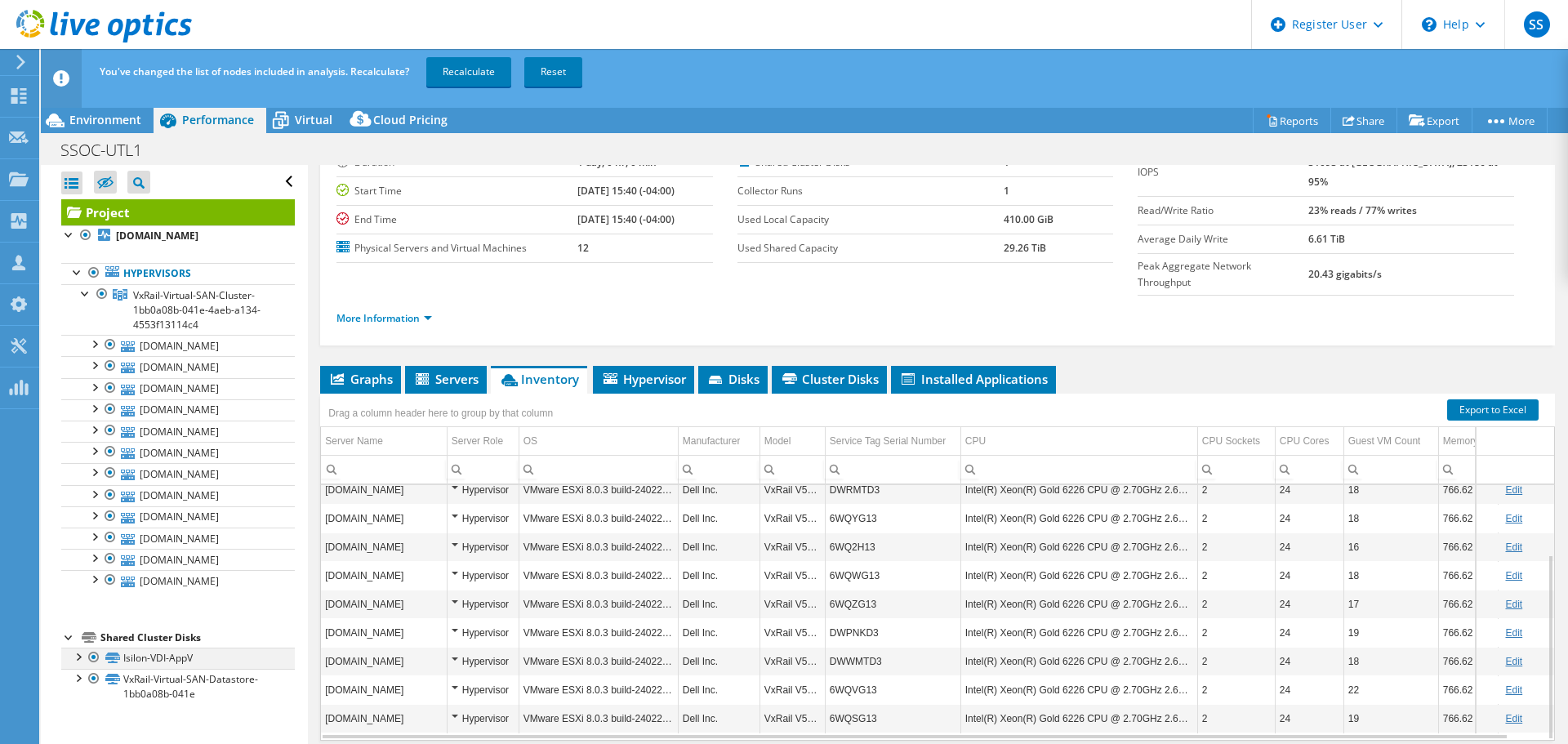
click at [80, 658] on div at bounding box center [77, 656] width 16 height 16
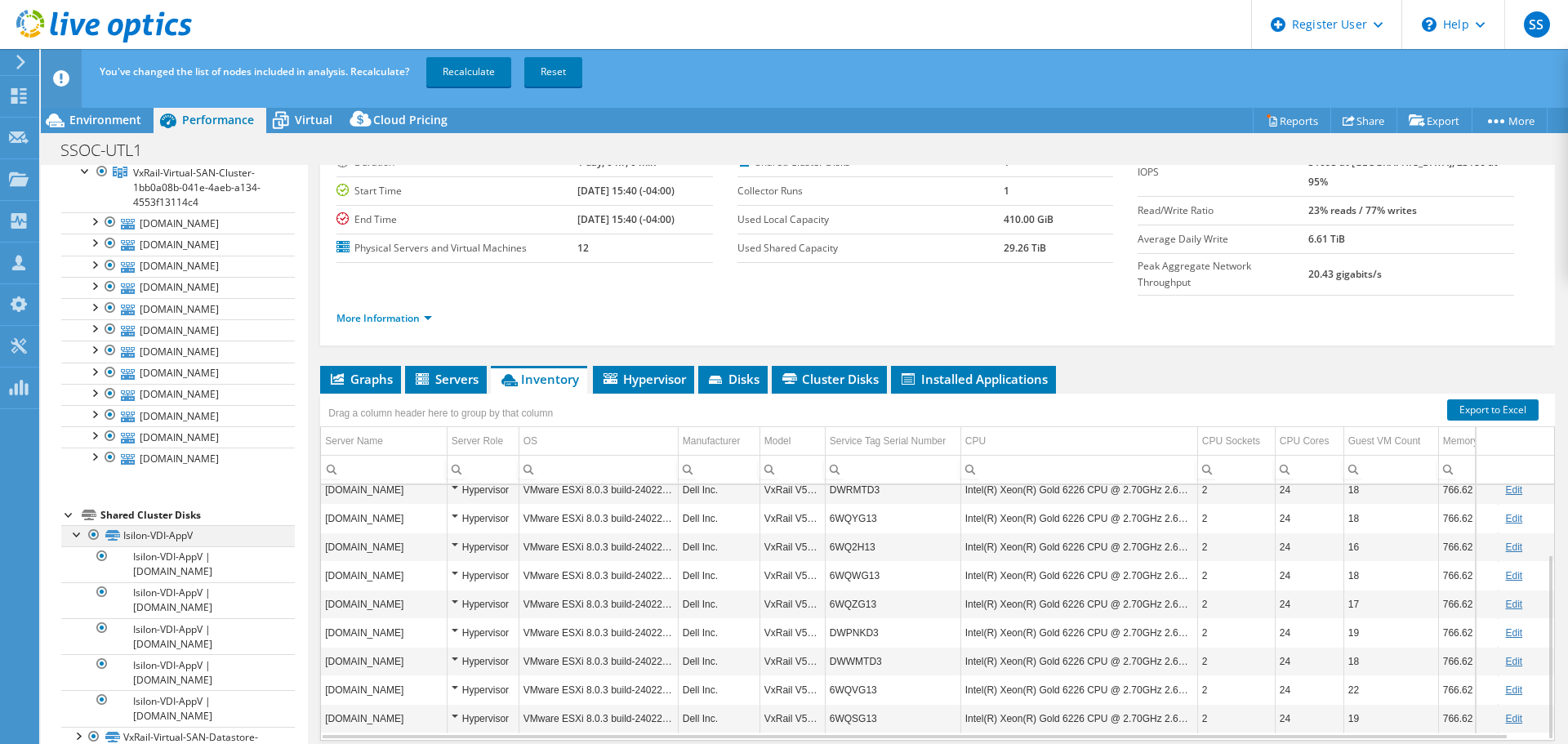
scroll to position [135, 0]
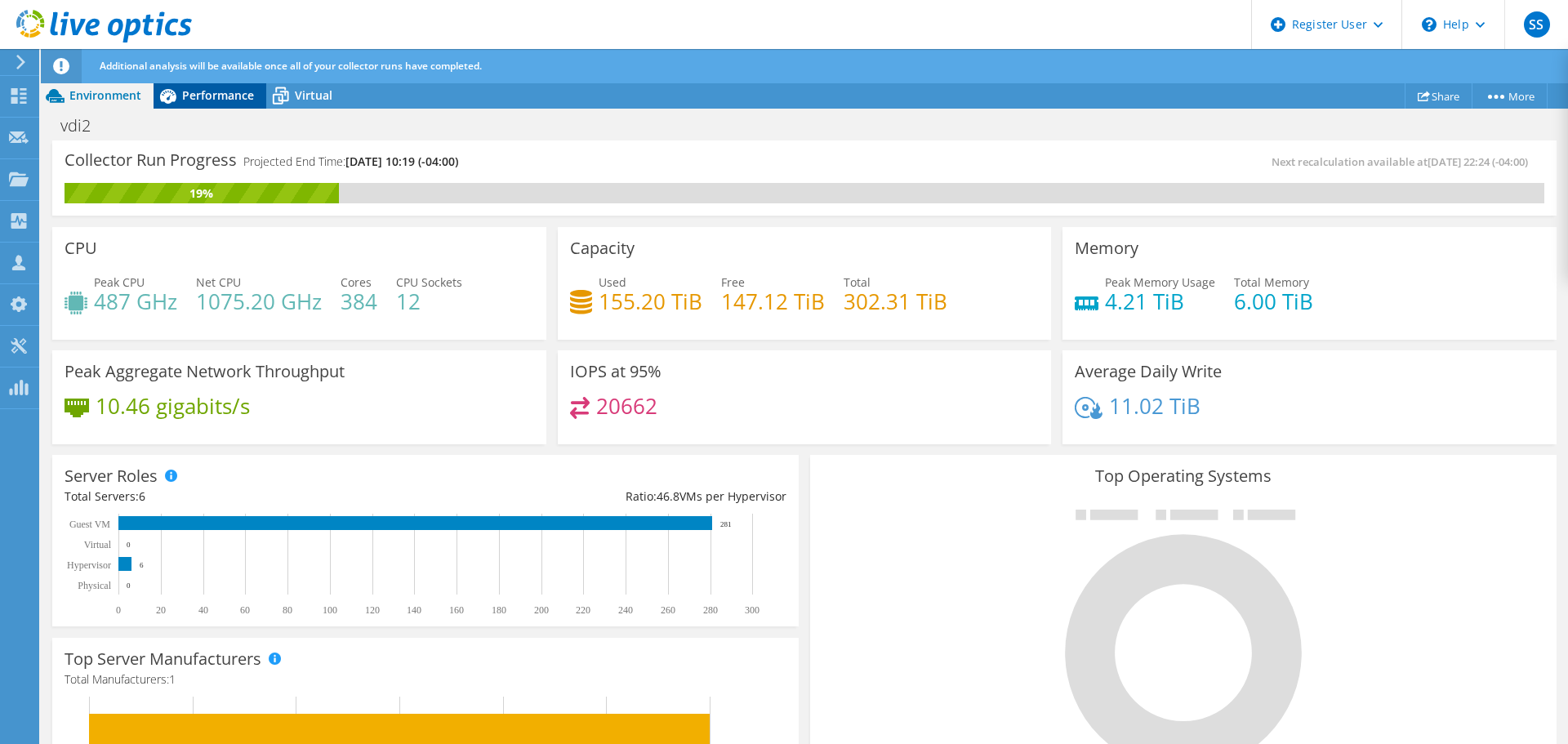
click at [252, 89] on span "Performance" at bounding box center [217, 95] width 72 height 15
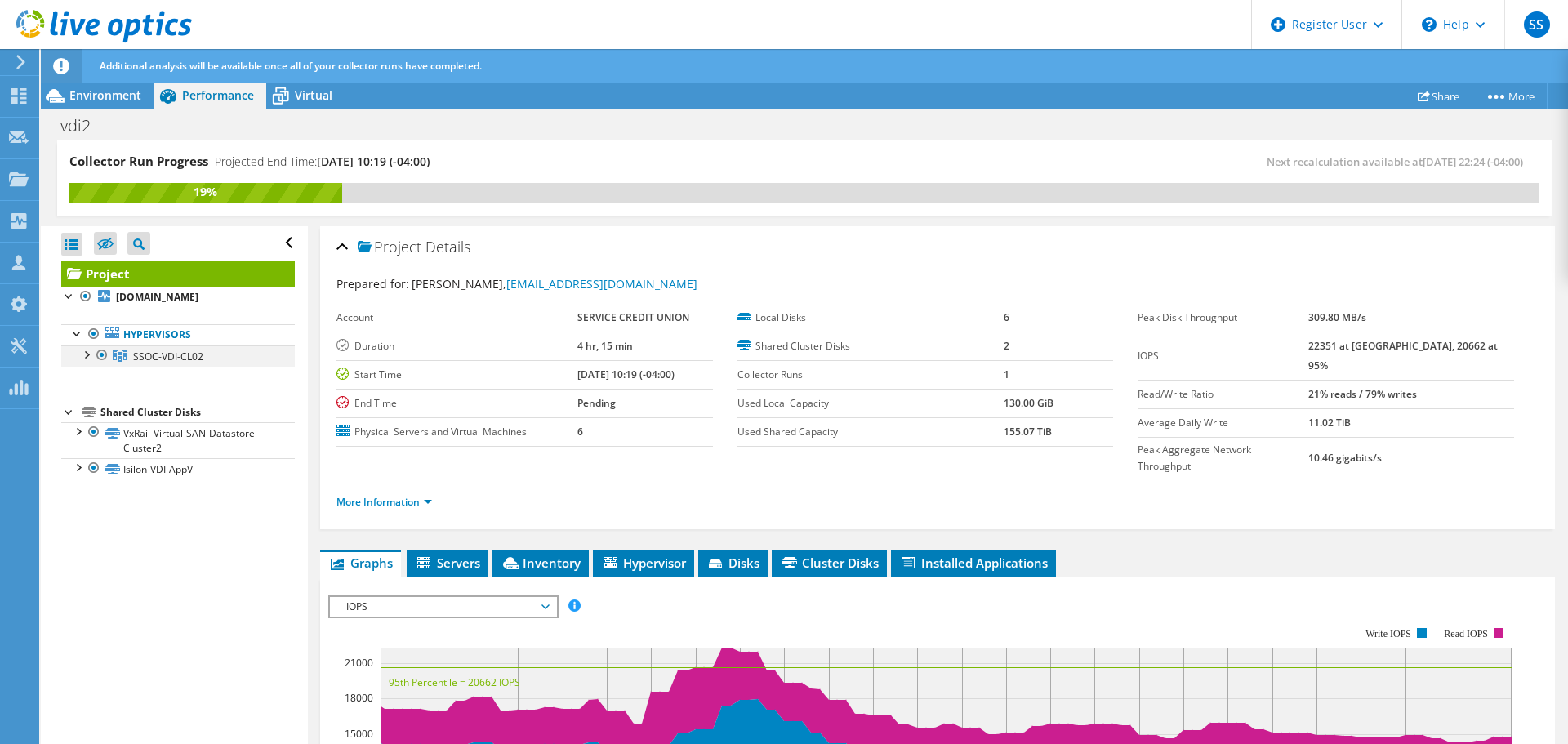
click at [87, 355] on div at bounding box center [86, 353] width 16 height 16
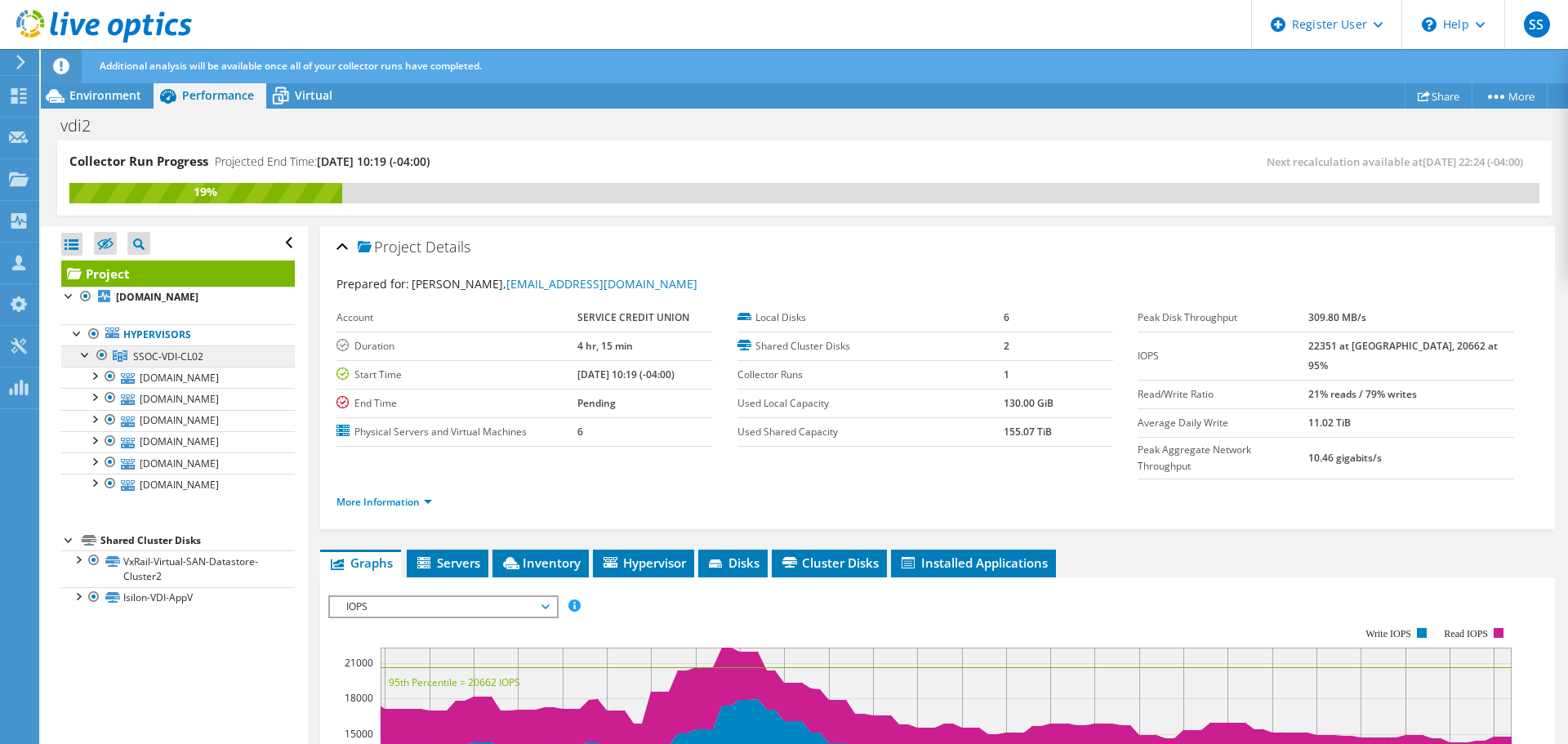
click at [183, 353] on span "SSOC-VDI-CL02" at bounding box center [167, 357] width 70 height 13
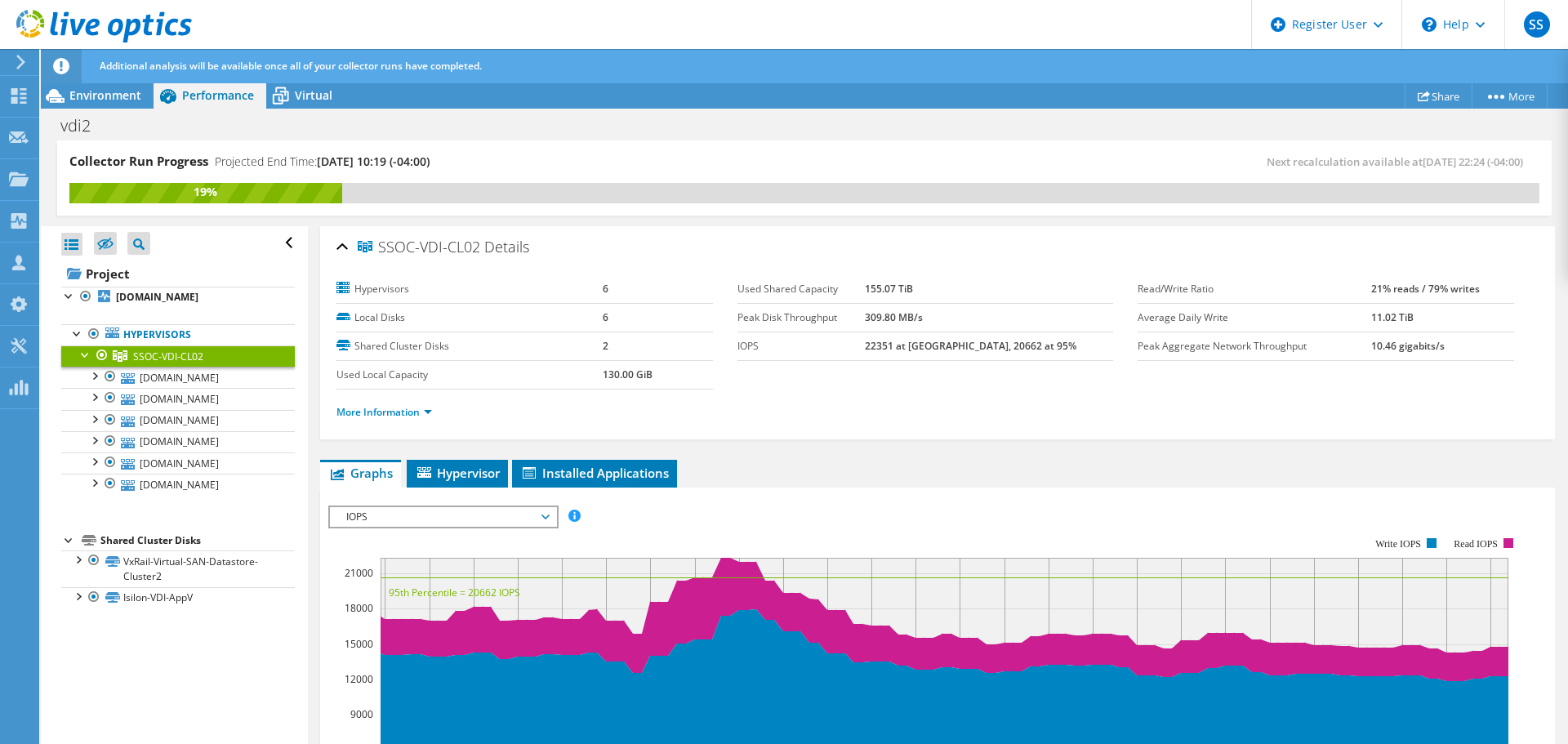
click at [132, 311] on ul "Hypervisors SSOC-VDI-CL02 vdi-esxi-10.scu-corp.com" at bounding box center [178, 409] width 234 height 204
click at [133, 311] on ul "Hypervisors SSOC-VDI-CL02 vdi-esxi-10.scu-corp.com" at bounding box center [178, 409] width 234 height 204
click at [134, 297] on b "vdi-esxi-10.scu-corp.com" at bounding box center [158, 297] width 83 height 13
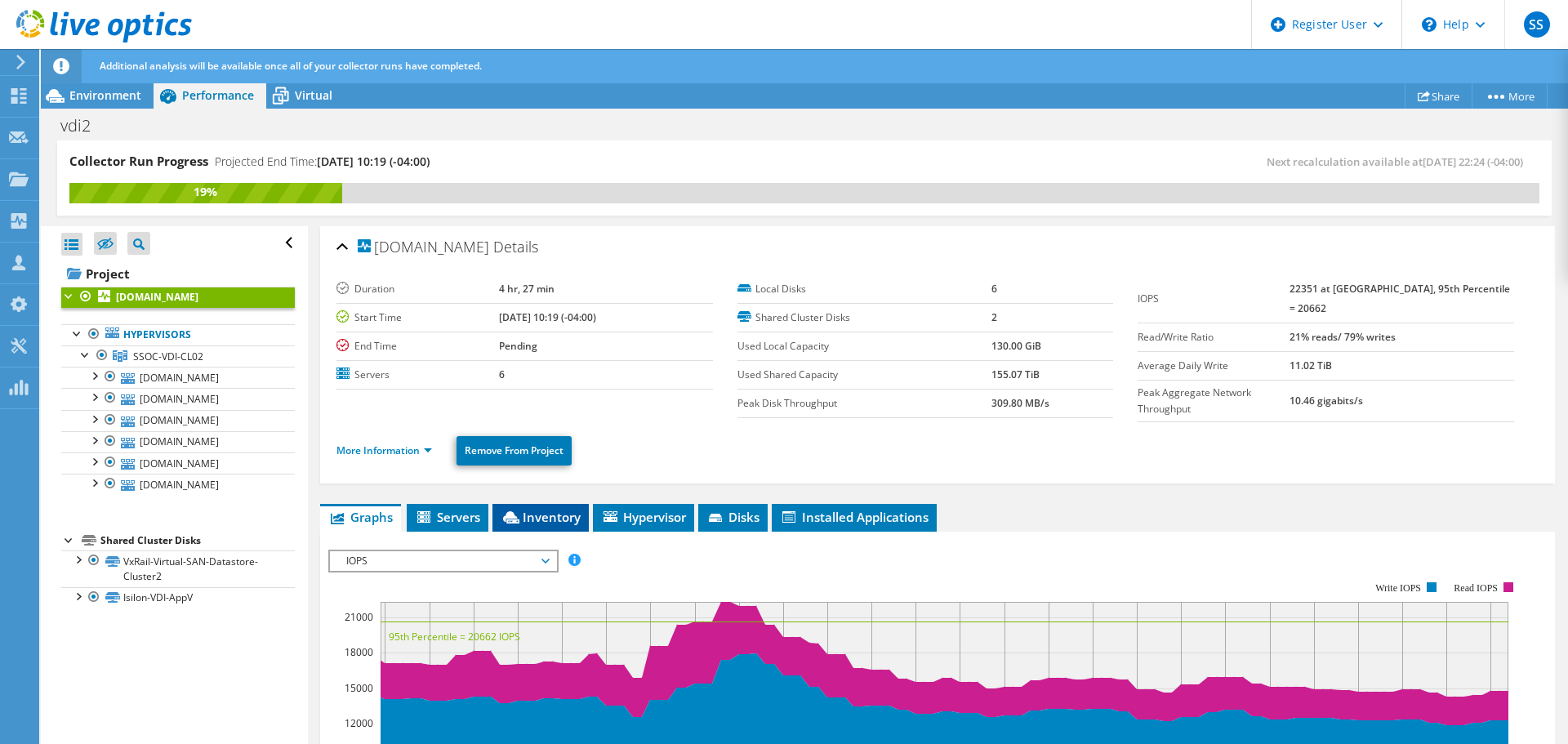
click at [563, 510] on span "Inventory" at bounding box center [540, 516] width 80 height 16
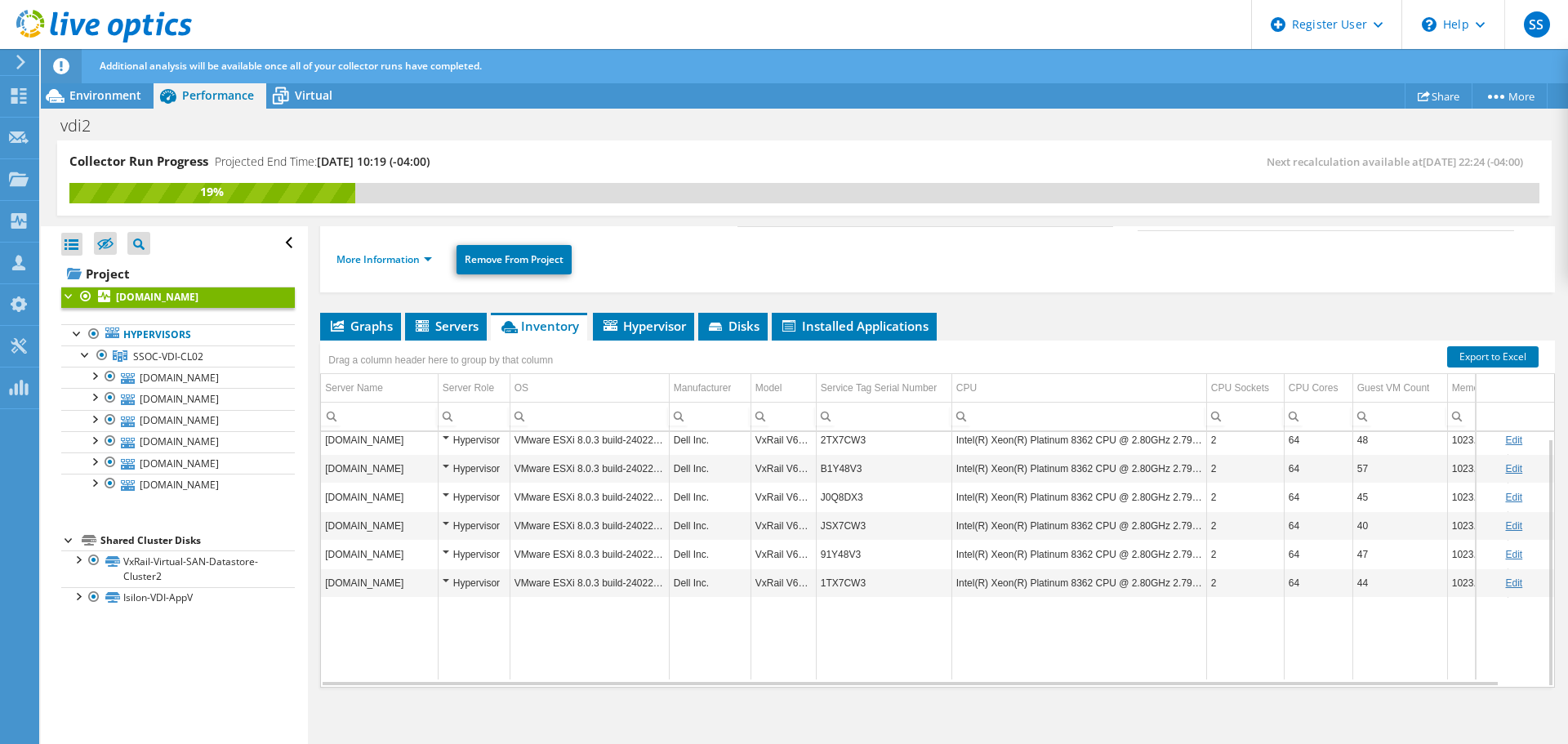
scroll to position [110, 0]
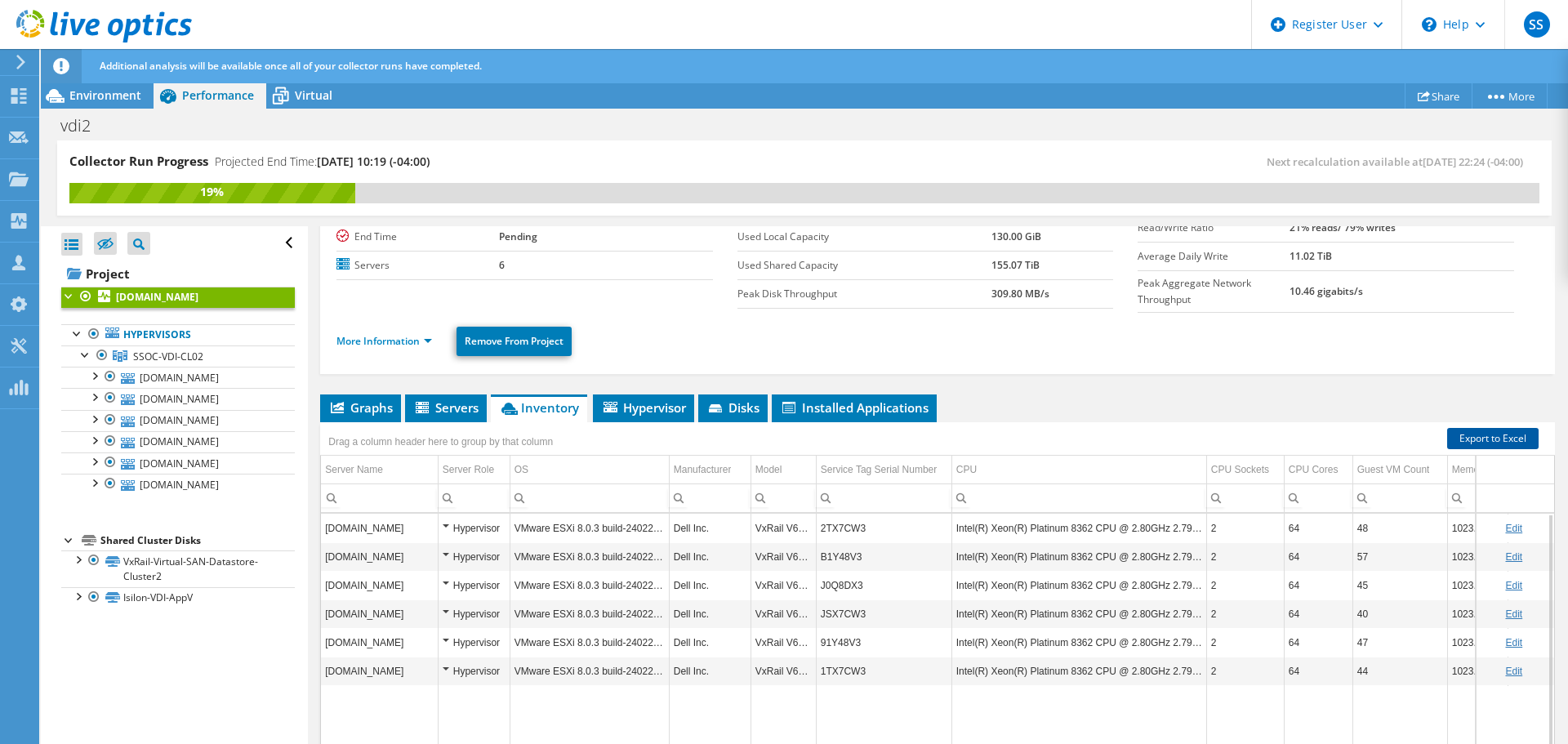
click at [1496, 434] on link "Export to Excel" at bounding box center [1492, 438] width 91 height 21
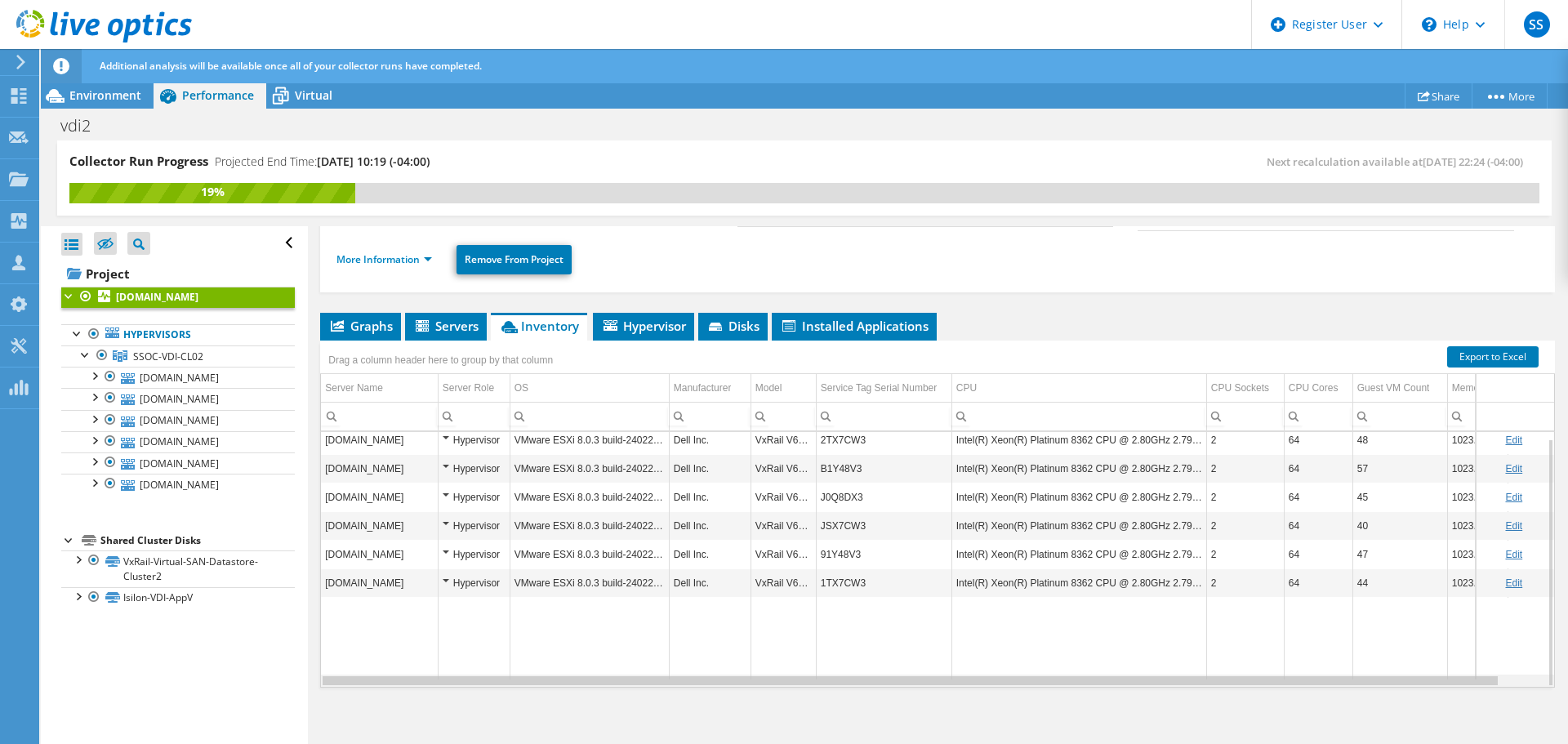
scroll to position [0, 44]
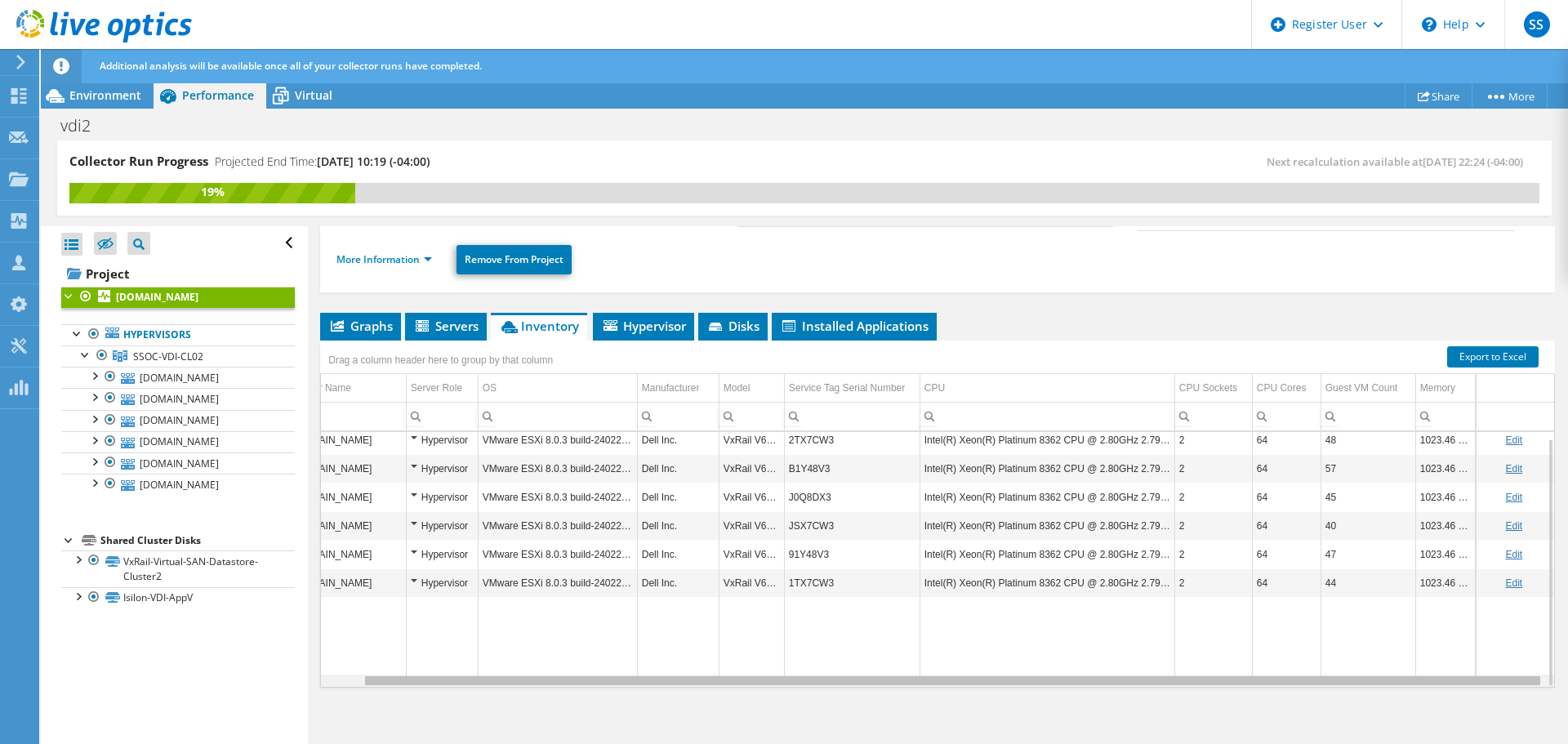
drag, startPoint x: 1464, startPoint y: 680, endPoint x: 1619, endPoint y: 684, distance: 155.1
click at [1567, 684] on html "SS Dell User Sakshi Singhvi Sakshi.Singhvi@dell.com Dell My Profile Log Out \n …" at bounding box center [784, 372] width 1568 height 744
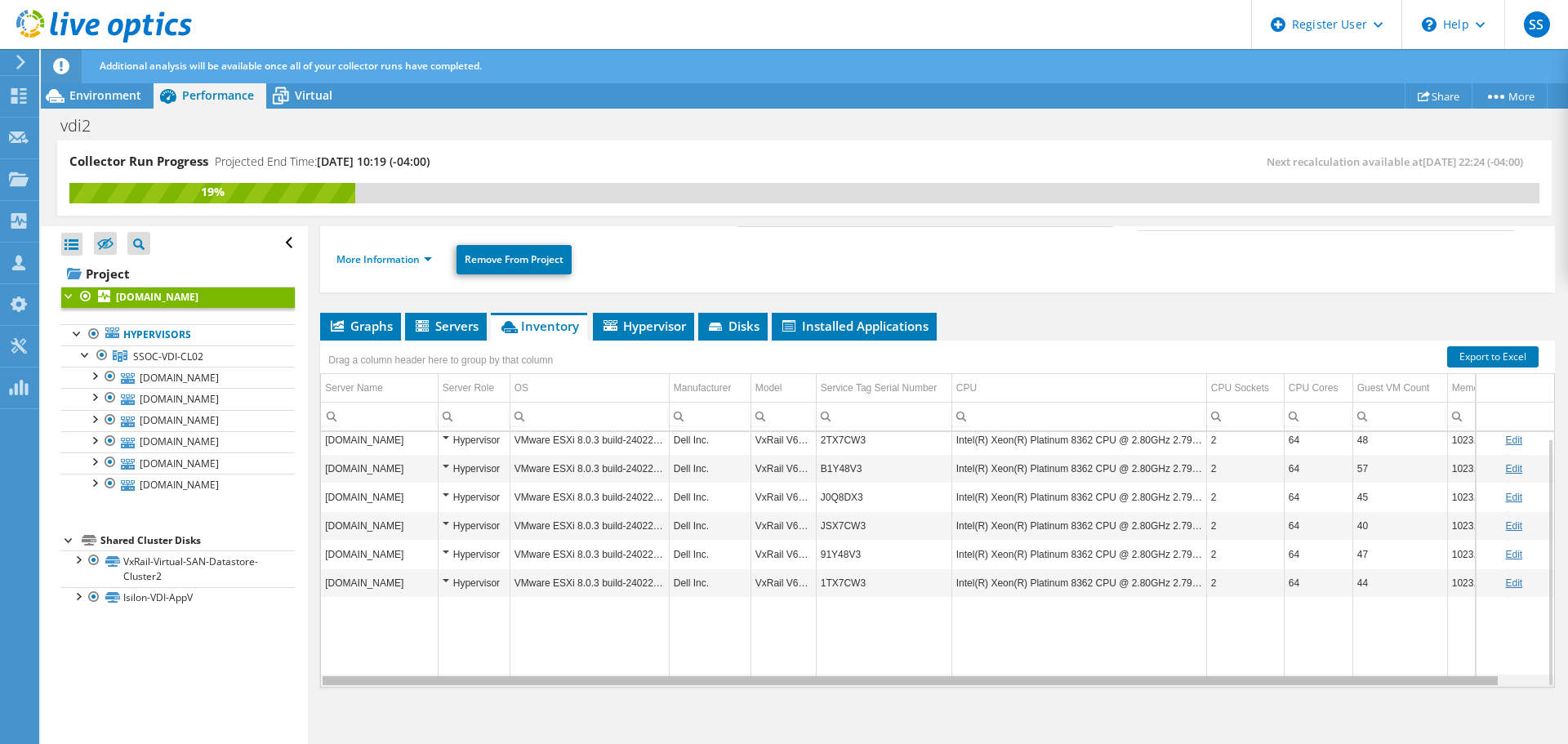
drag, startPoint x: 647, startPoint y: 679, endPoint x: 481, endPoint y: 649, distance: 168.7
click at [544, 692] on body "SS Dell User Sakshi Singhvi Sakshi.Singhvi@dell.com Dell My Profile Log Out \n …" at bounding box center [784, 372] width 1568 height 744
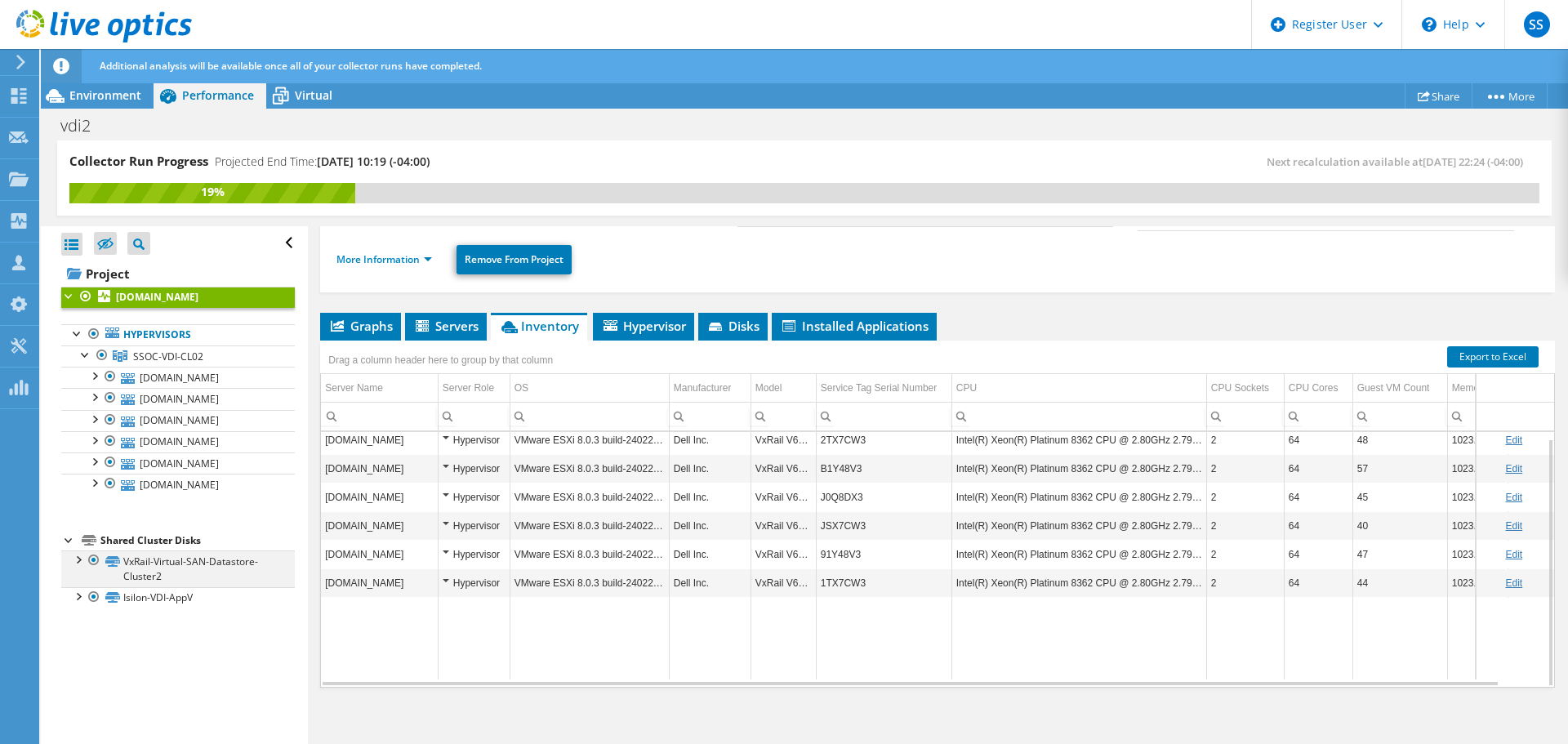
click at [79, 560] on div at bounding box center [77, 558] width 16 height 16
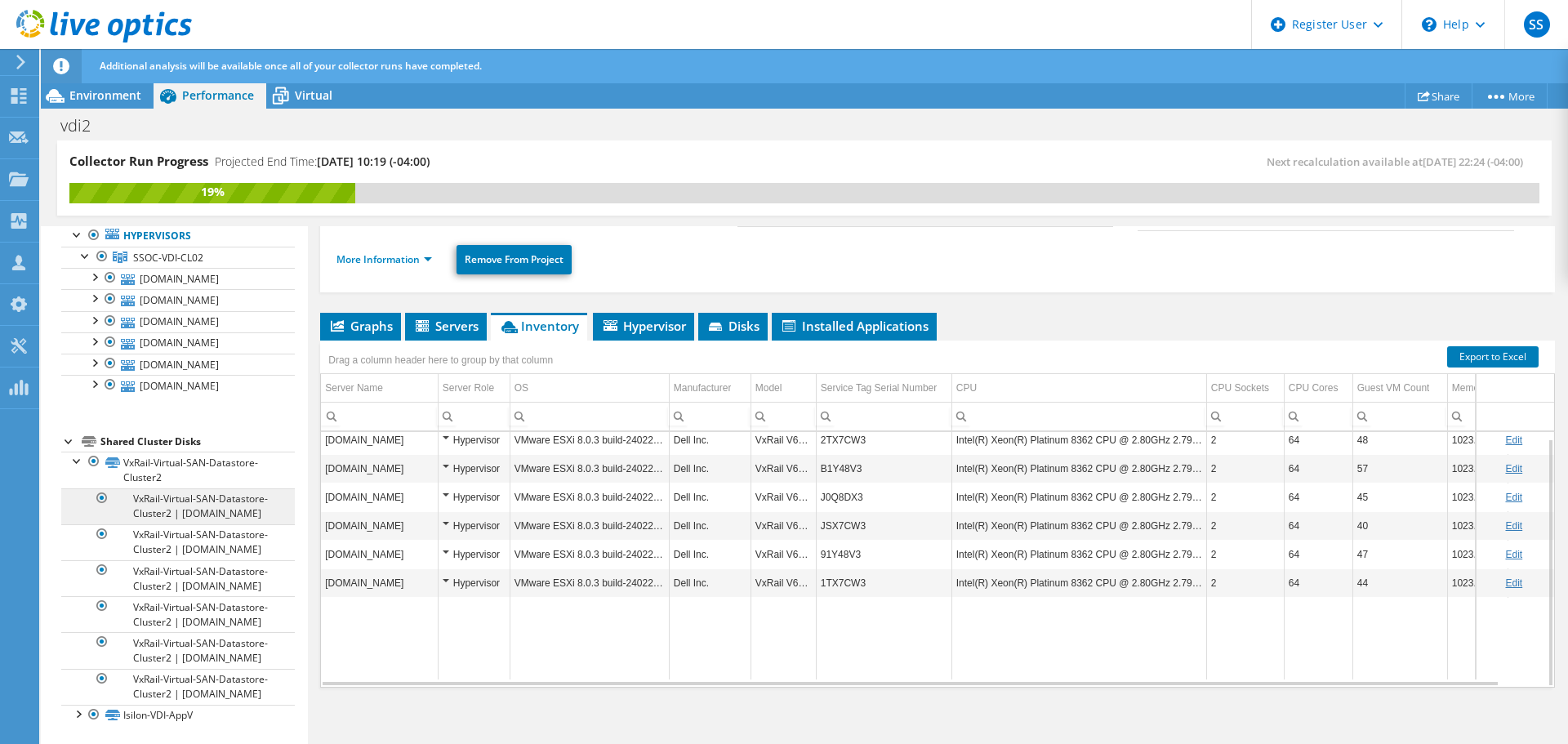
scroll to position [186, 0]
click at [838, 434] on td "2TX7CW3" at bounding box center [883, 439] width 136 height 29
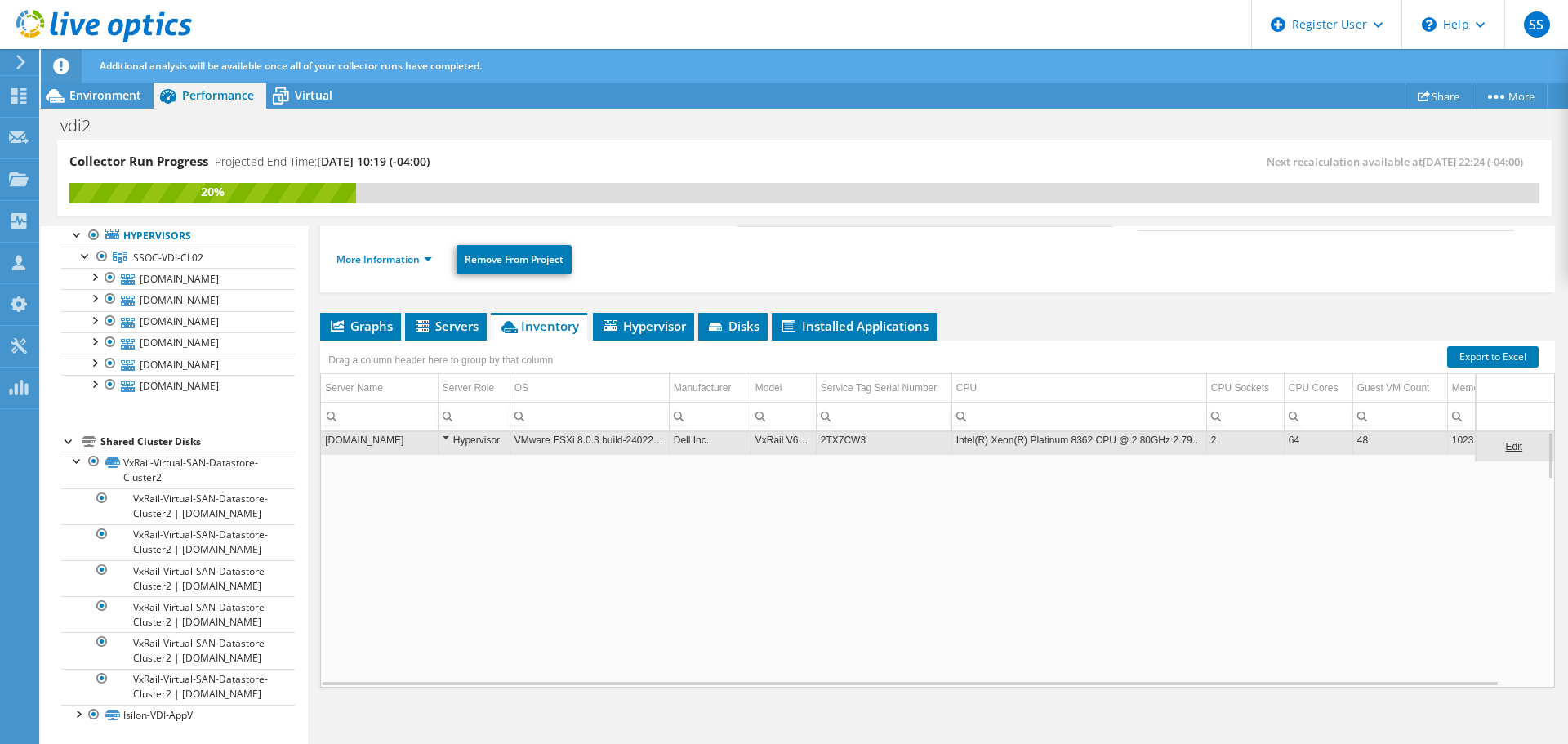
scroll to position [0, 0]
click at [838, 434] on td "2TX7CW3" at bounding box center [883, 446] width 136 height 29
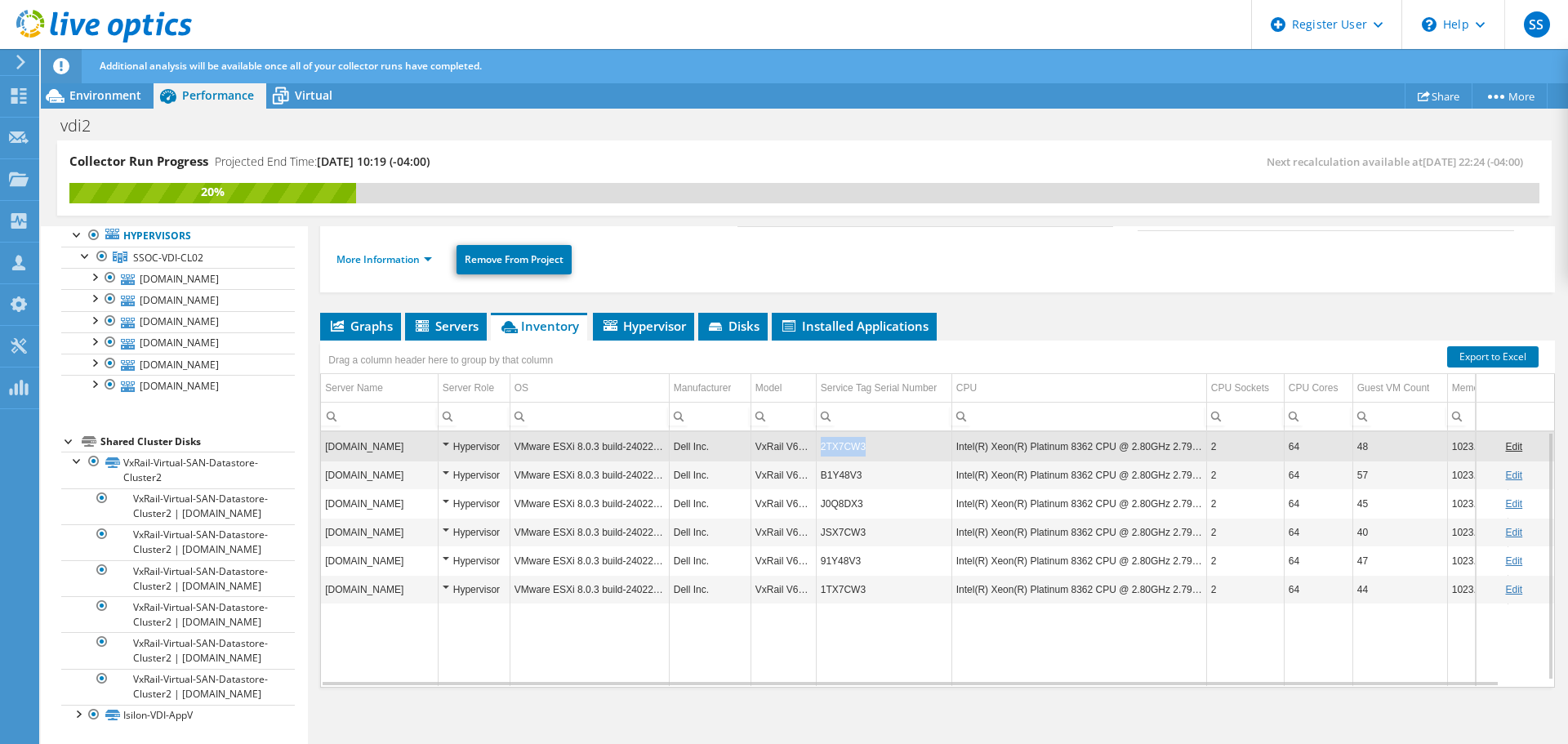
copy td "2TX7CW3"
drag, startPoint x: 868, startPoint y: 442, endPoint x: 819, endPoint y: 453, distance: 50.2
click at [819, 453] on td "2TX7CW3" at bounding box center [883, 446] width 136 height 29
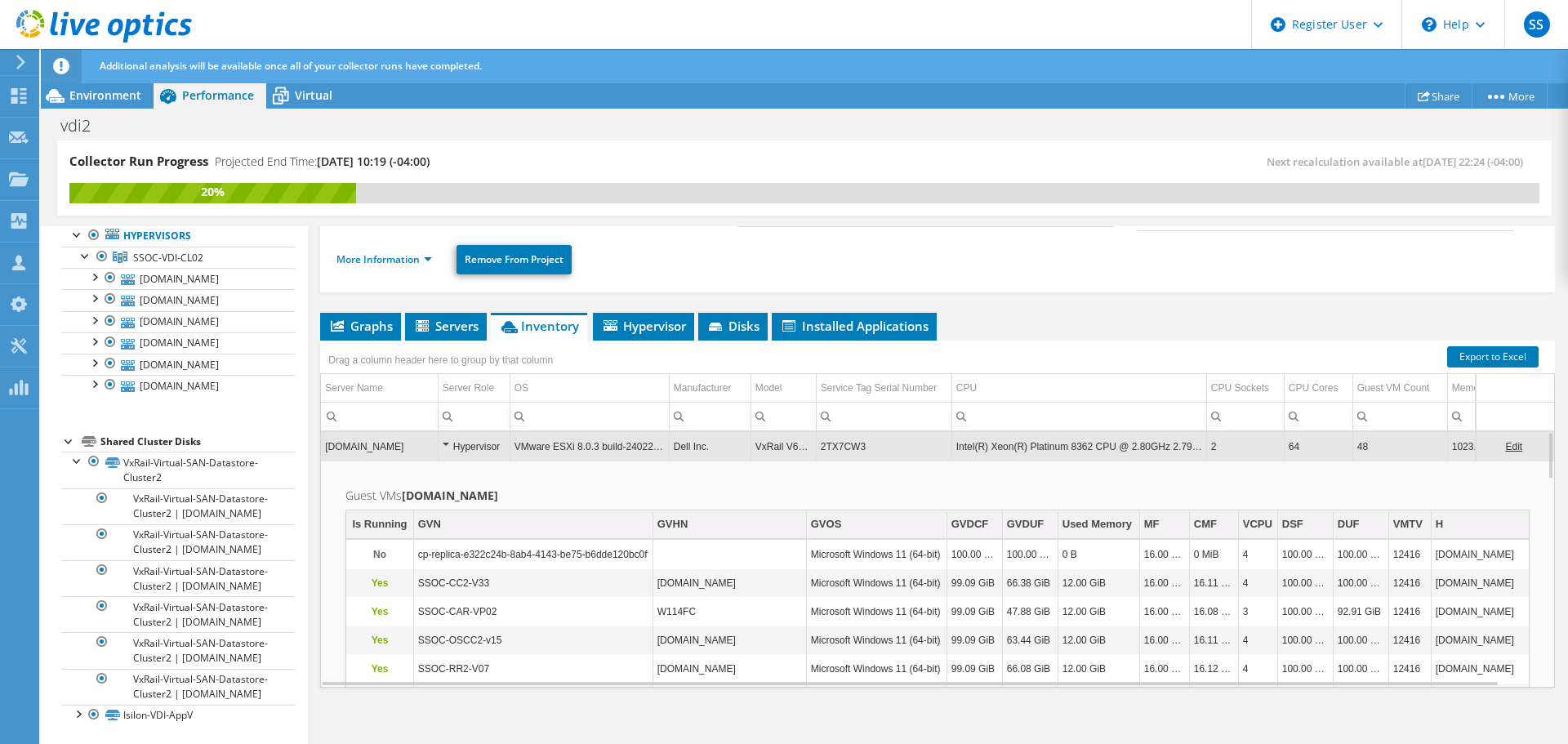
click at [843, 440] on td "2TX7CW3" at bounding box center [883, 446] width 136 height 29
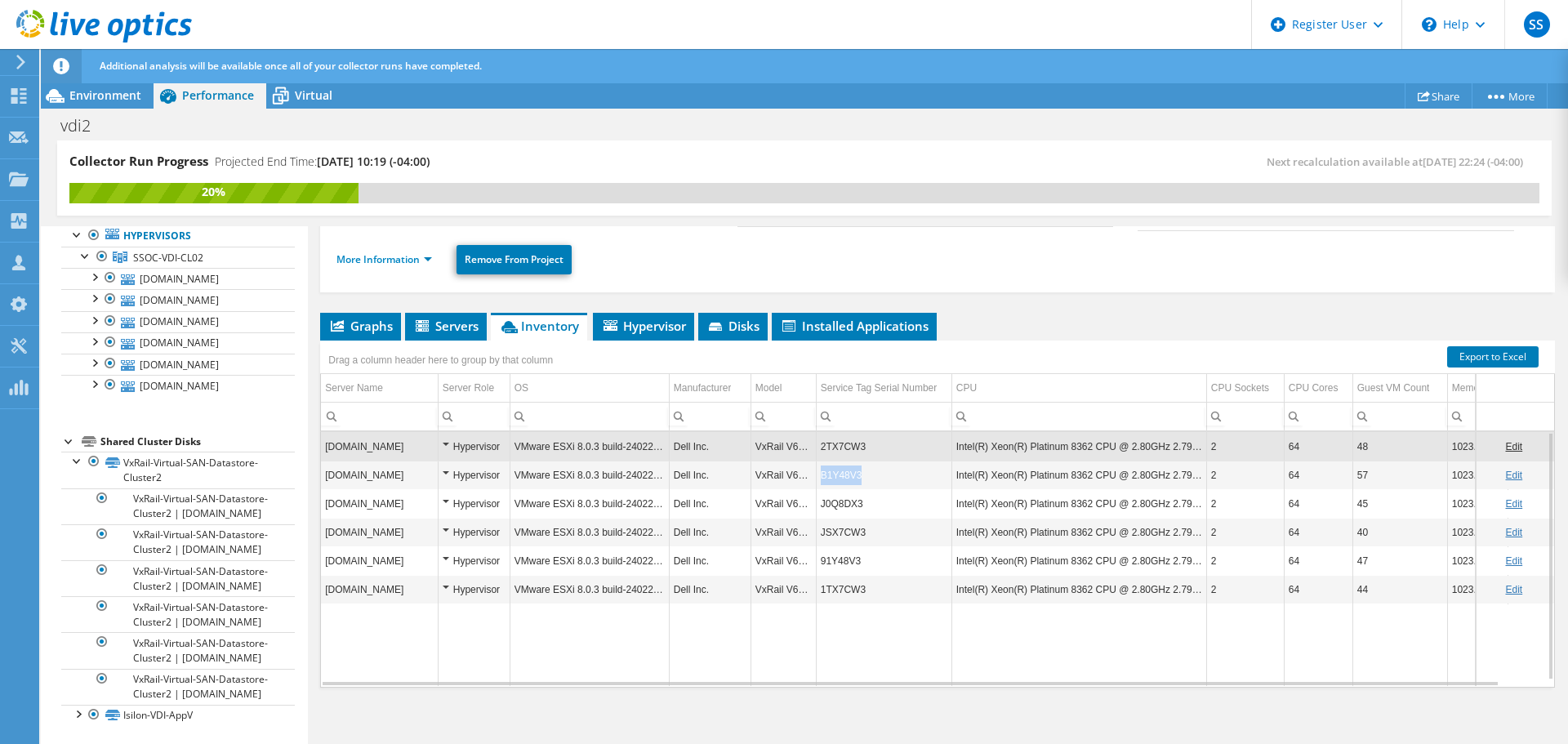
copy td "B1Y48V3"
drag, startPoint x: 859, startPoint y: 473, endPoint x: 820, endPoint y: 476, distance: 39.1
click at [820, 476] on td "B1Y48V3" at bounding box center [883, 475] width 136 height 29
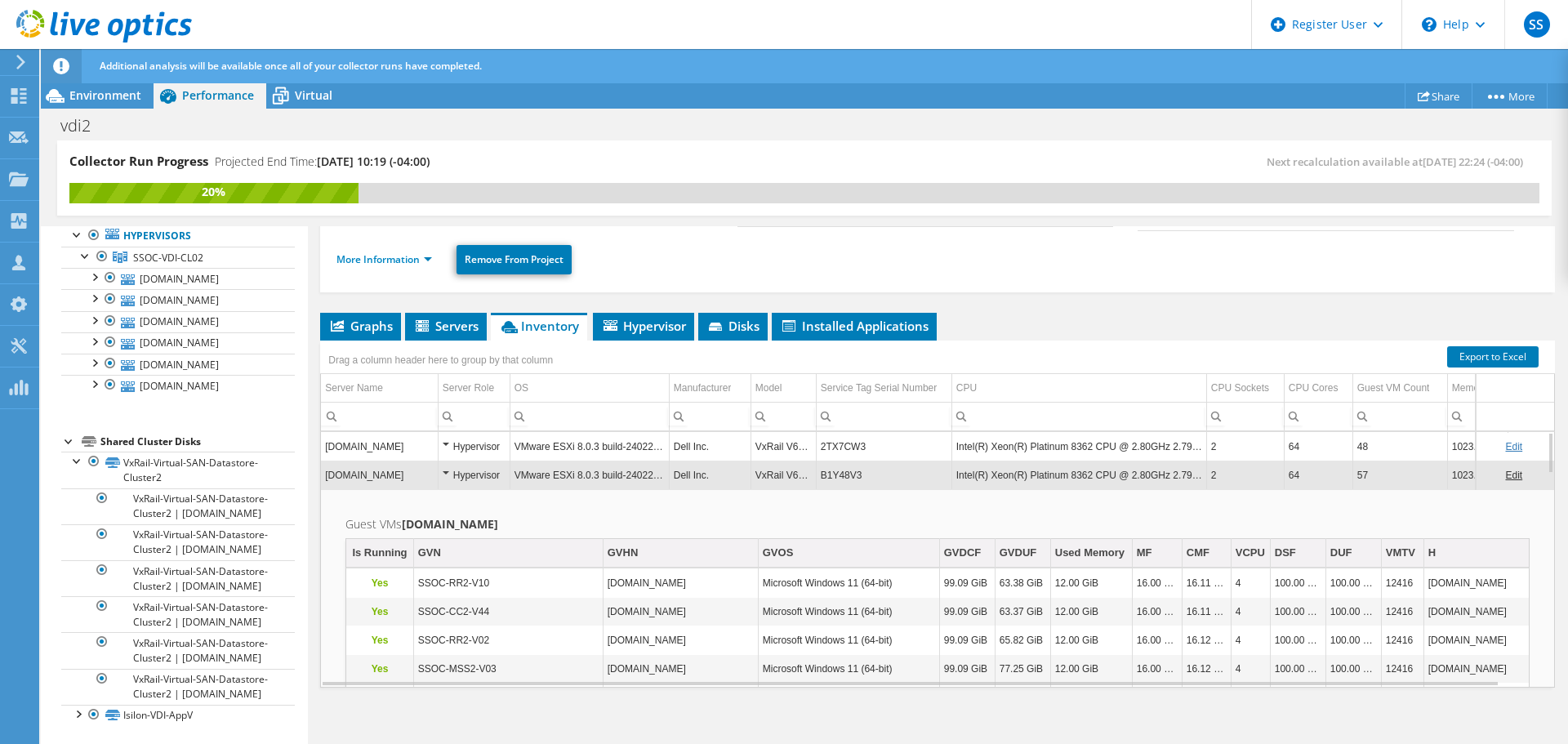
click at [840, 467] on td "B1Y48V3" at bounding box center [883, 475] width 136 height 29
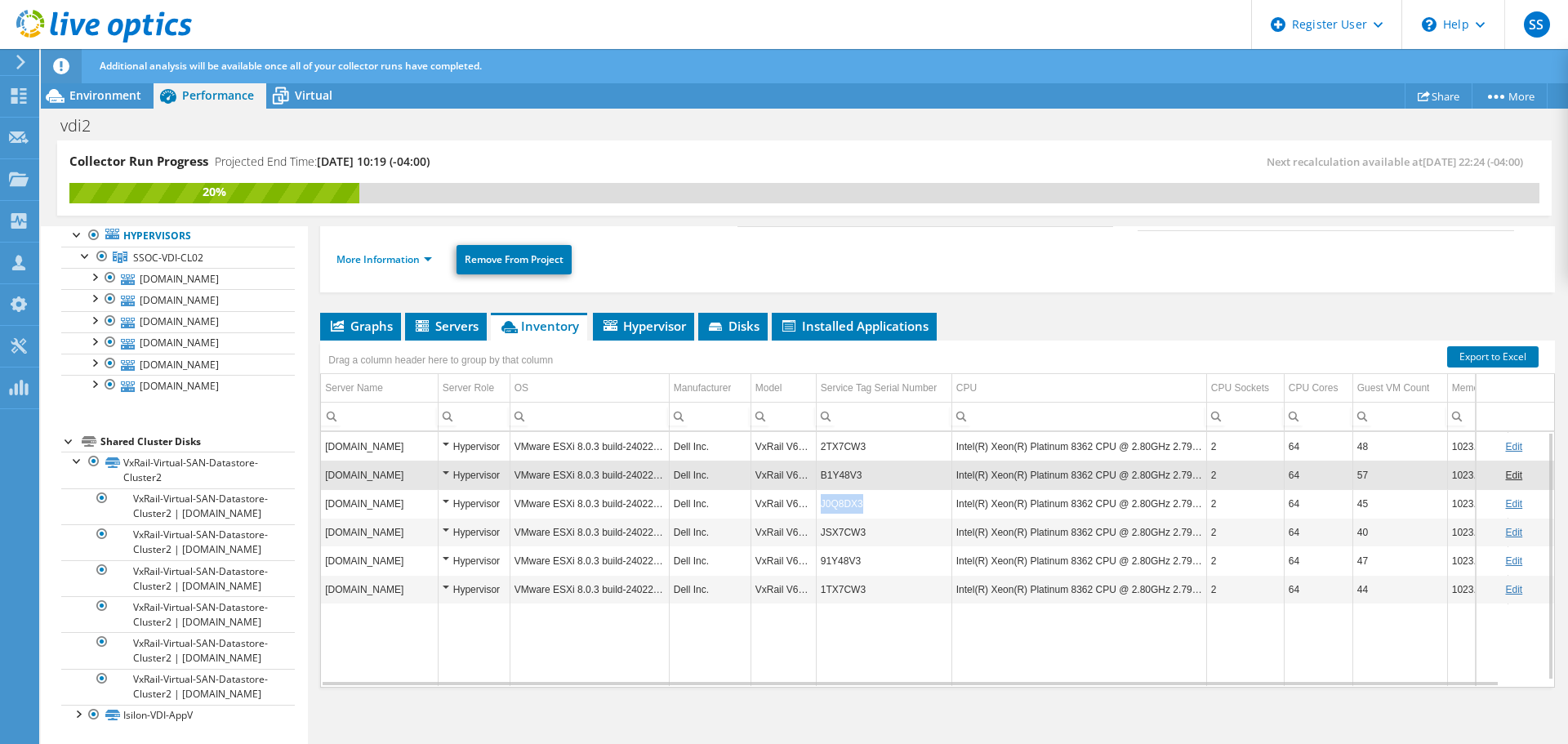
copy td "J0Q8DX3"
drag, startPoint x: 861, startPoint y: 498, endPoint x: 817, endPoint y: 504, distance: 44.4
click at [817, 504] on td "J0Q8DX3" at bounding box center [883, 504] width 136 height 29
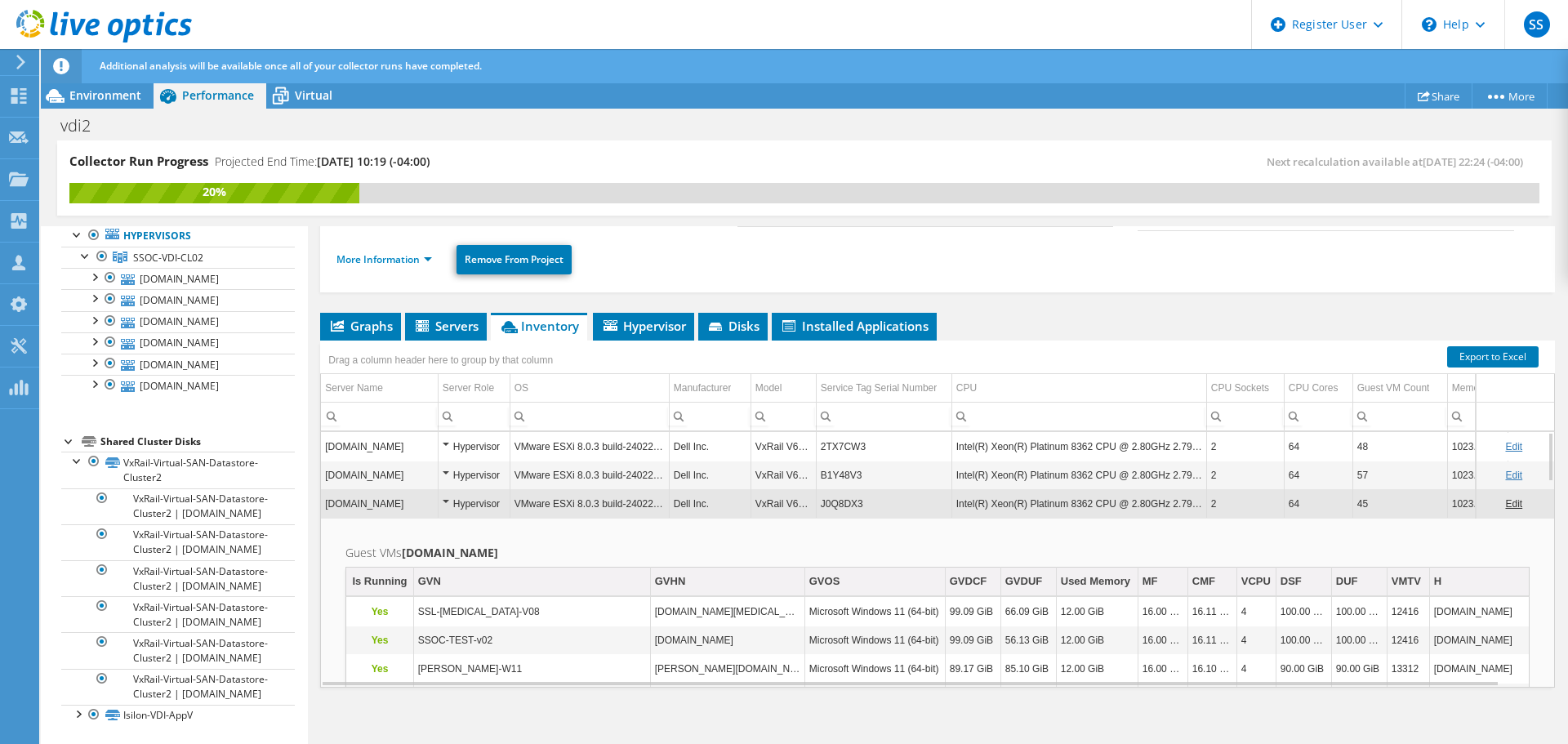
click at [828, 508] on td "J0Q8DX3" at bounding box center [883, 504] width 136 height 29
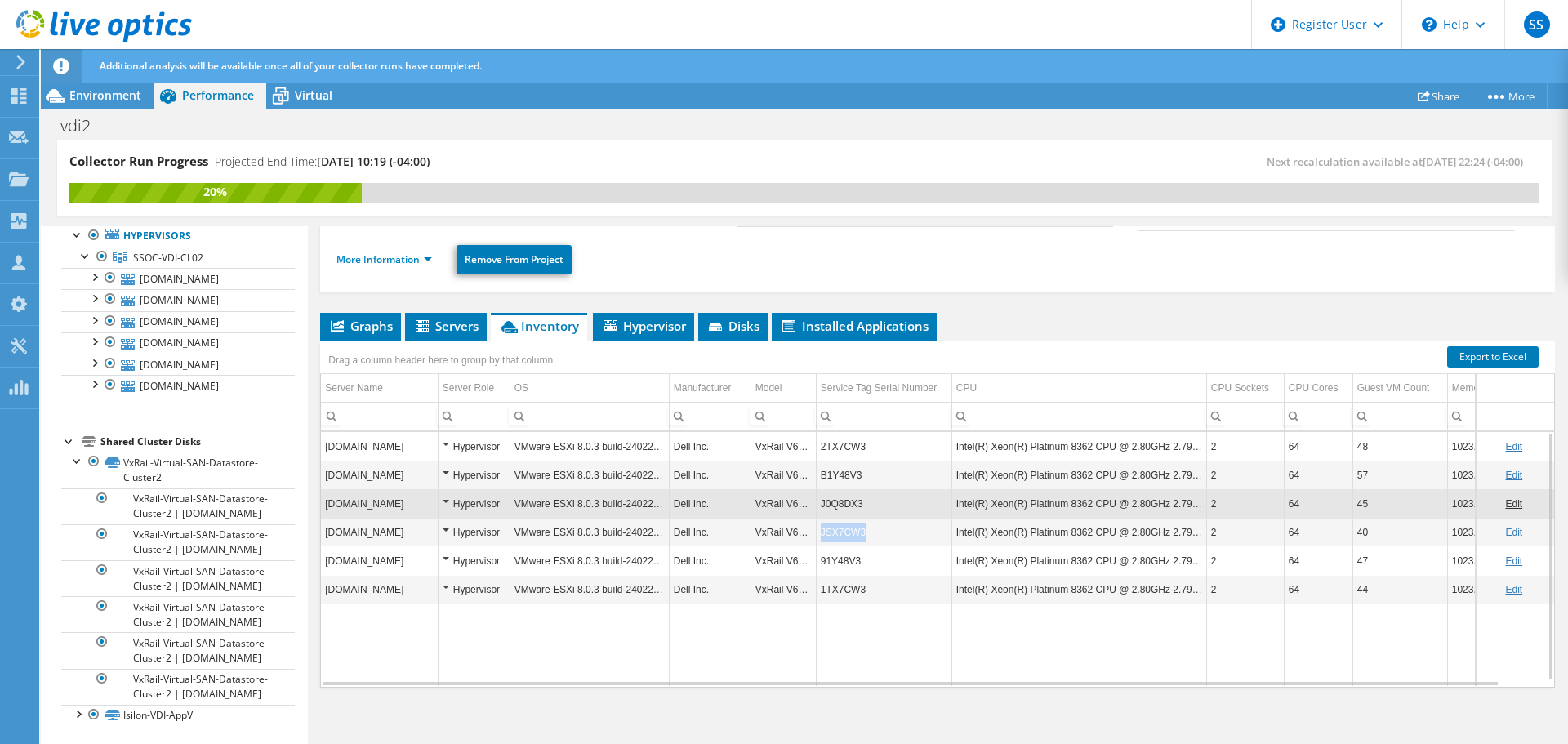
copy td "JSX7CW3"
drag, startPoint x: 821, startPoint y: 531, endPoint x: 867, endPoint y: 530, distance: 46.0
click at [867, 530] on td "JSX7CW3" at bounding box center [883, 532] width 136 height 29
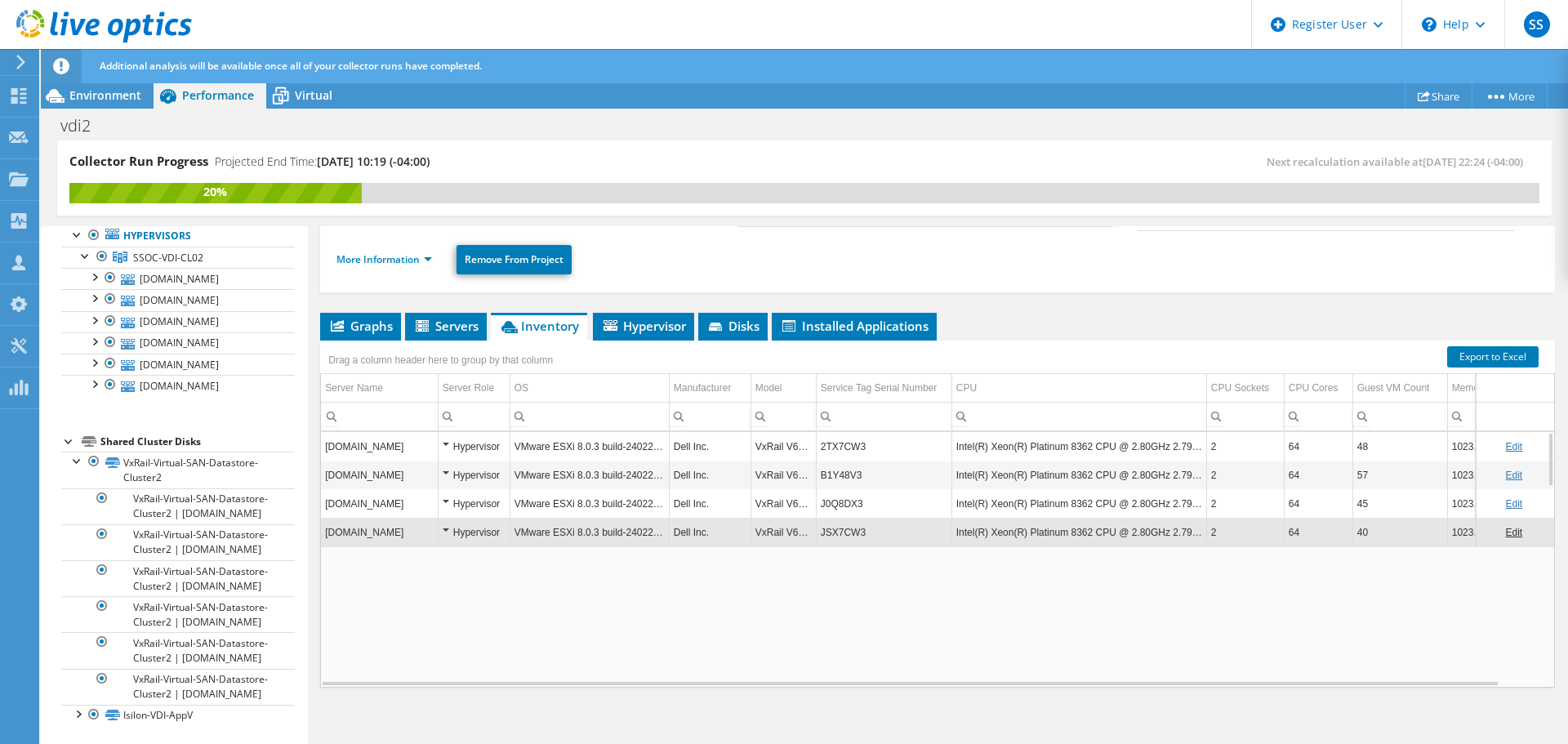
click at [867, 530] on td "JSX7CW3" at bounding box center [883, 532] width 136 height 29
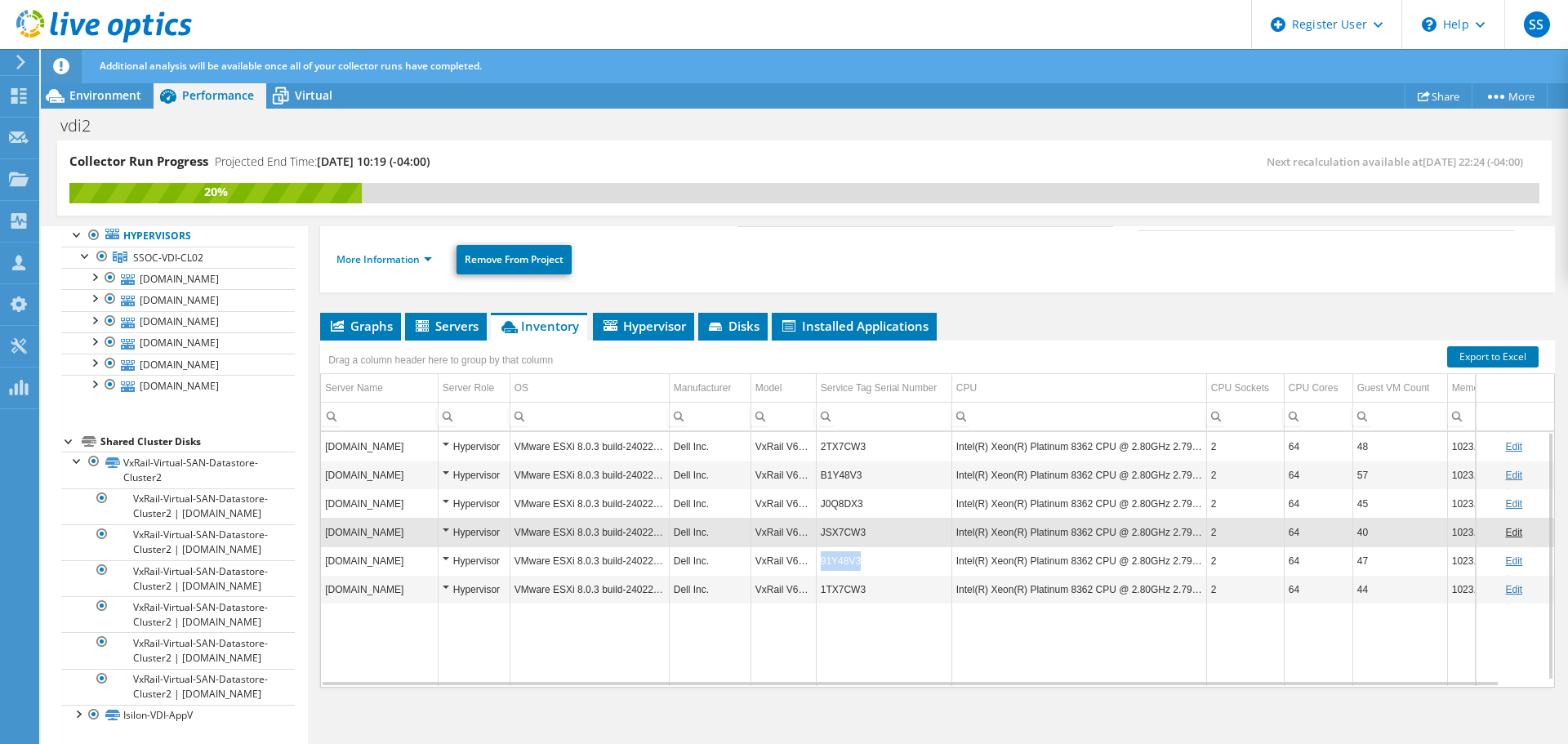
copy tr "91Y48V3"
drag, startPoint x: 859, startPoint y: 558, endPoint x: 810, endPoint y: 560, distance: 49.0
click at [810, 560] on tr "vdi-esxi-07.scu-corp.com Hypervisor VMware ESXi 8.0.3 build-24022510 Dell Inc. …" at bounding box center [954, 560] width 1265 height 29
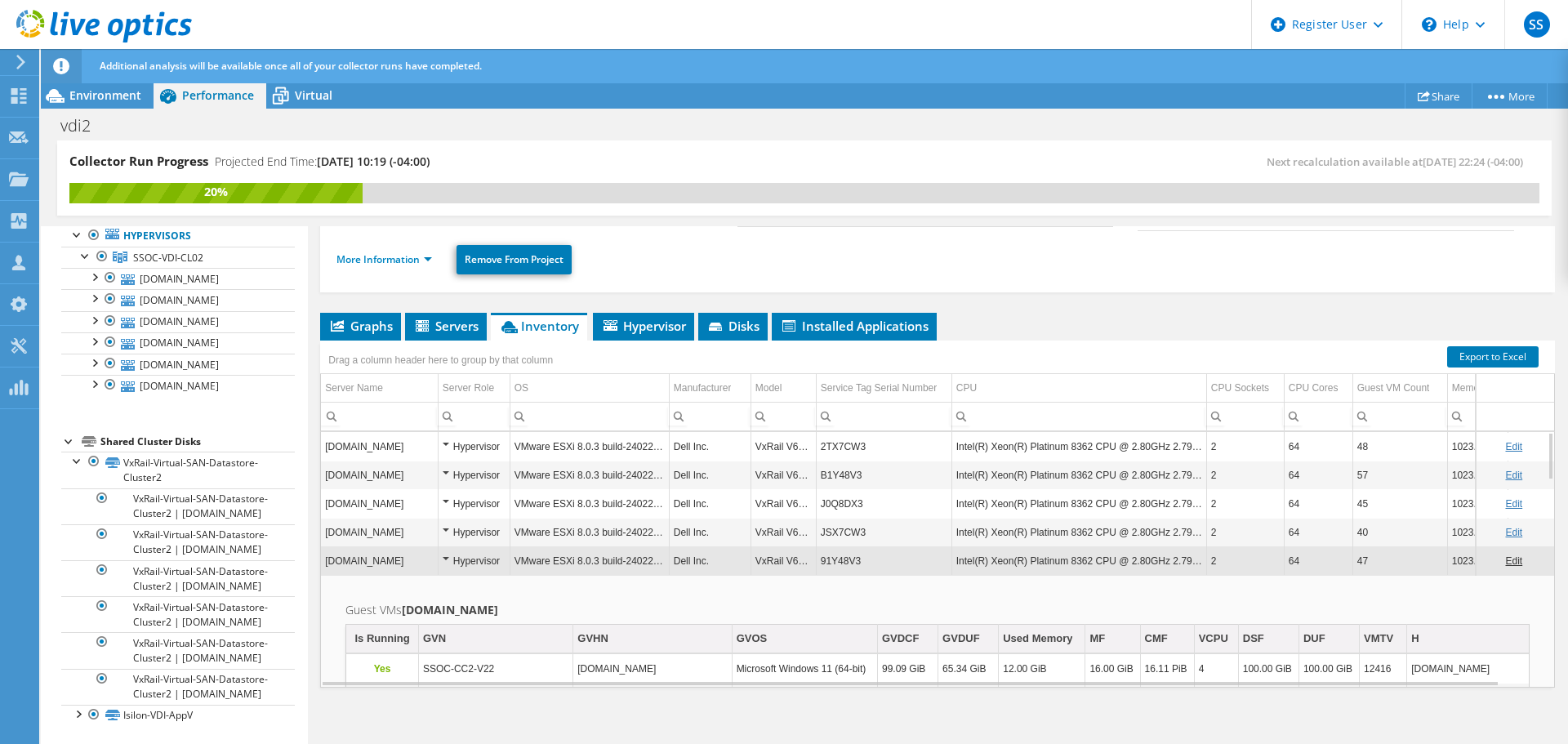
click at [861, 554] on td "91Y48V3" at bounding box center [883, 560] width 136 height 29
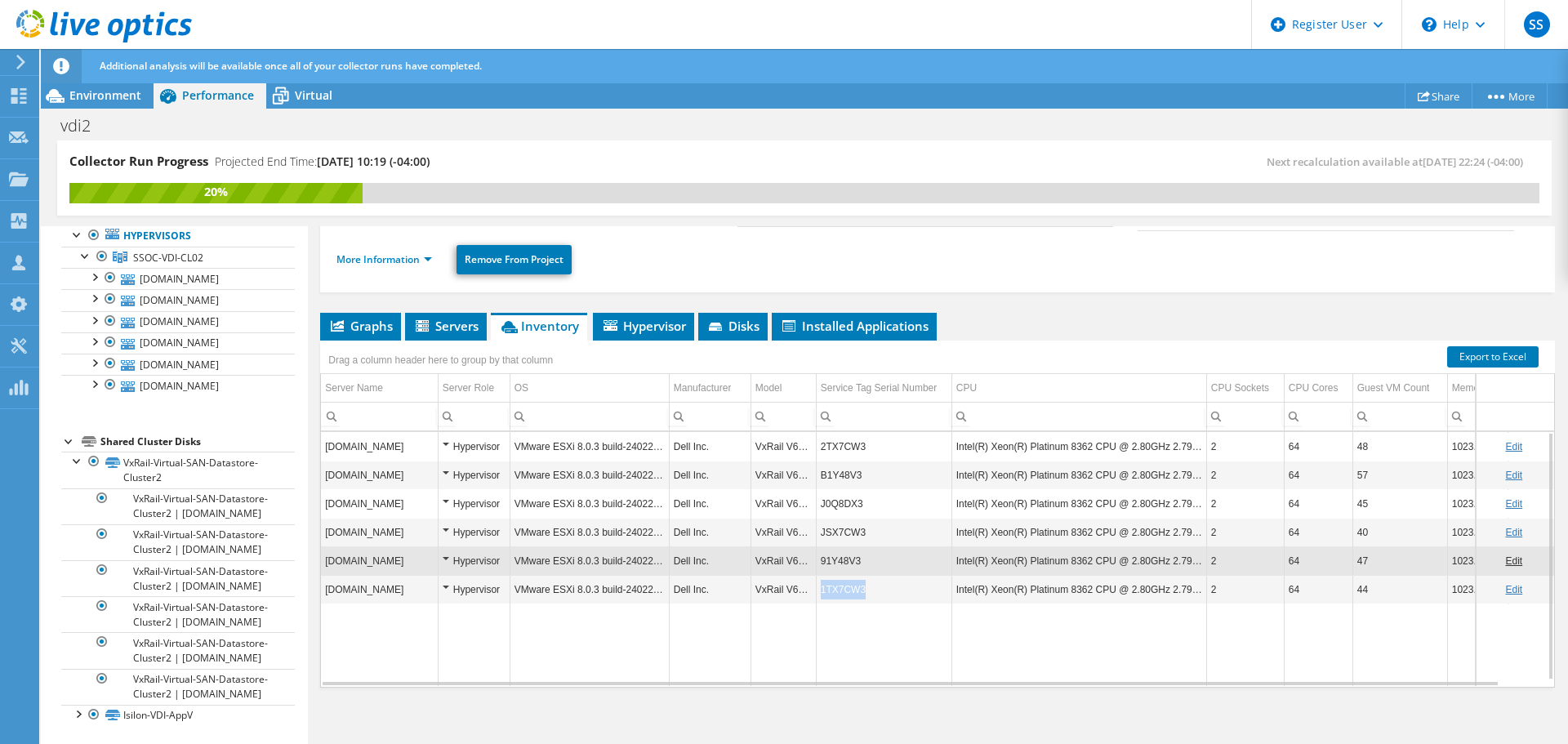
copy td "1TX7CW3"
drag, startPoint x: 821, startPoint y: 588, endPoint x: 862, endPoint y: 596, distance: 41.8
click at [862, 596] on td "1TX7CW3" at bounding box center [883, 589] width 136 height 29
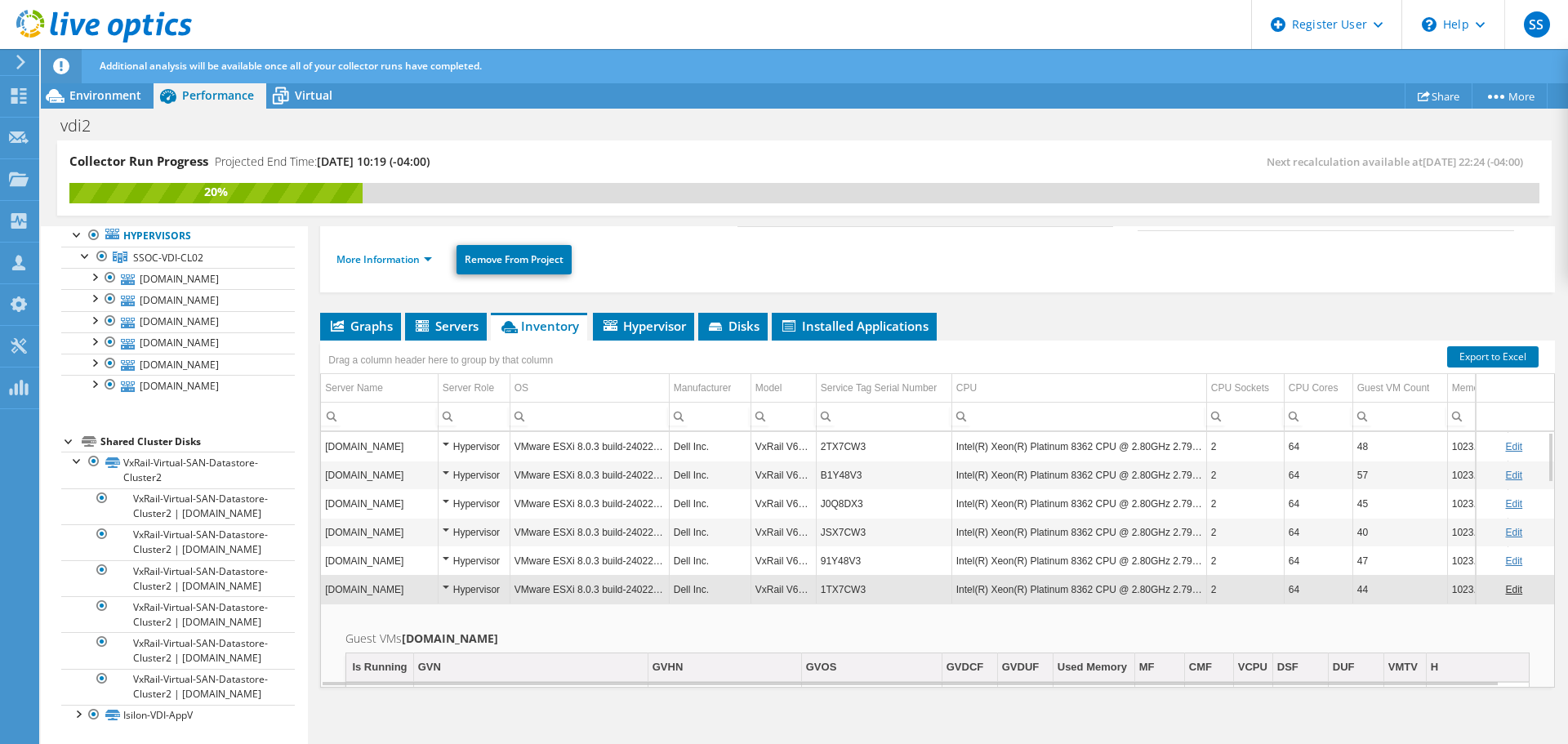
click at [883, 583] on td "1TX7CW3" at bounding box center [883, 589] width 136 height 29
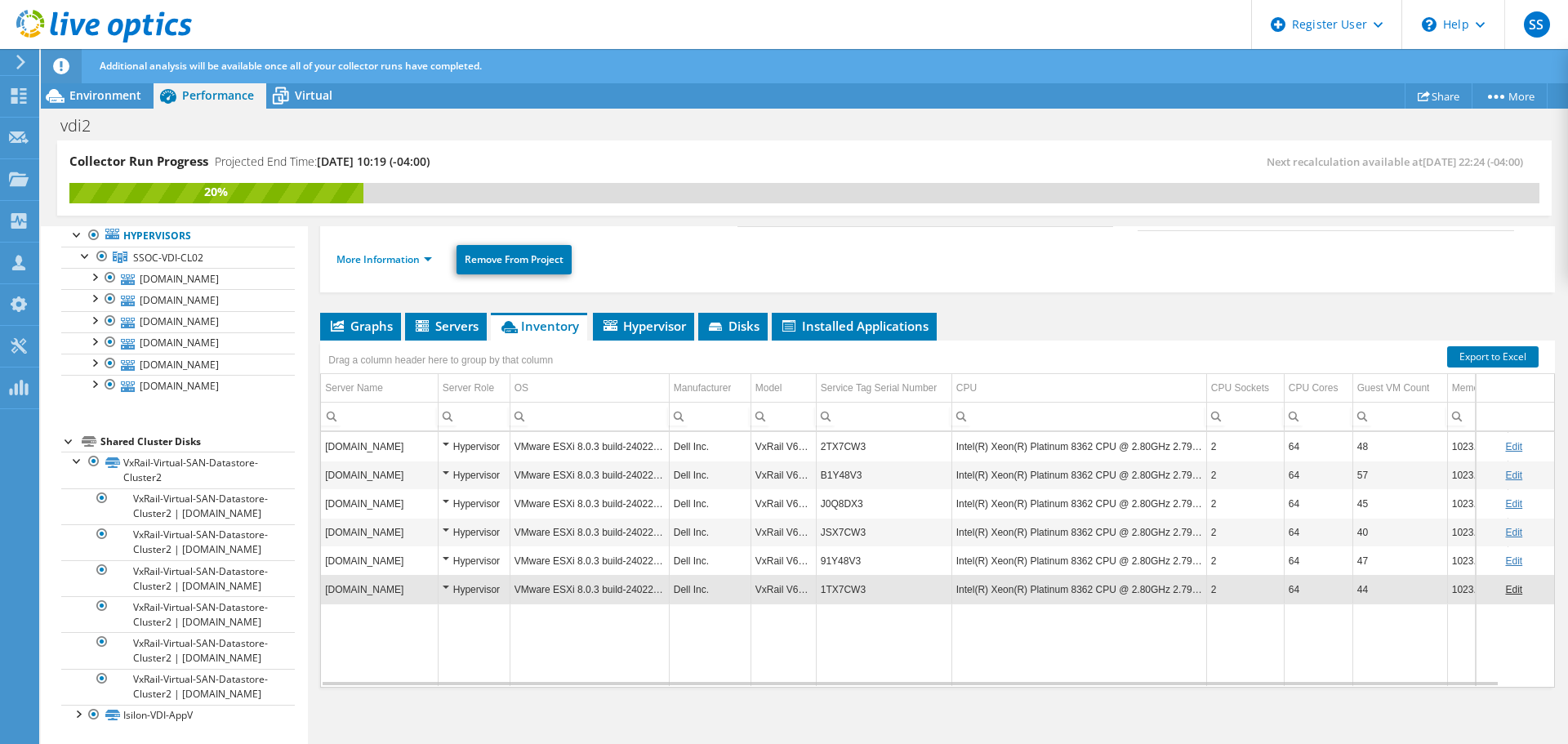
click at [867, 583] on td "1TX7CW3" at bounding box center [883, 589] width 136 height 29
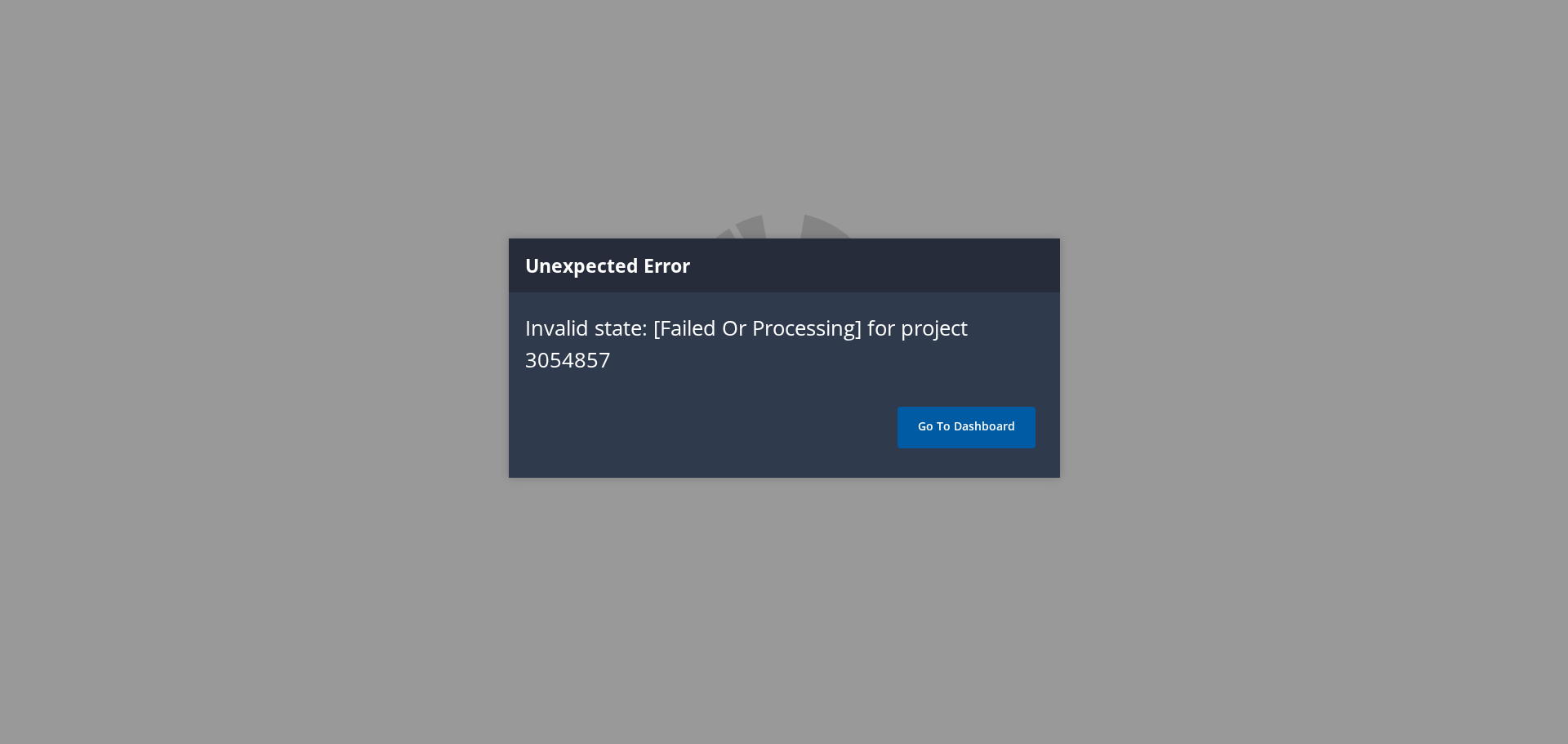
click at [950, 437] on link "Go To Dashboard" at bounding box center [966, 427] width 138 height 40
